Goal: Information Seeking & Learning: Learn about a topic

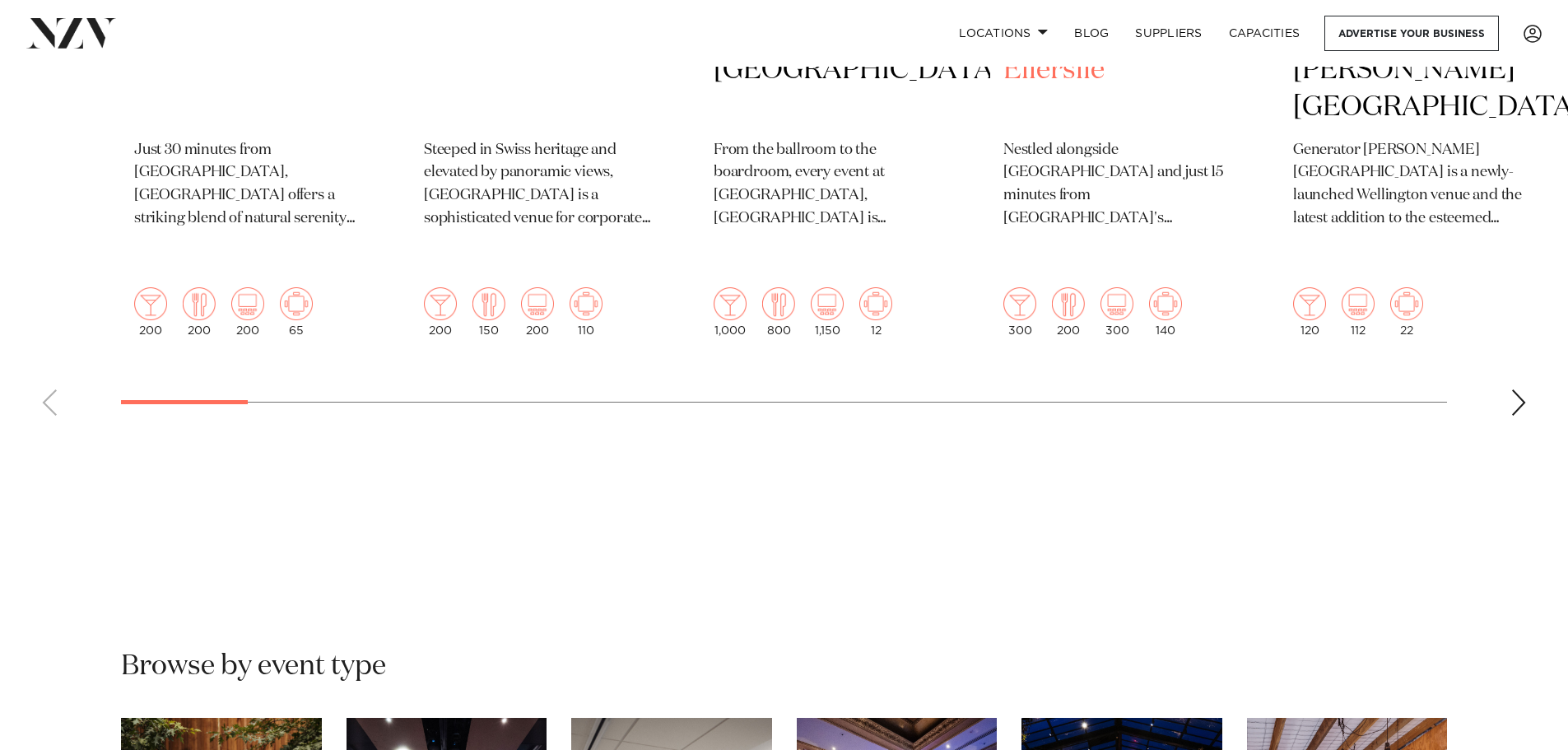
scroll to position [989, 0]
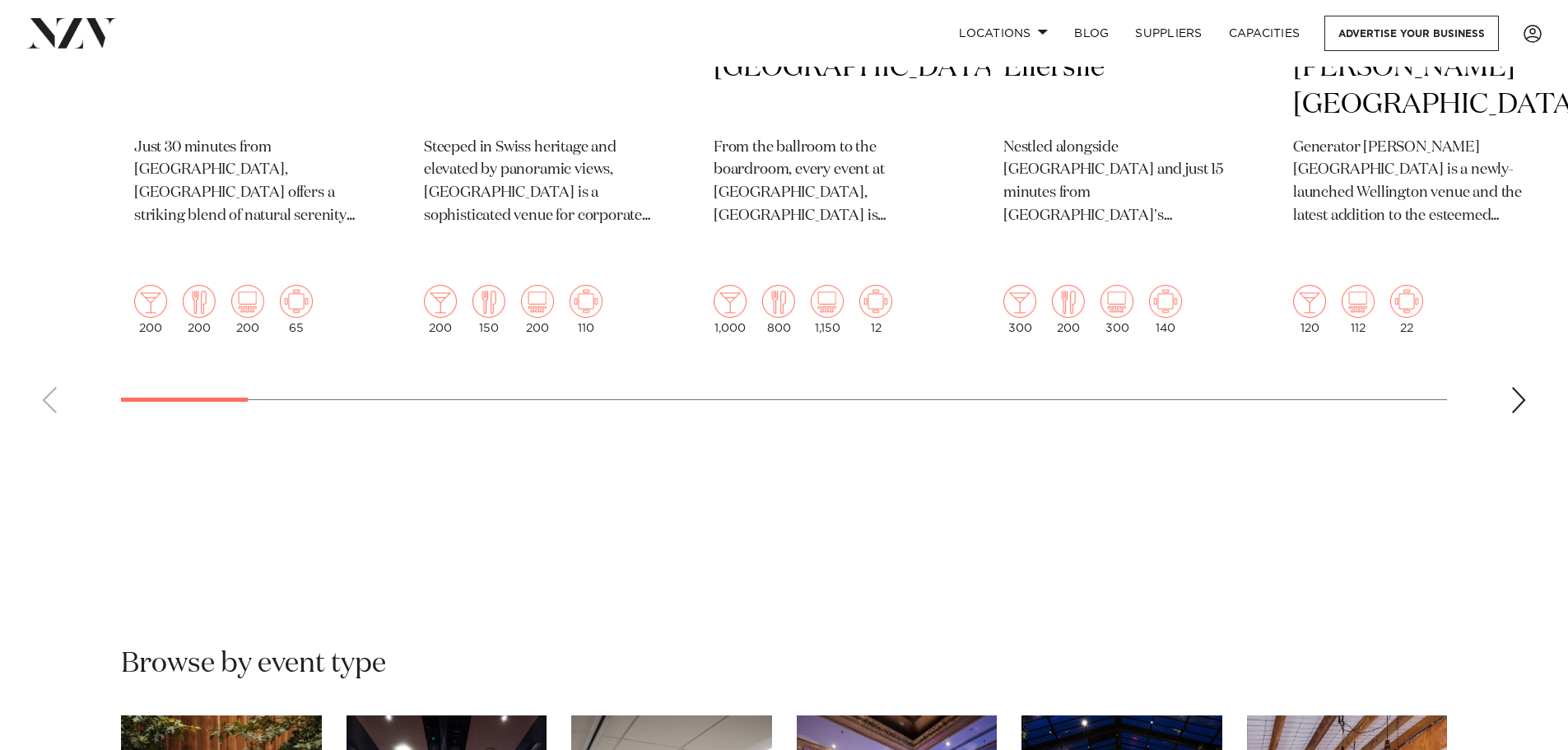
click at [1515, 387] on div "Next slide" at bounding box center [1518, 400] width 16 height 27
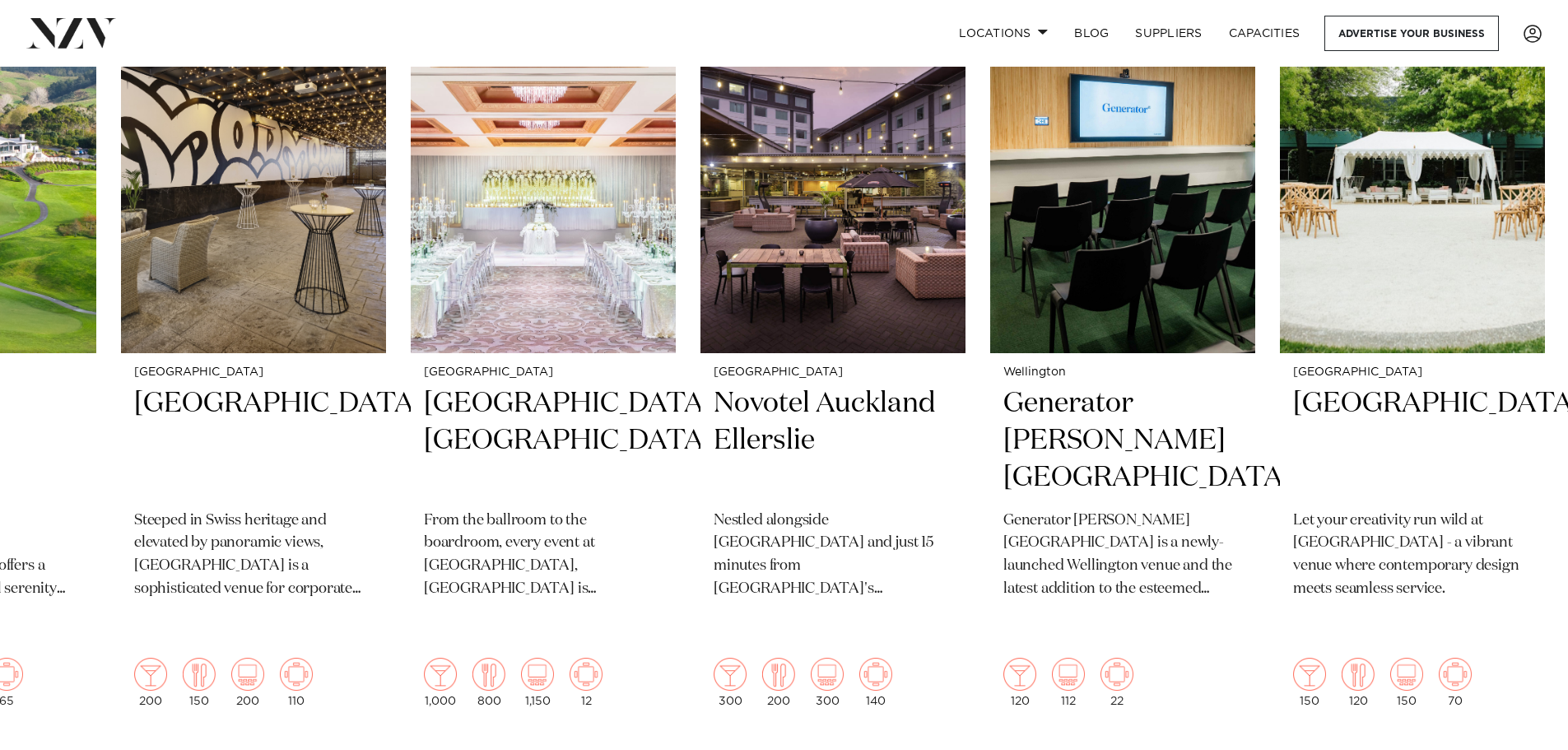
scroll to position [741, 0]
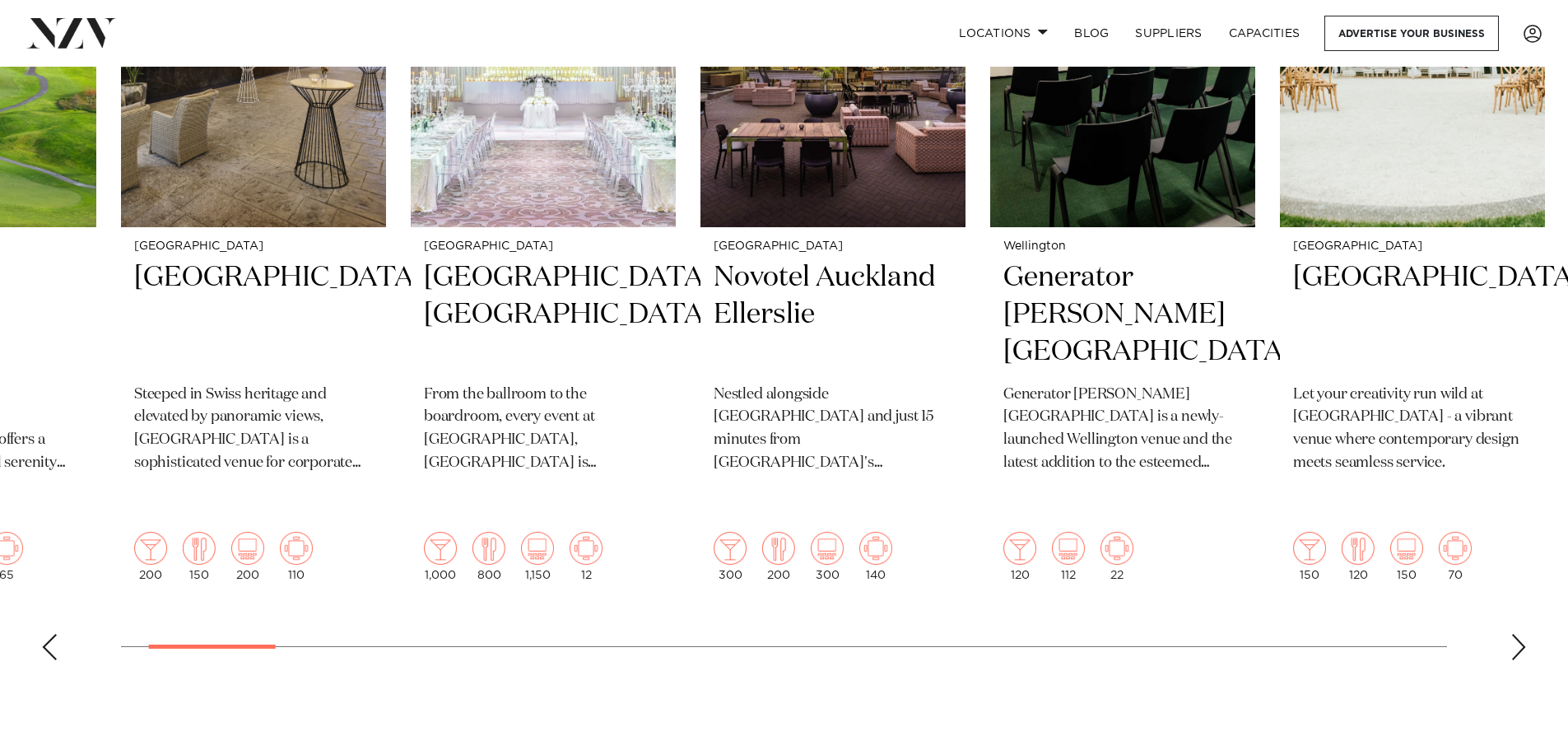
click at [1519, 634] on div "Next slide" at bounding box center [1518, 648] width 16 height 27
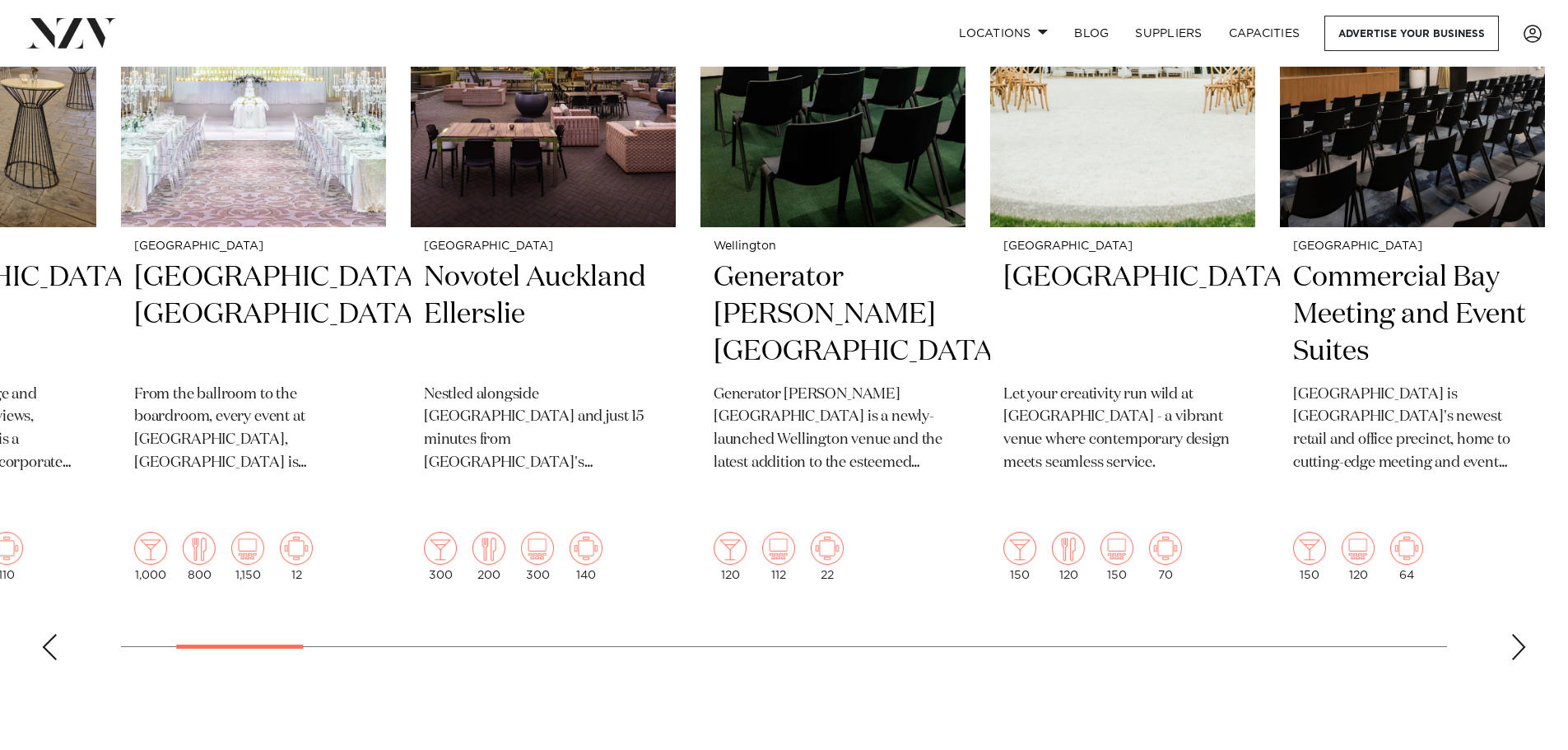
click at [1519, 634] on div "Next slide" at bounding box center [1518, 648] width 16 height 27
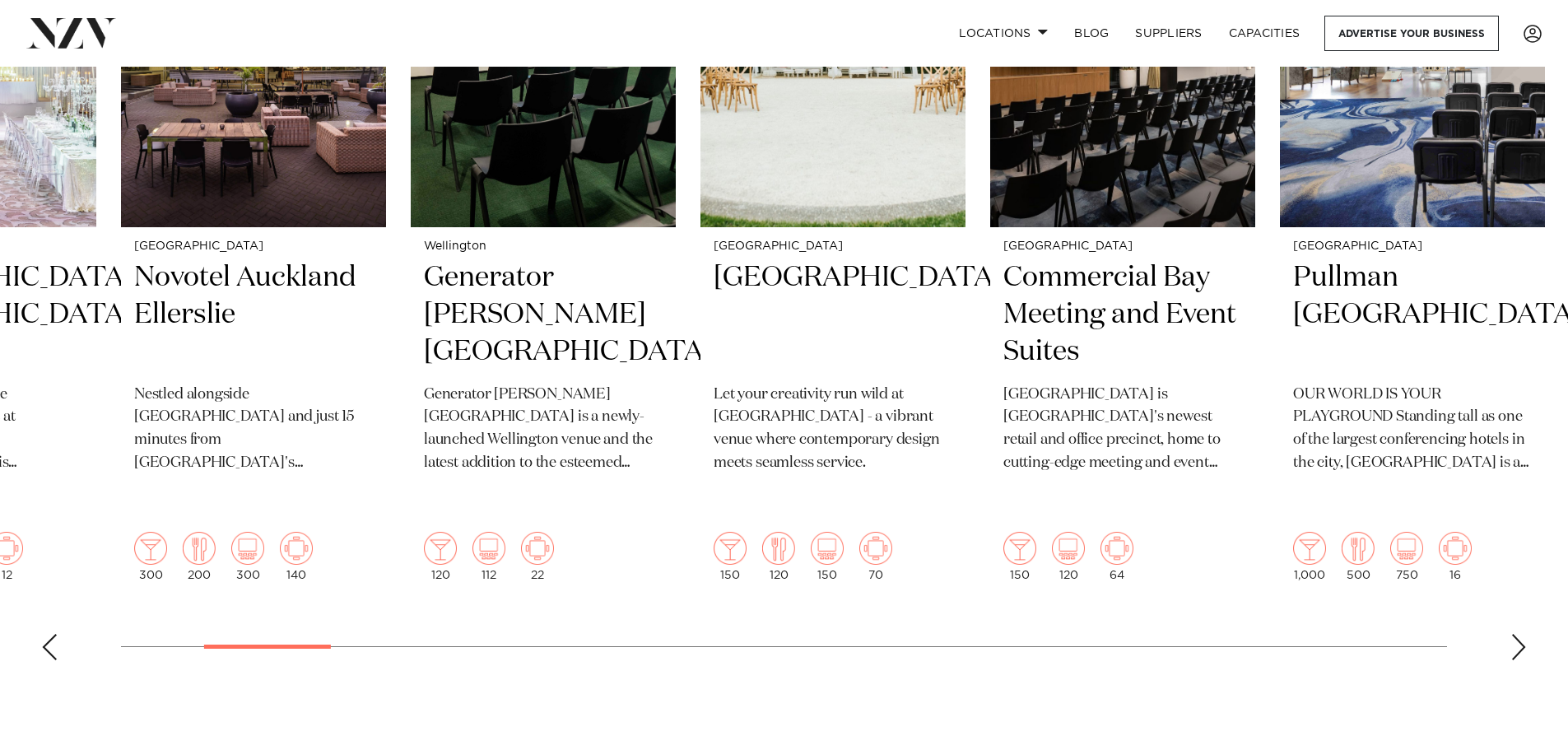
click at [1519, 634] on div "Next slide" at bounding box center [1518, 648] width 16 height 27
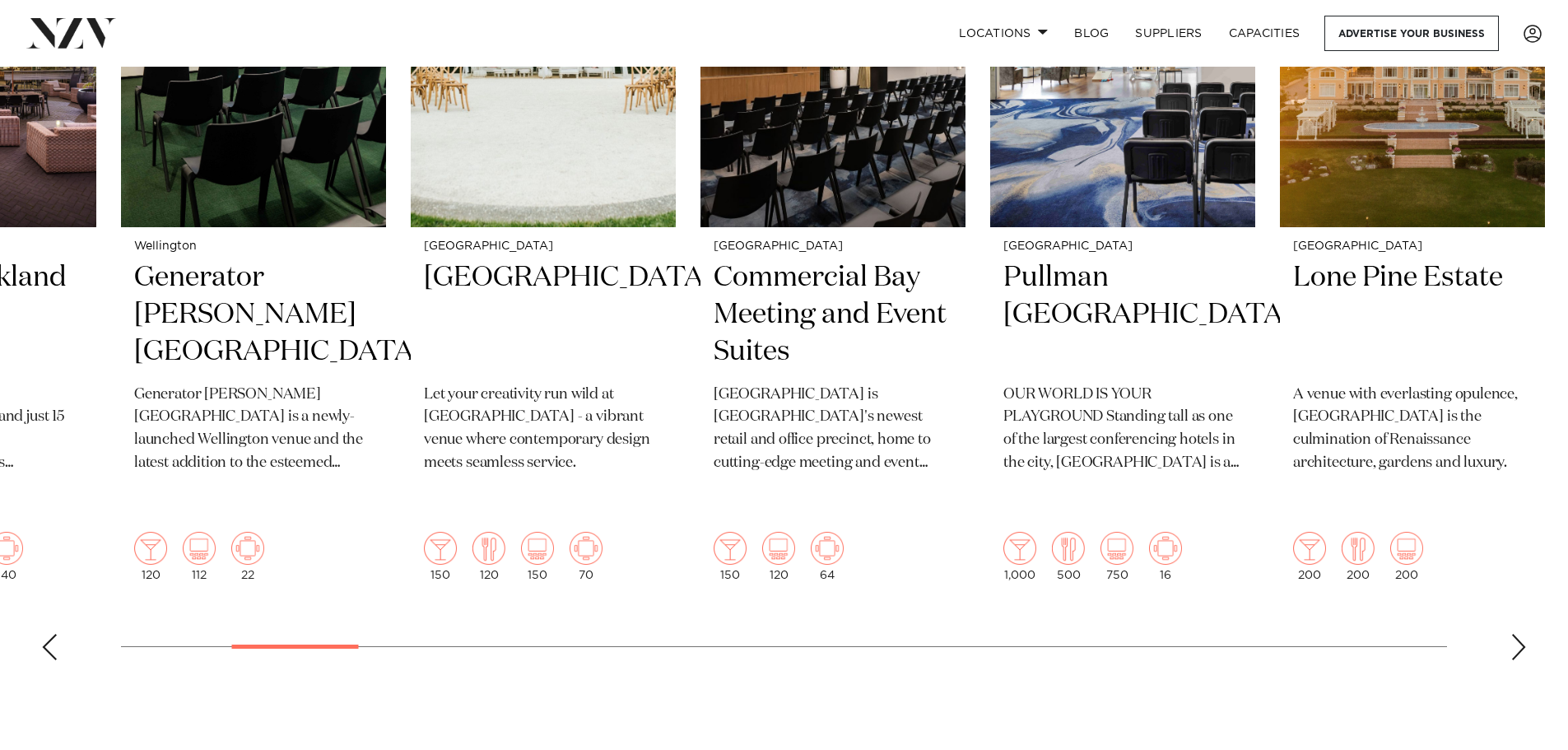
click at [1519, 634] on div "Next slide" at bounding box center [1518, 648] width 16 height 27
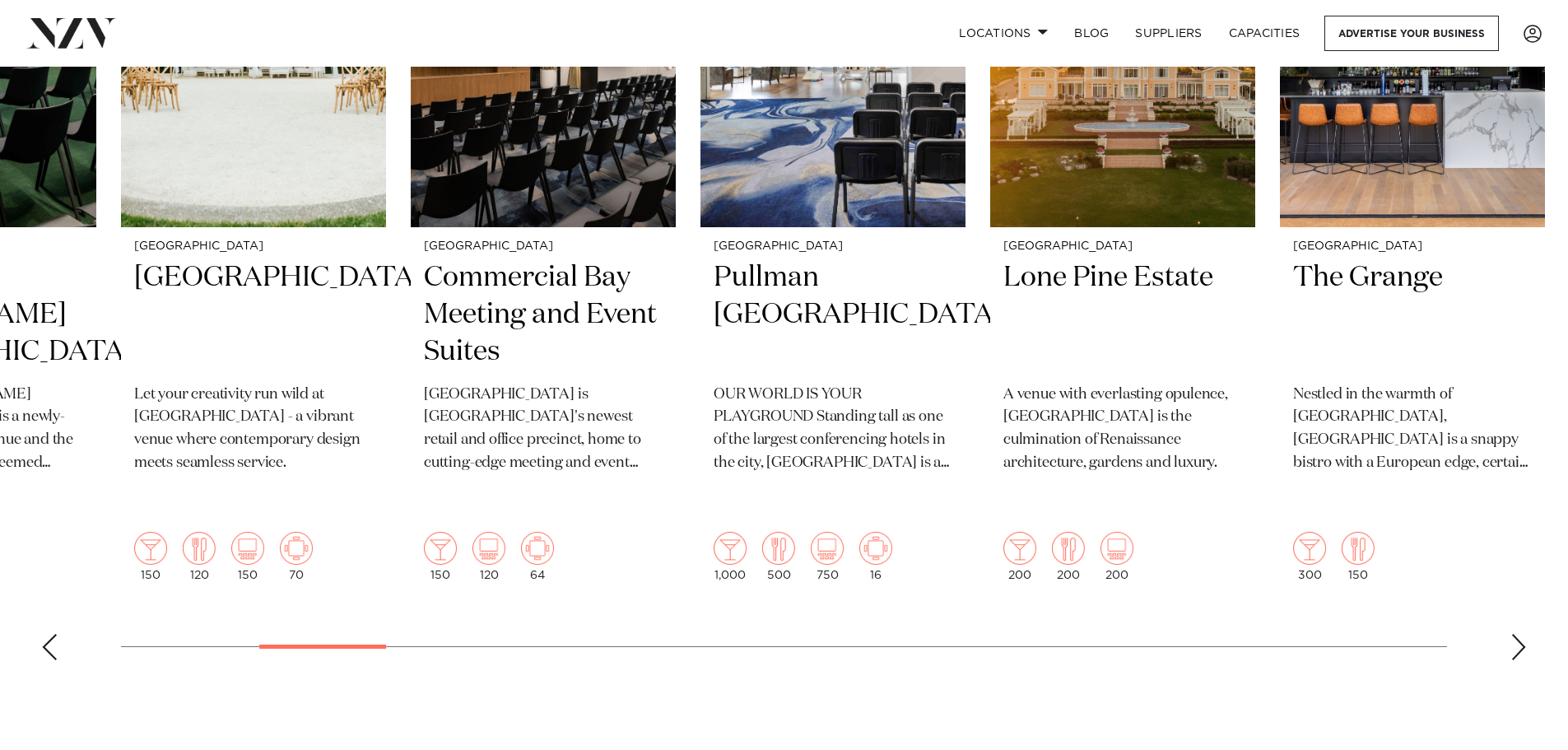
click at [1519, 634] on div "Next slide" at bounding box center [1518, 648] width 16 height 27
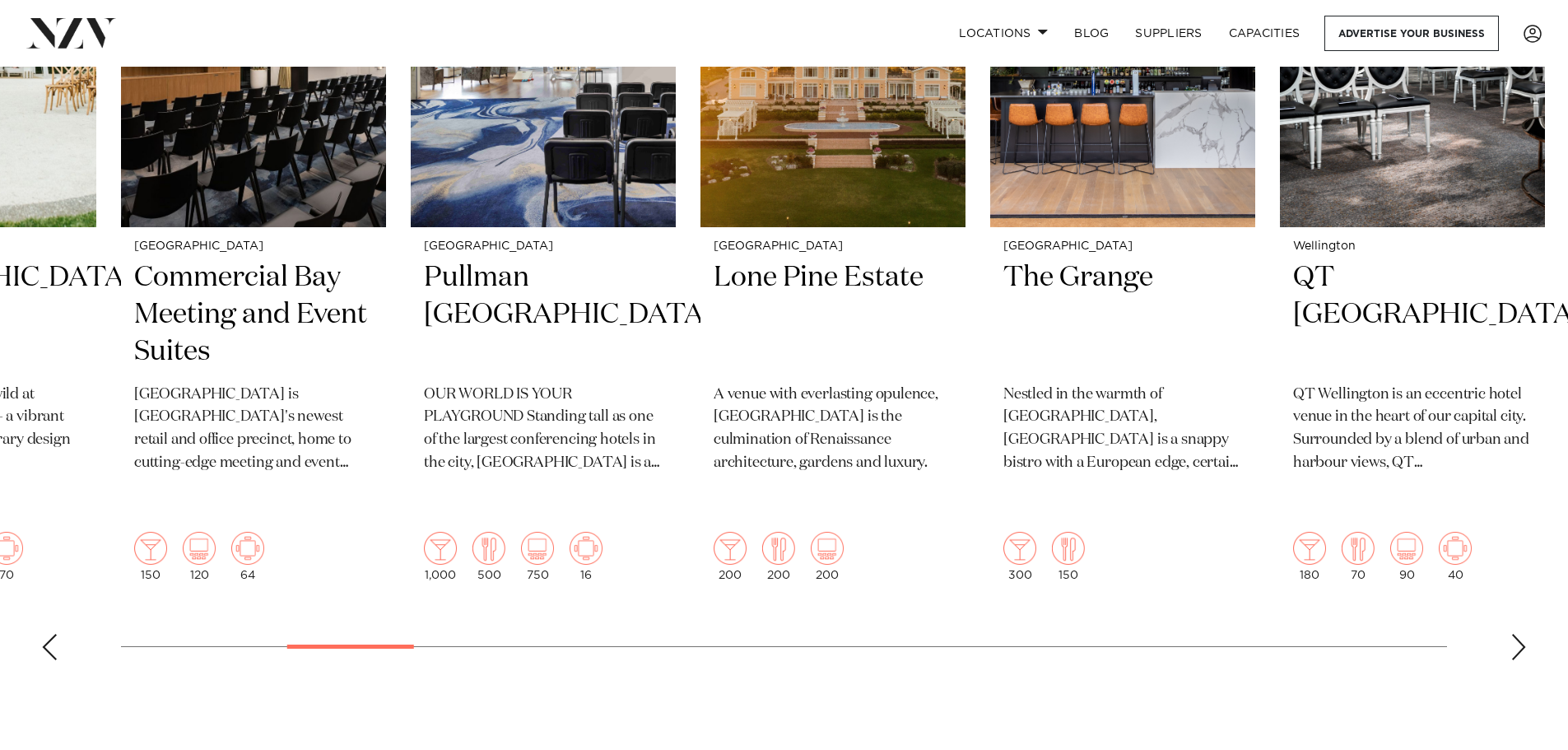
click at [1519, 634] on div "Next slide" at bounding box center [1518, 648] width 16 height 27
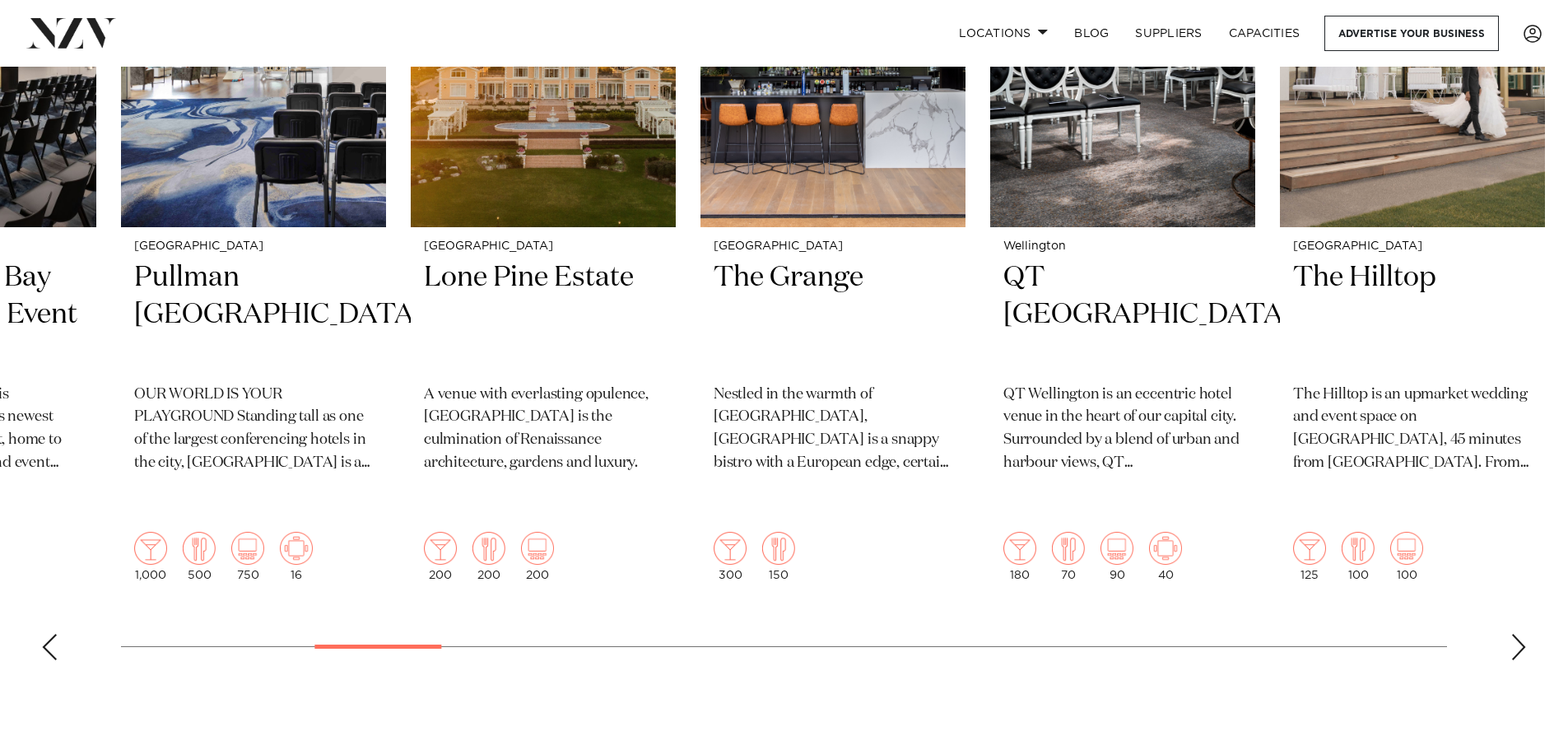
click at [1519, 634] on div "Next slide" at bounding box center [1518, 648] width 16 height 27
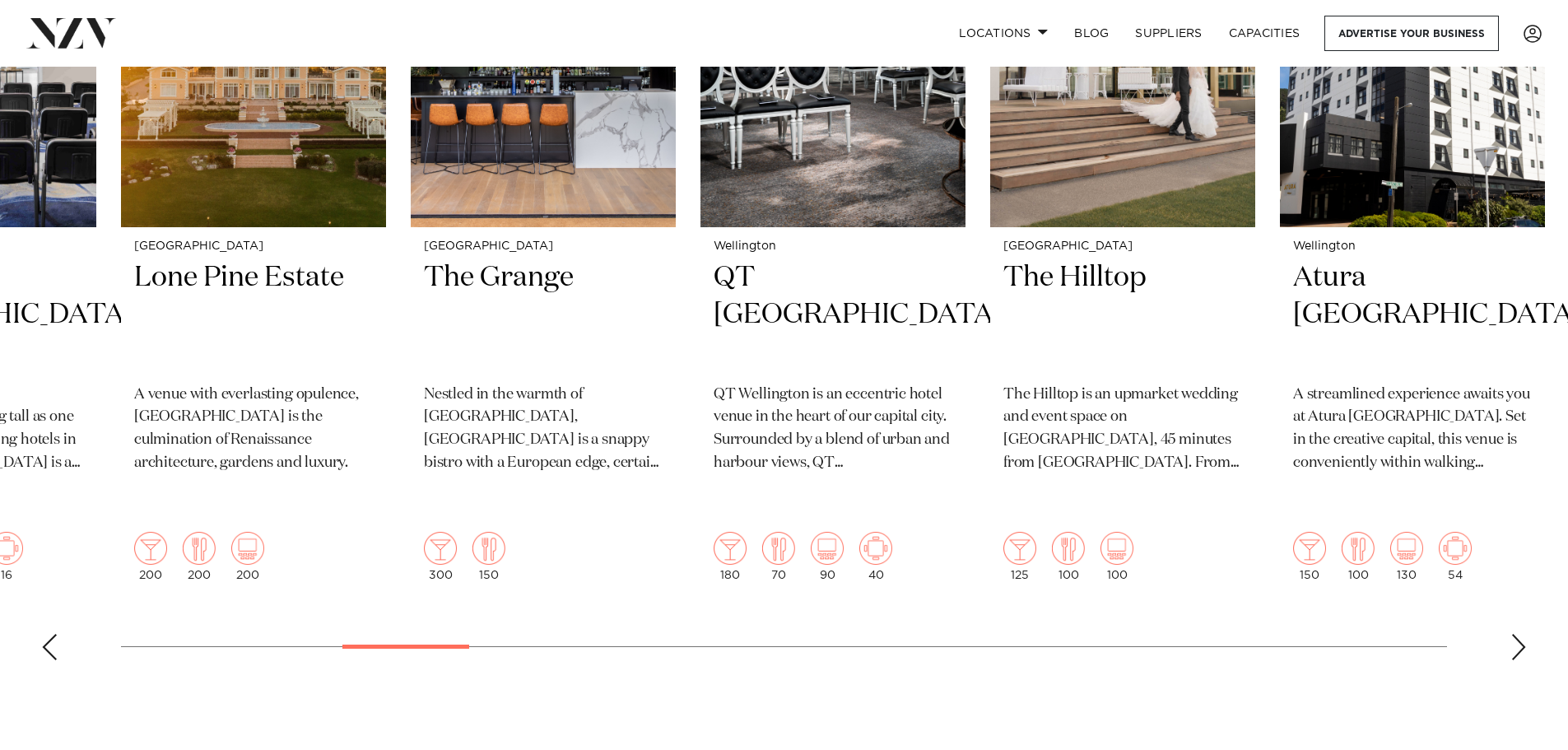
click at [1519, 634] on div "Next slide" at bounding box center [1518, 648] width 16 height 27
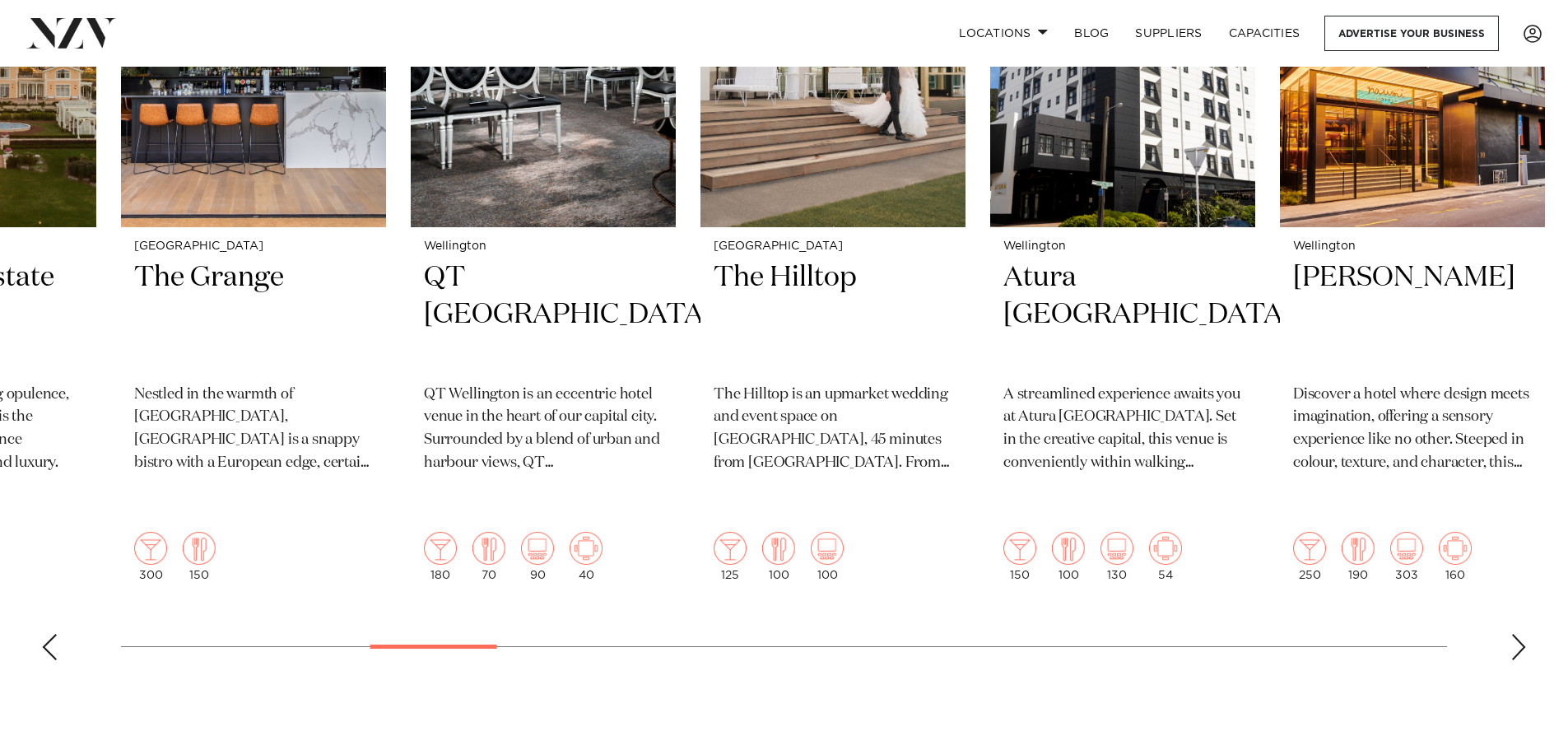
click at [1519, 634] on div "Next slide" at bounding box center [1518, 648] width 16 height 27
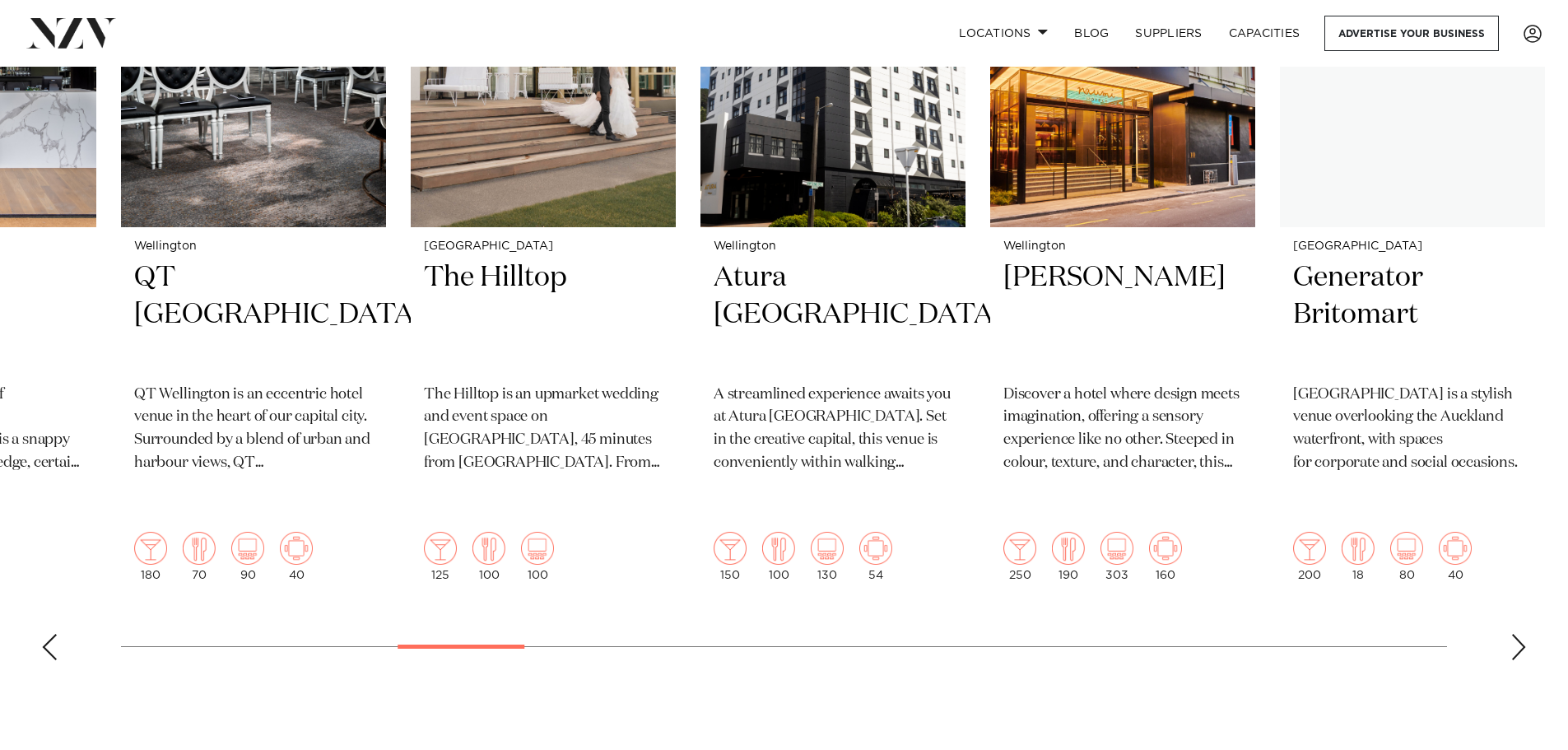
click at [1519, 634] on div "Next slide" at bounding box center [1518, 648] width 16 height 27
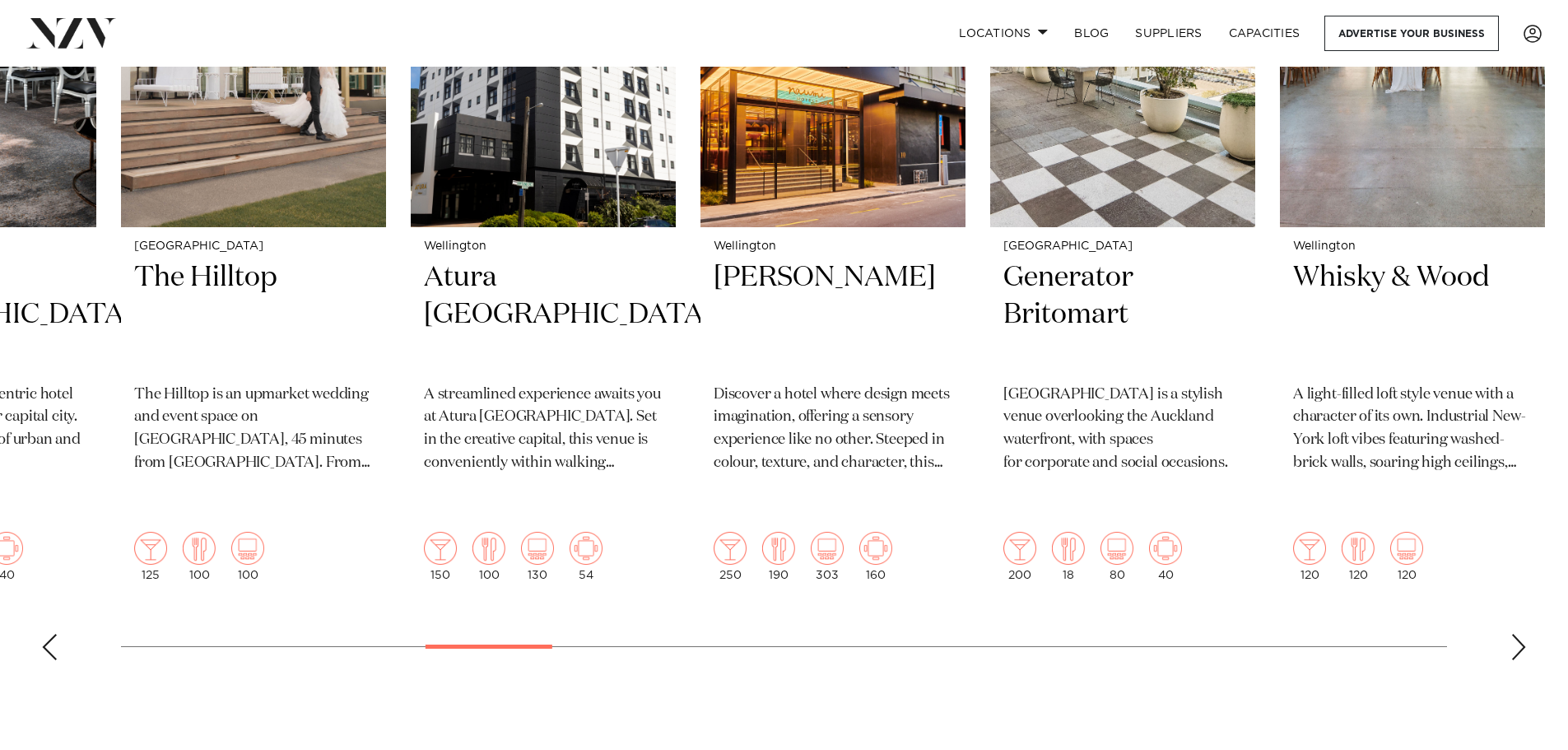
click at [1519, 634] on div "Next slide" at bounding box center [1518, 648] width 16 height 27
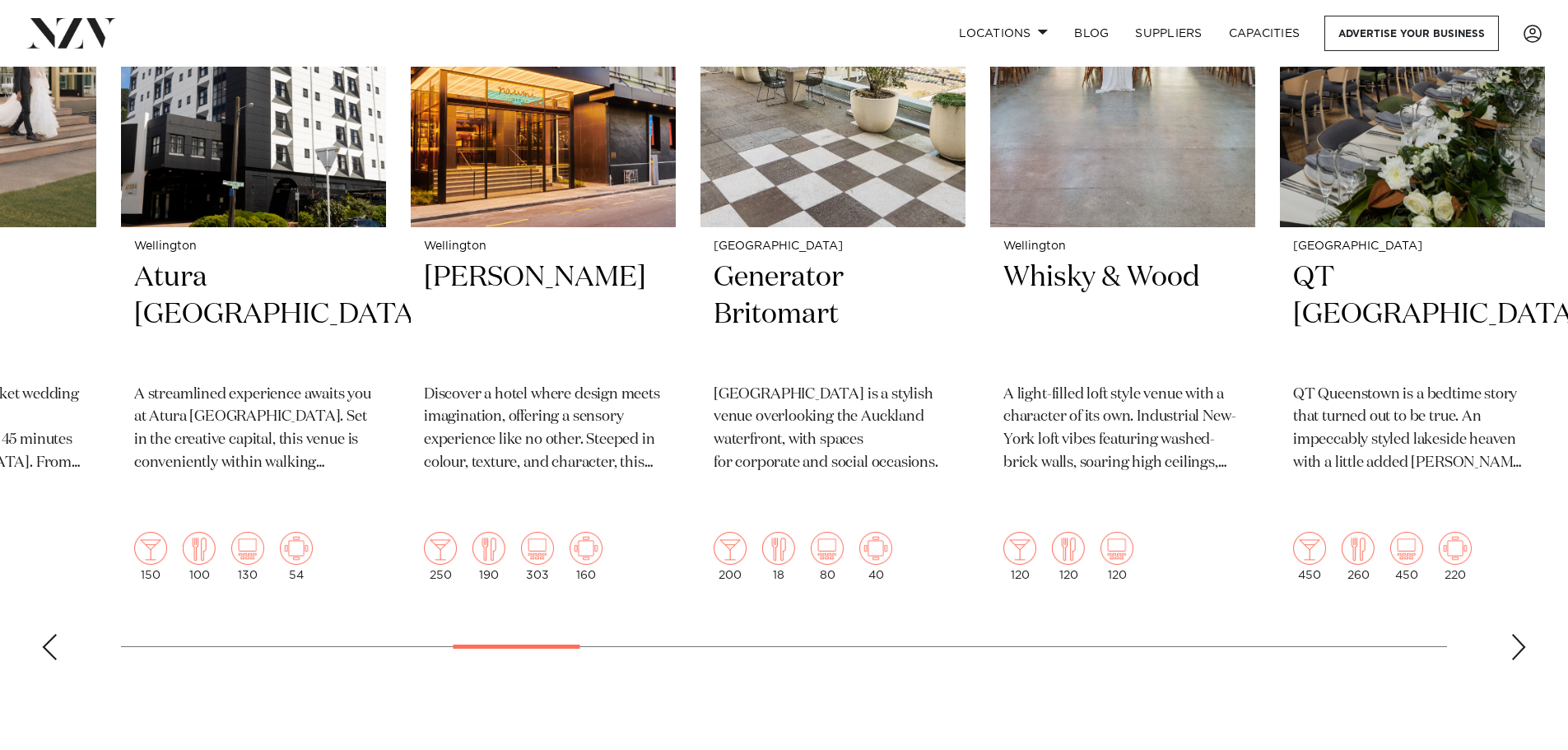
click at [1519, 634] on div "Next slide" at bounding box center [1518, 648] width 16 height 27
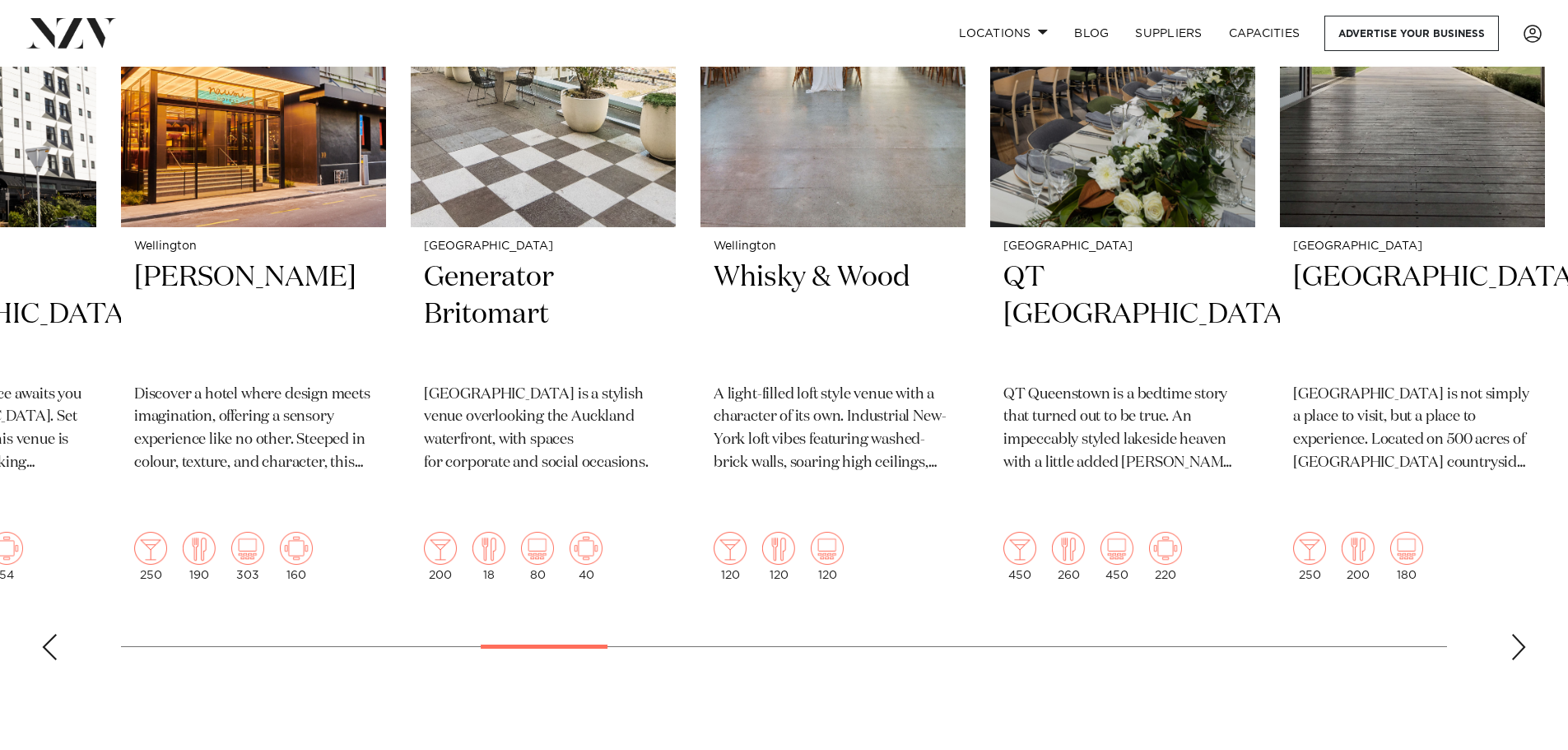
click at [1519, 634] on div "Next slide" at bounding box center [1518, 648] width 16 height 27
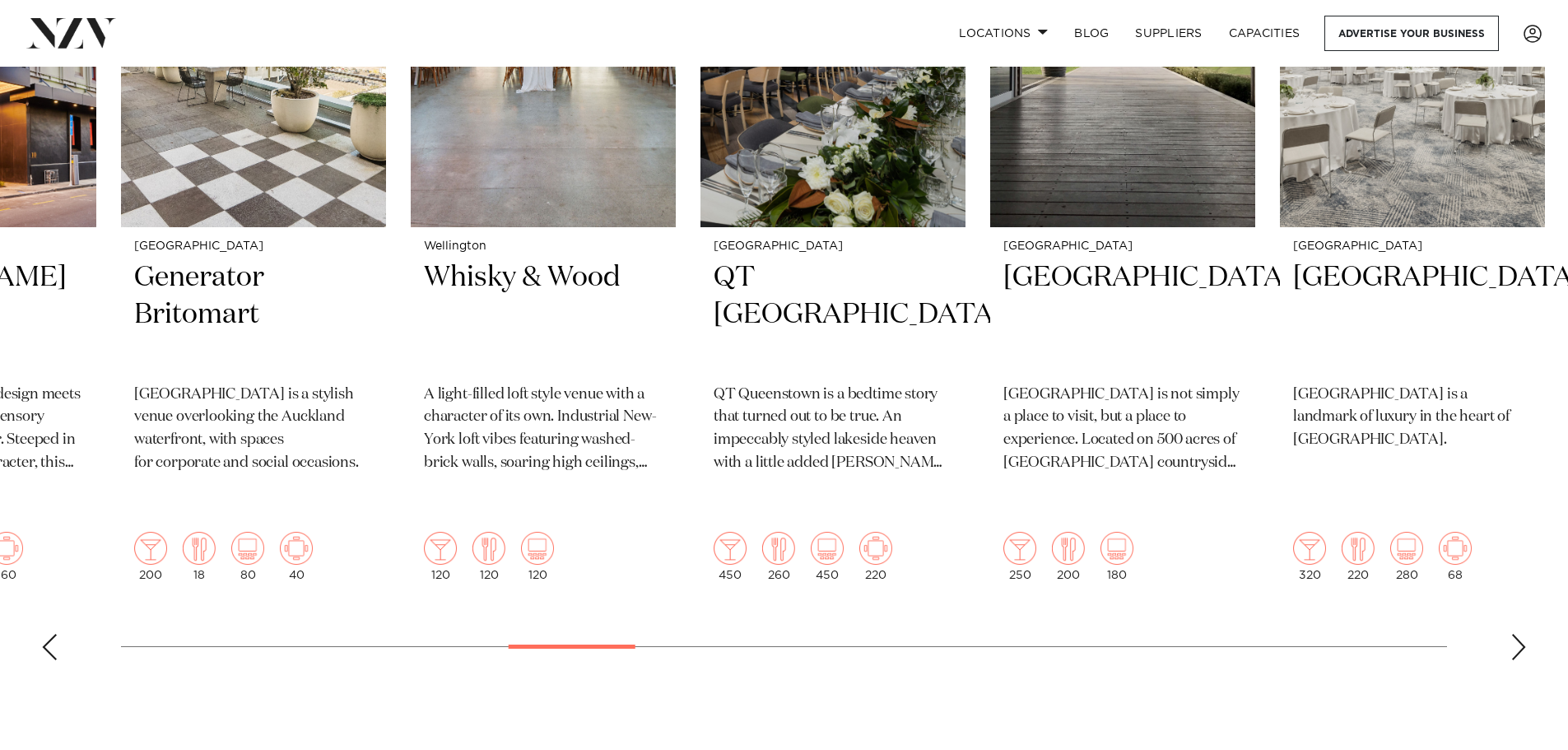
click at [1519, 634] on div "Next slide" at bounding box center [1518, 648] width 16 height 27
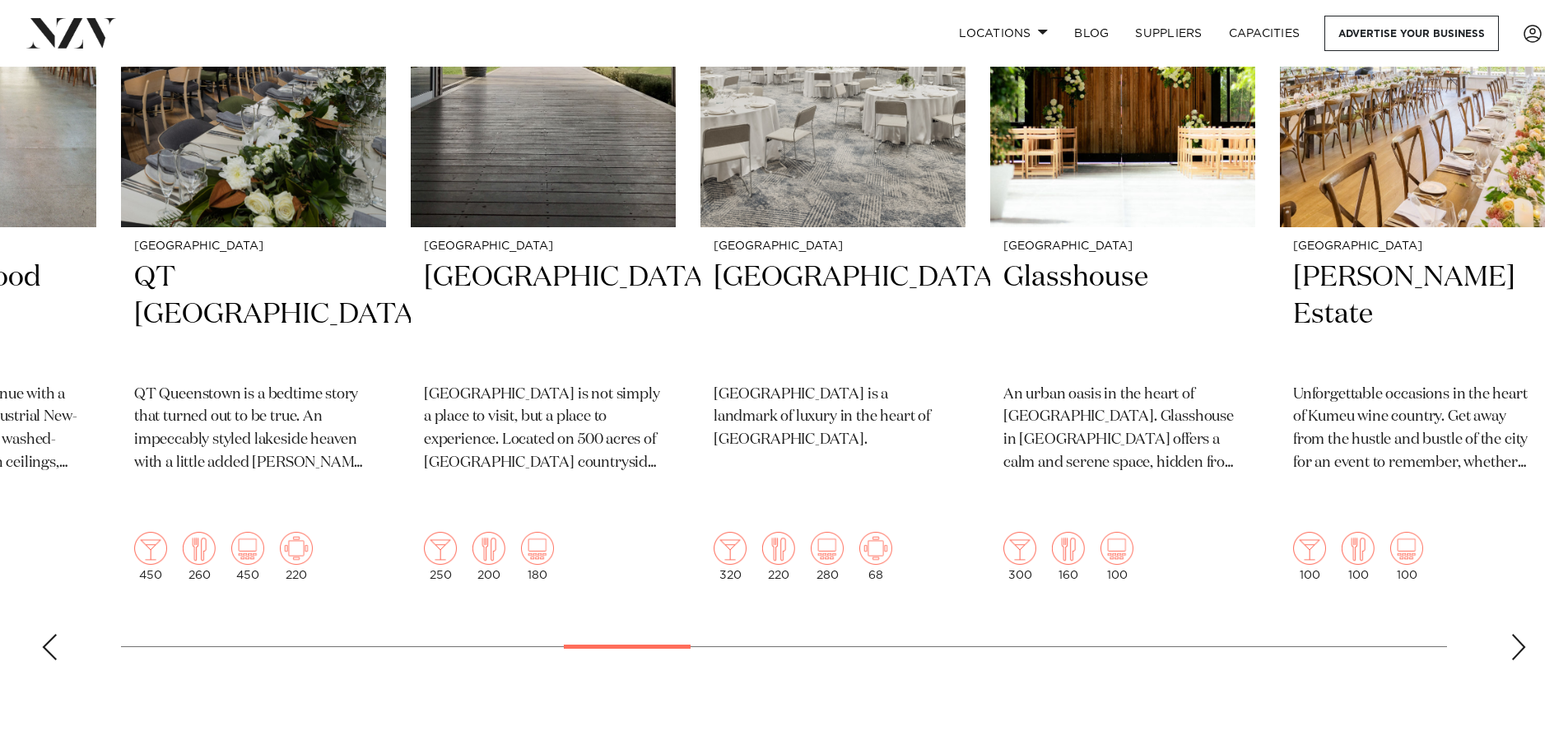
click at [1519, 634] on div "Next slide" at bounding box center [1518, 648] width 16 height 27
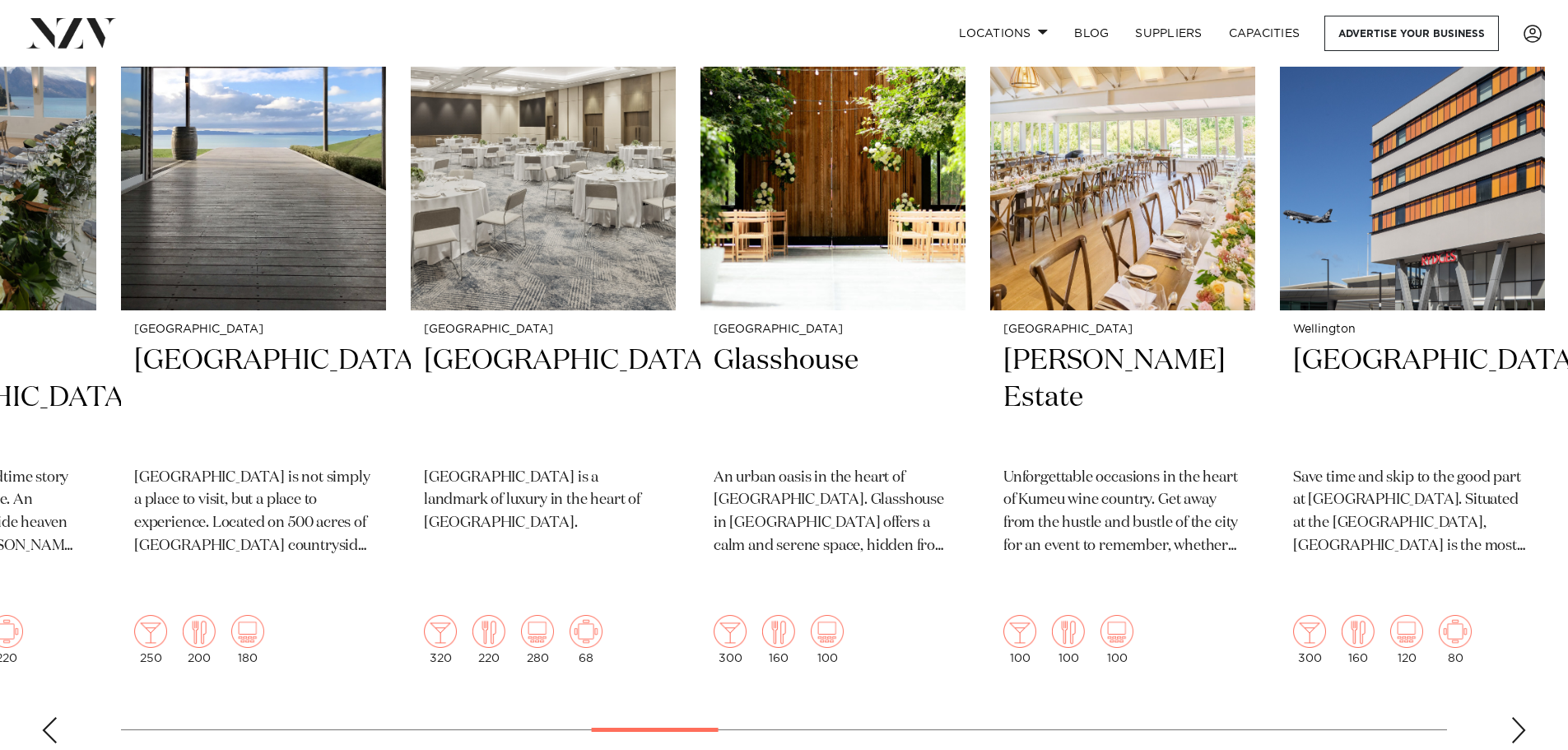
scroll to position [659, 0]
click at [1521, 716] on div "Next slide" at bounding box center [1518, 730] width 16 height 27
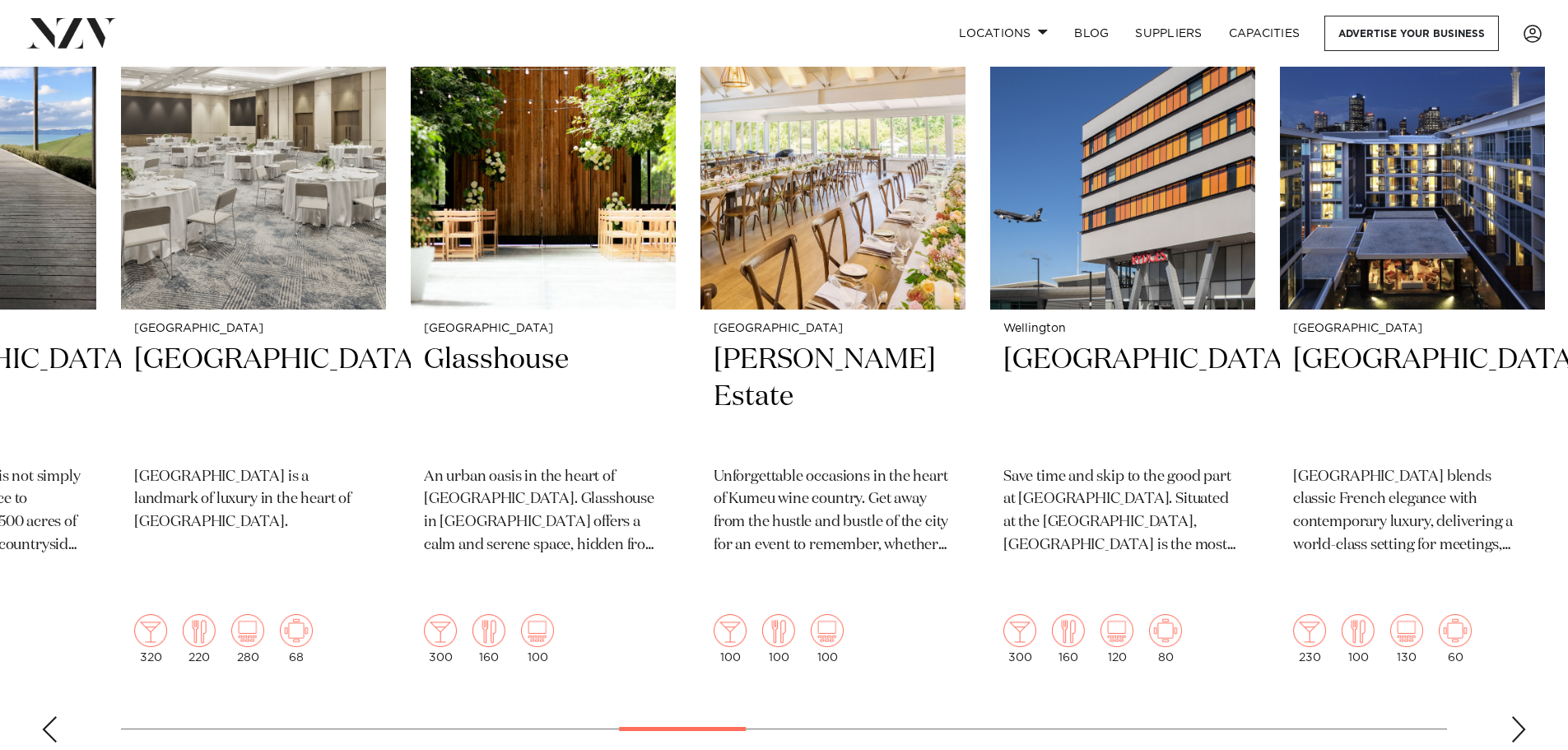
click at [1521, 716] on div "Next slide" at bounding box center [1518, 730] width 16 height 27
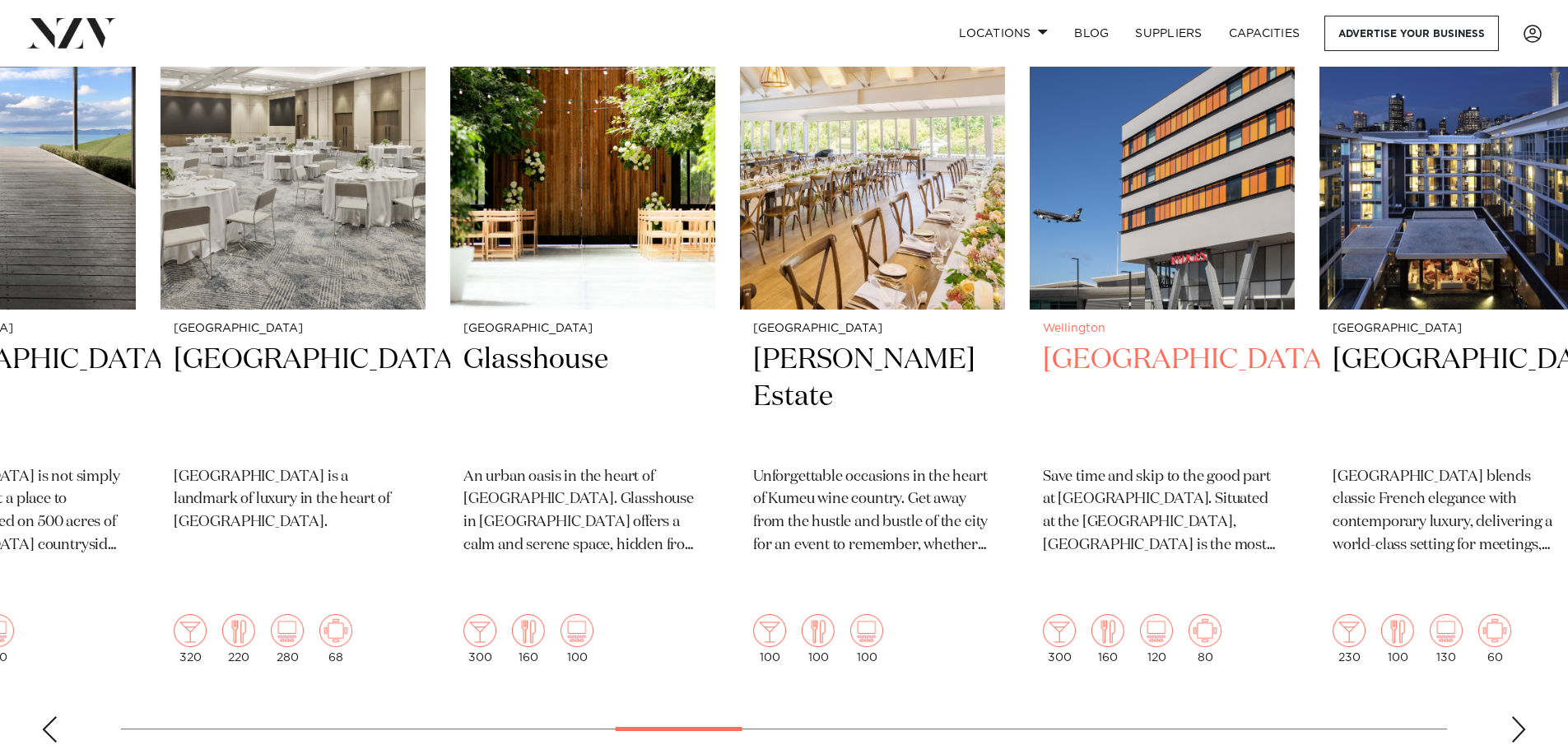
click at [1294, 376] on link "Wellington Rydges Wellington Airport Save time and skip to the good part at Ryd…" at bounding box center [1162, 315] width 265 height 723
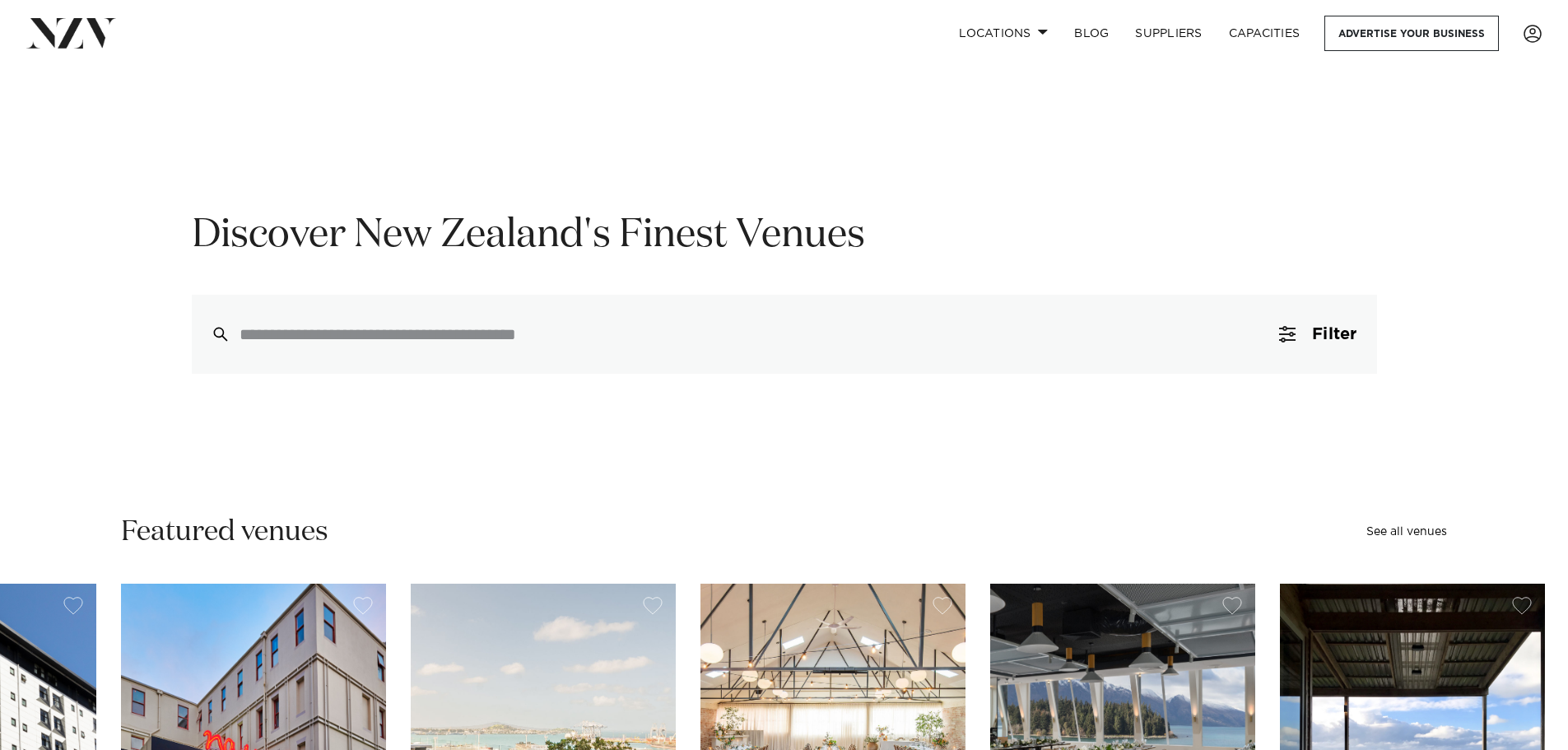
scroll to position [0, 0]
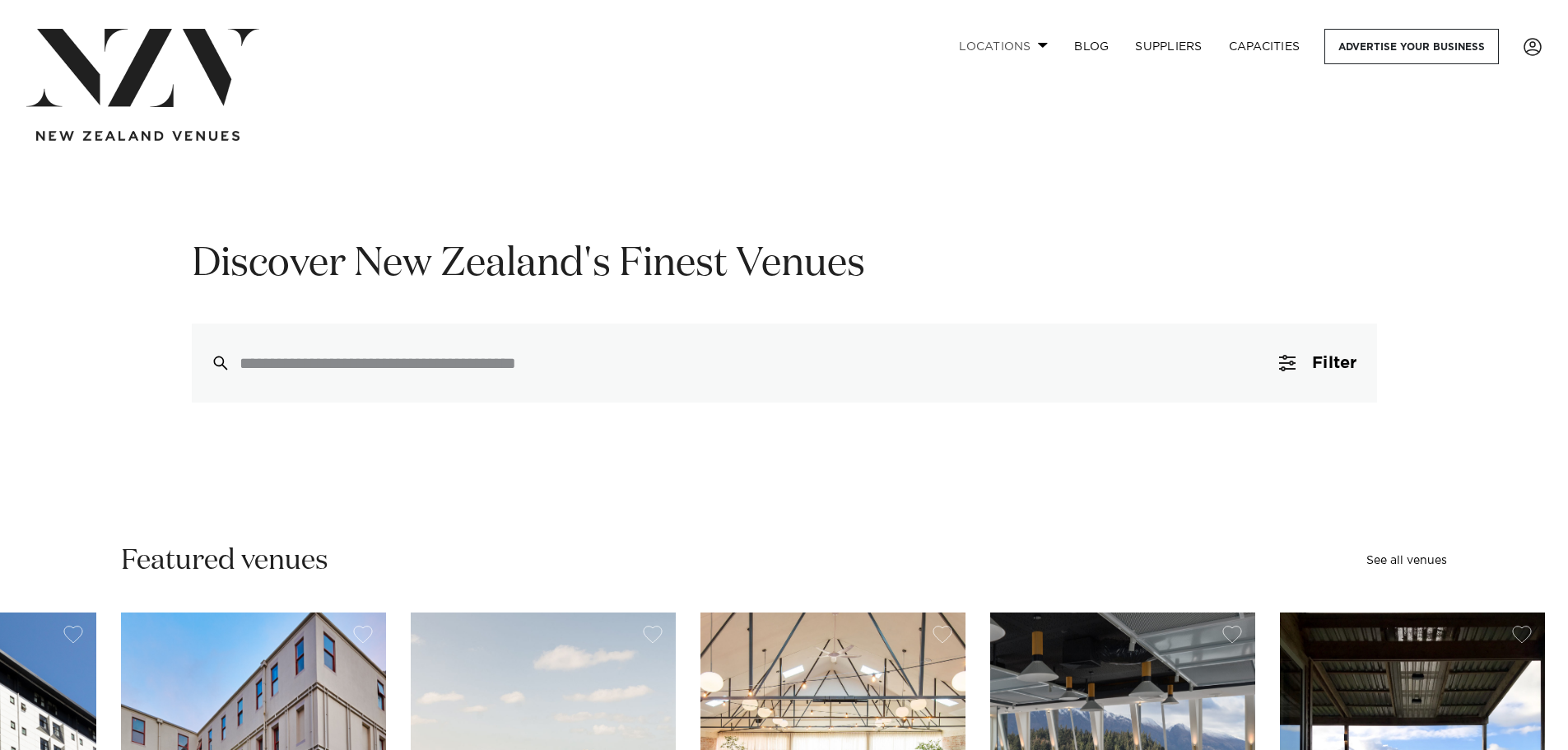
click at [982, 52] on link "Locations" at bounding box center [1003, 46] width 115 height 35
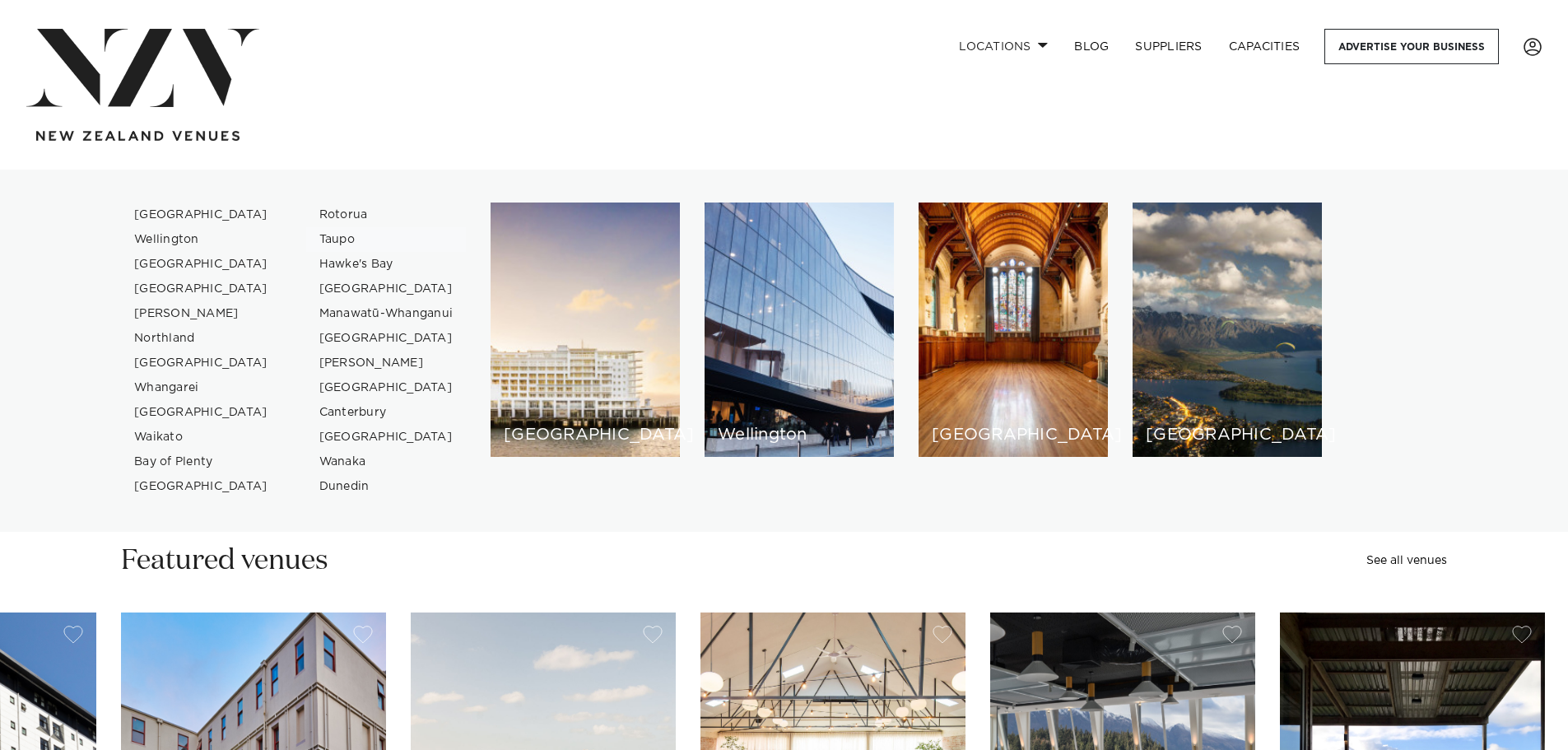
click at [331, 236] on link "Taupo" at bounding box center [387, 239] width 161 height 25
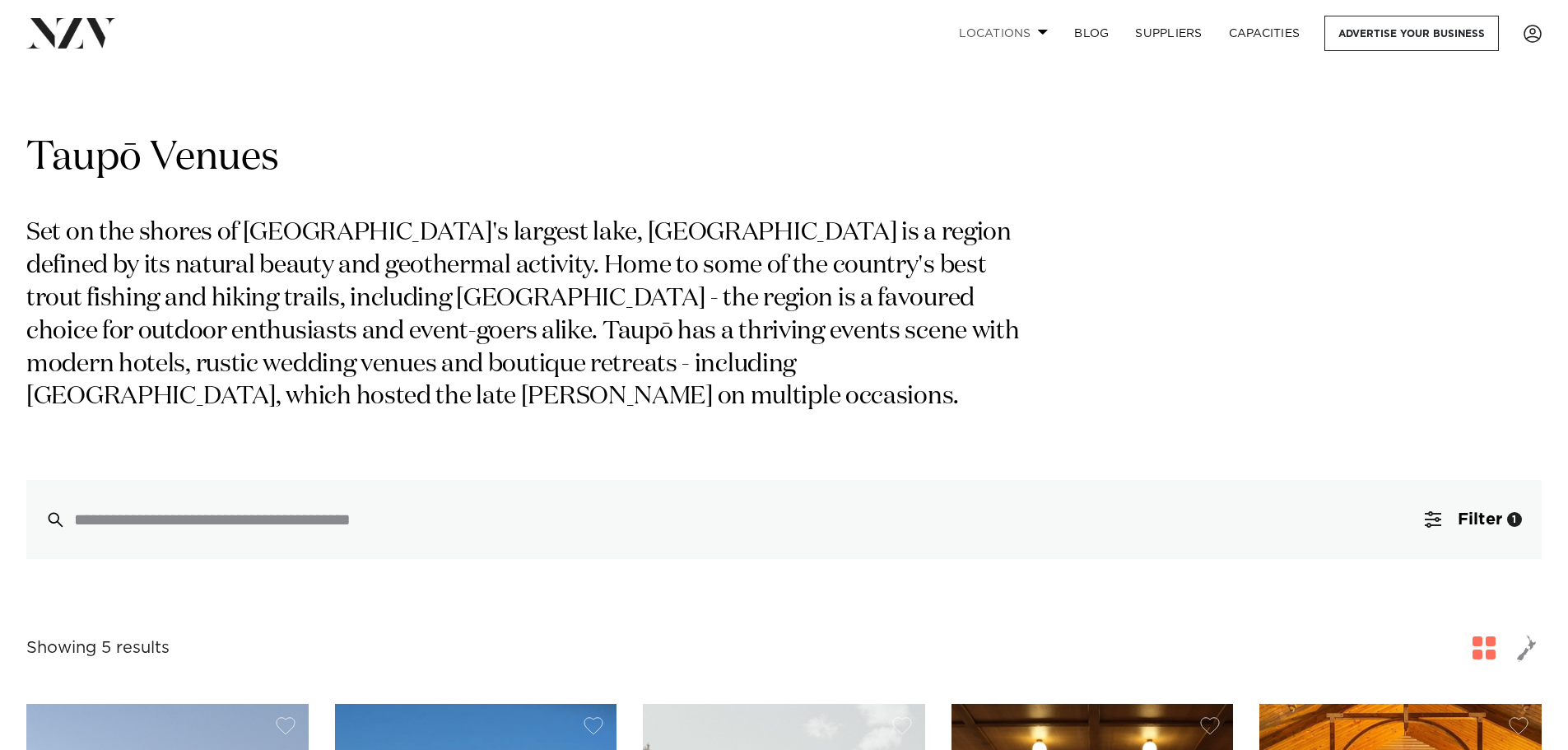
click at [988, 32] on link "Locations" at bounding box center [1003, 33] width 115 height 35
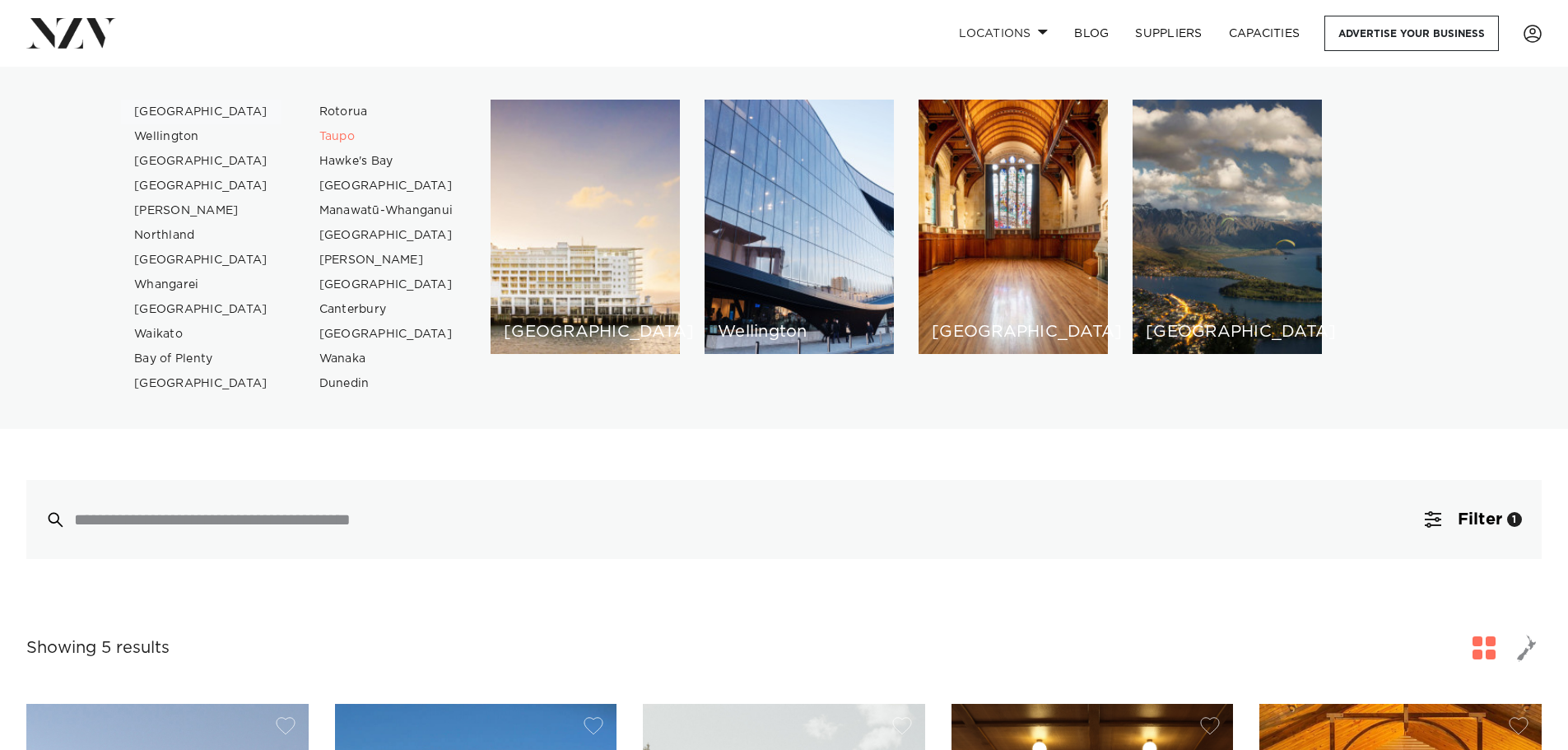
click at [166, 115] on link "[GEOGRAPHIC_DATA]" at bounding box center [201, 112] width 161 height 25
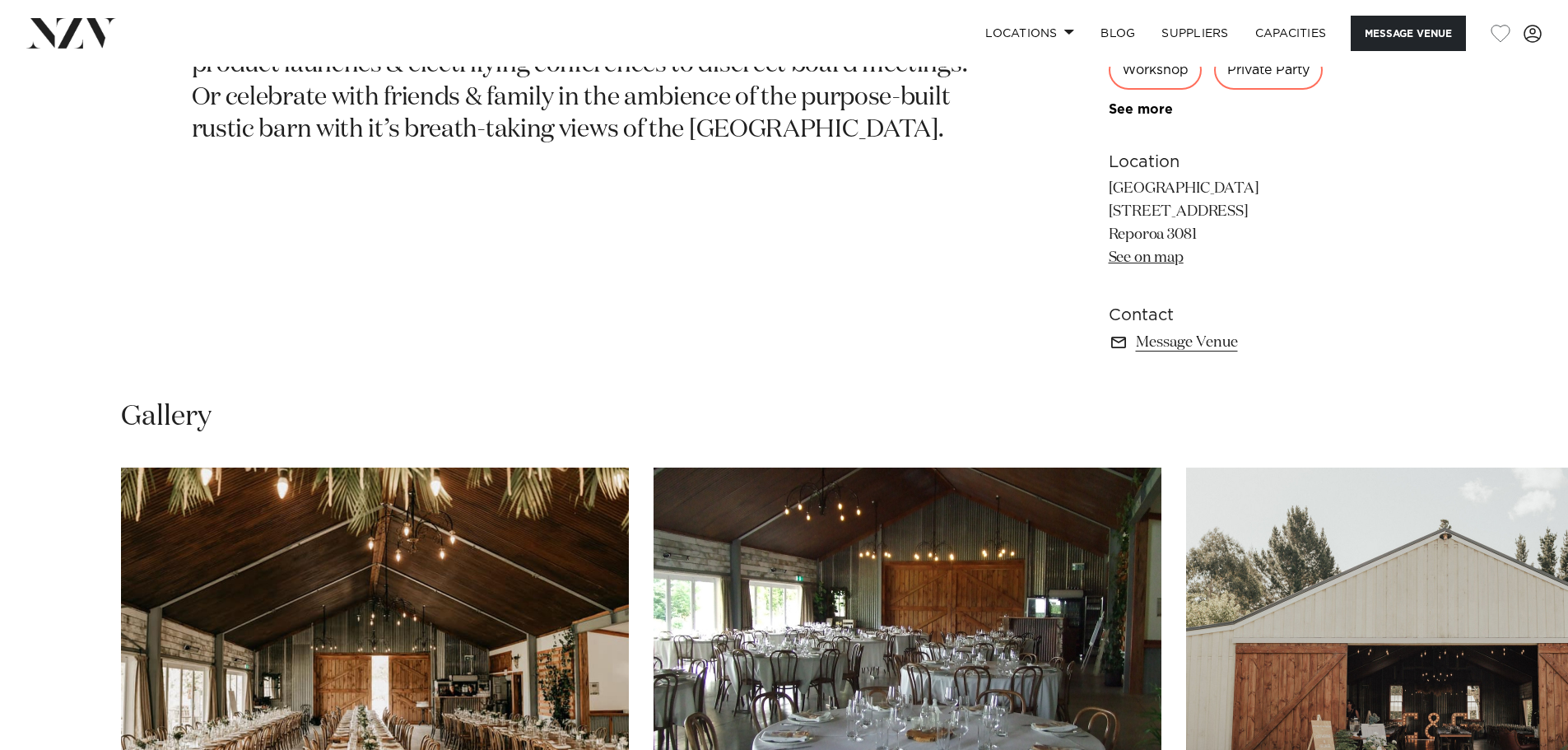
scroll to position [1236, 0]
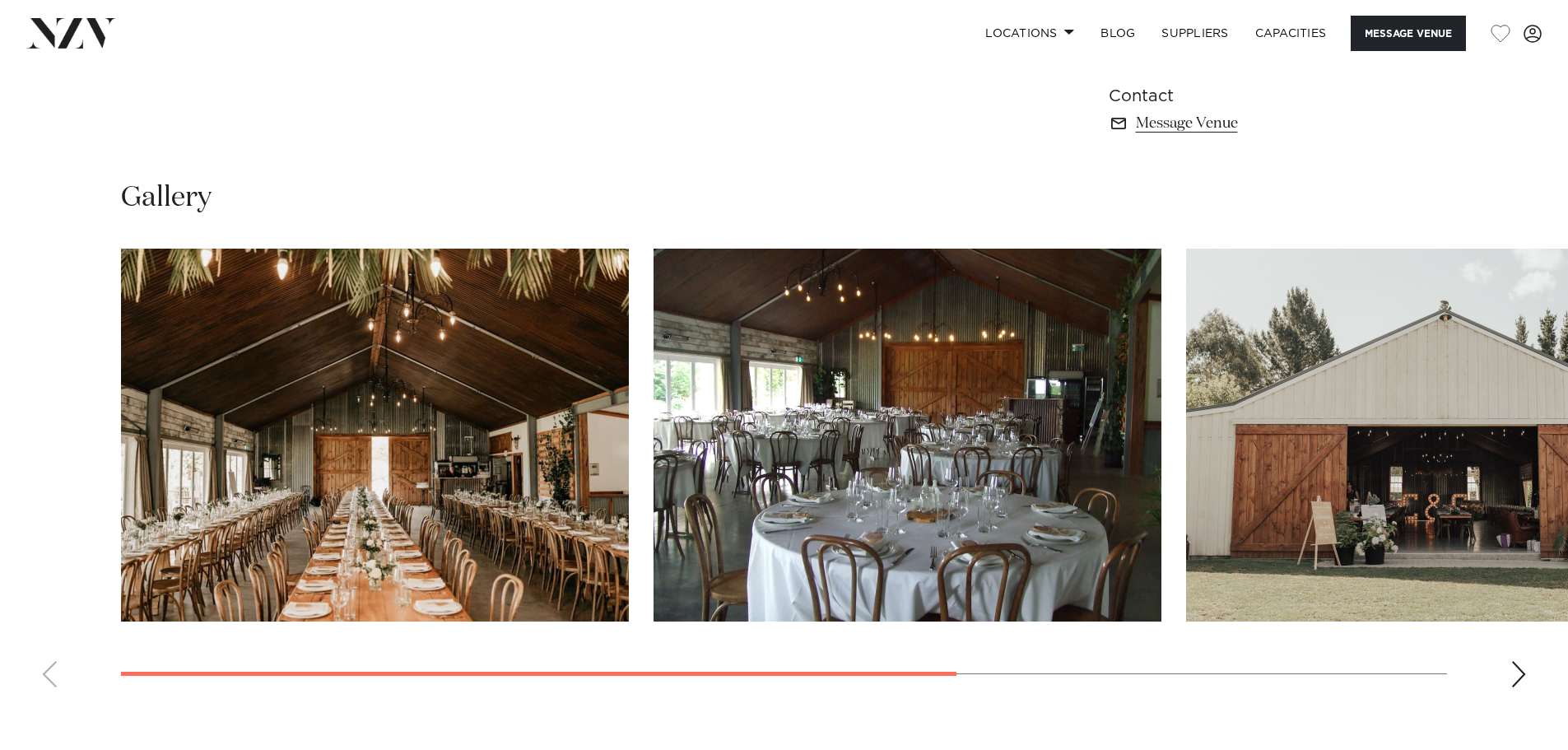
click at [299, 431] on img "1 / 4" at bounding box center [374, 435] width 507 height 373
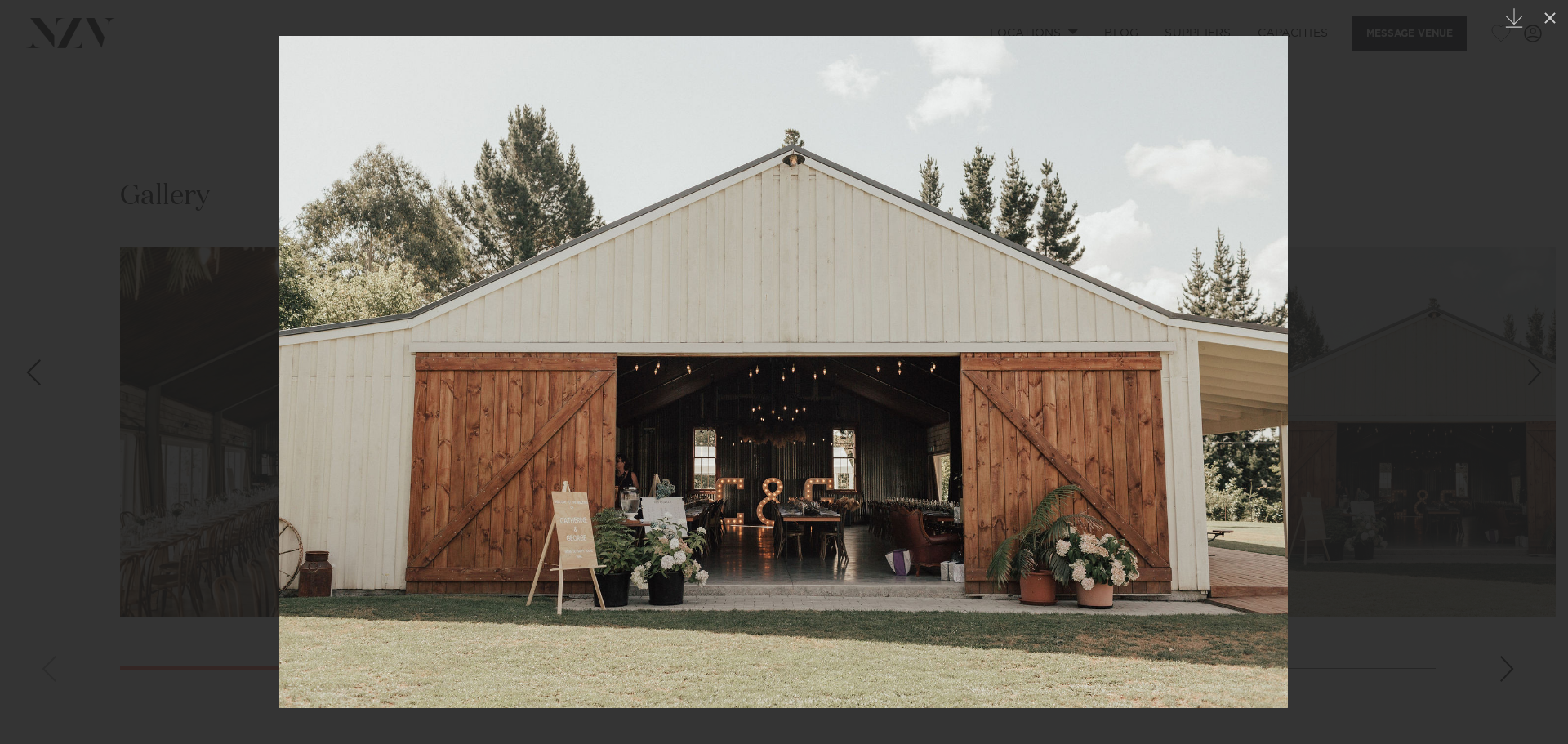
click at [1367, 220] on div at bounding box center [784, 372] width 1568 height 744
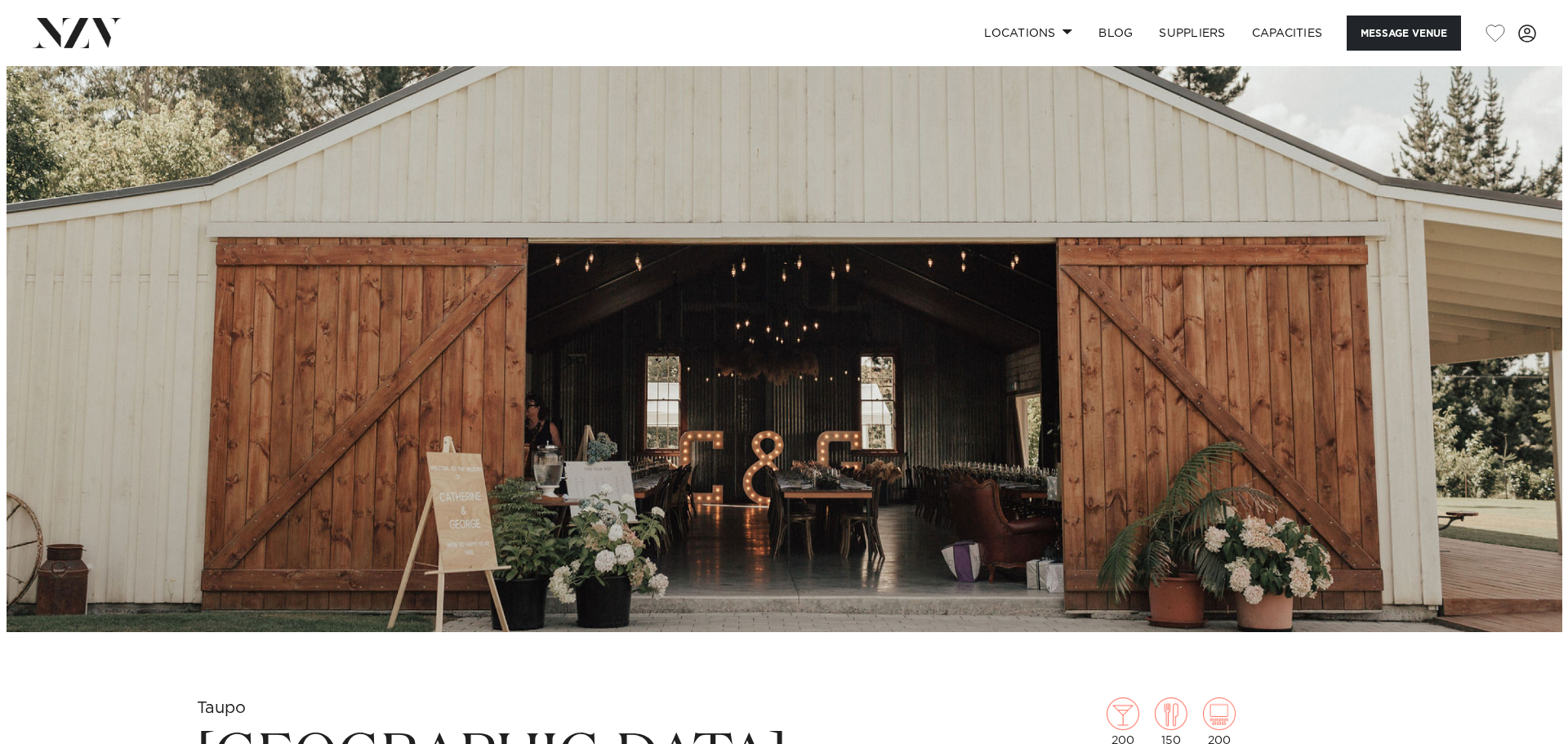
scroll to position [245, 0]
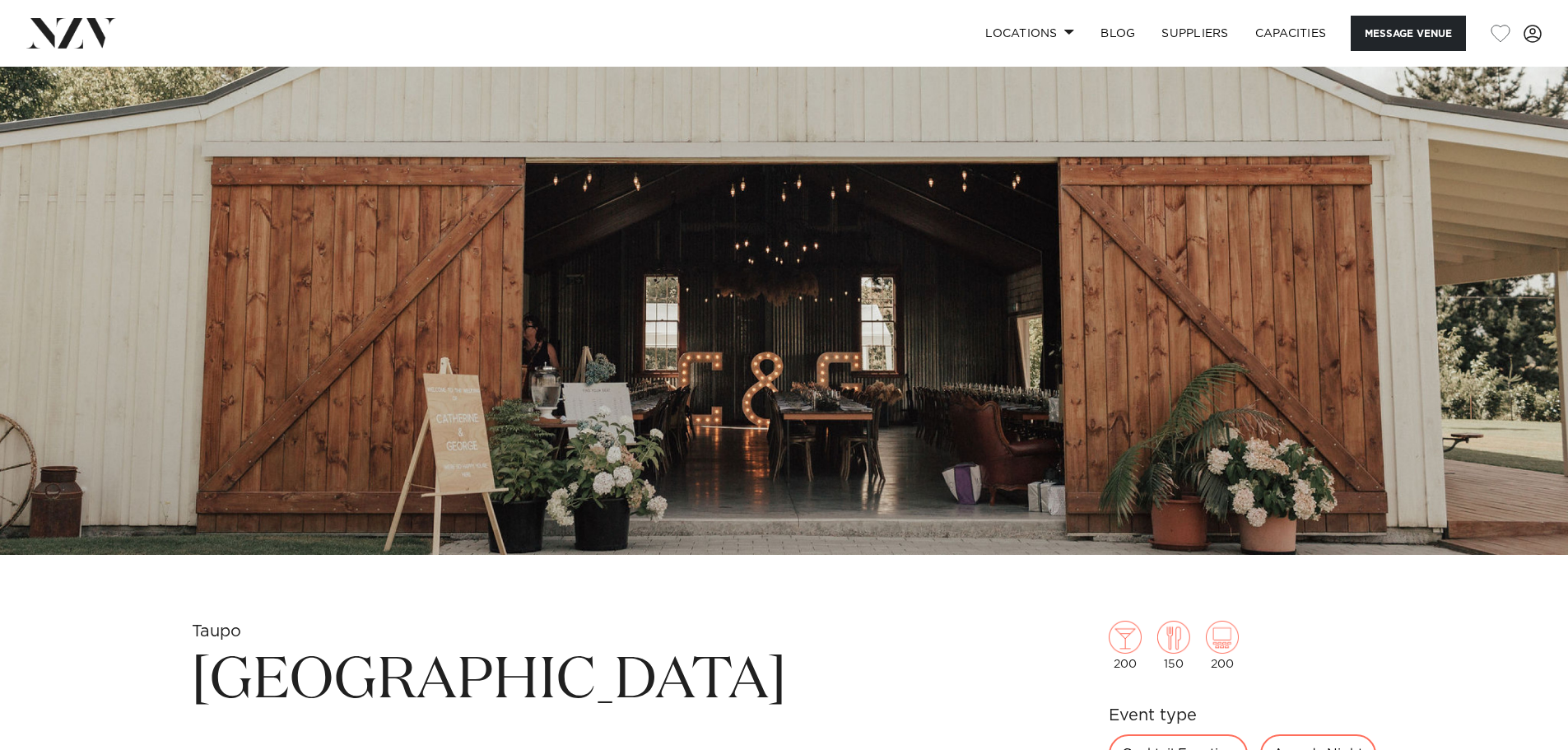
click at [555, 420] on img at bounding box center [784, 188] width 1568 height 736
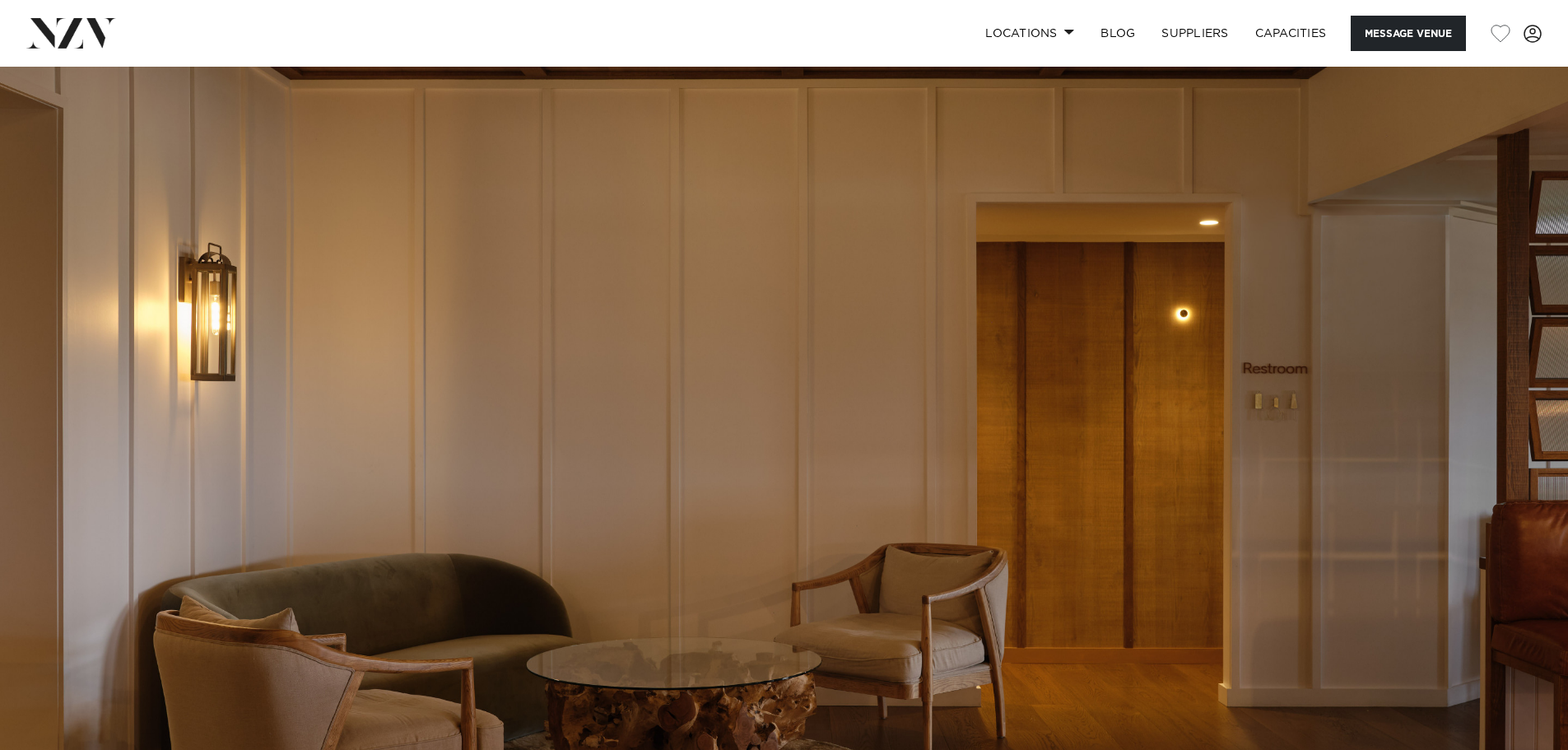
click at [591, 391] on img at bounding box center [784, 435] width 1568 height 736
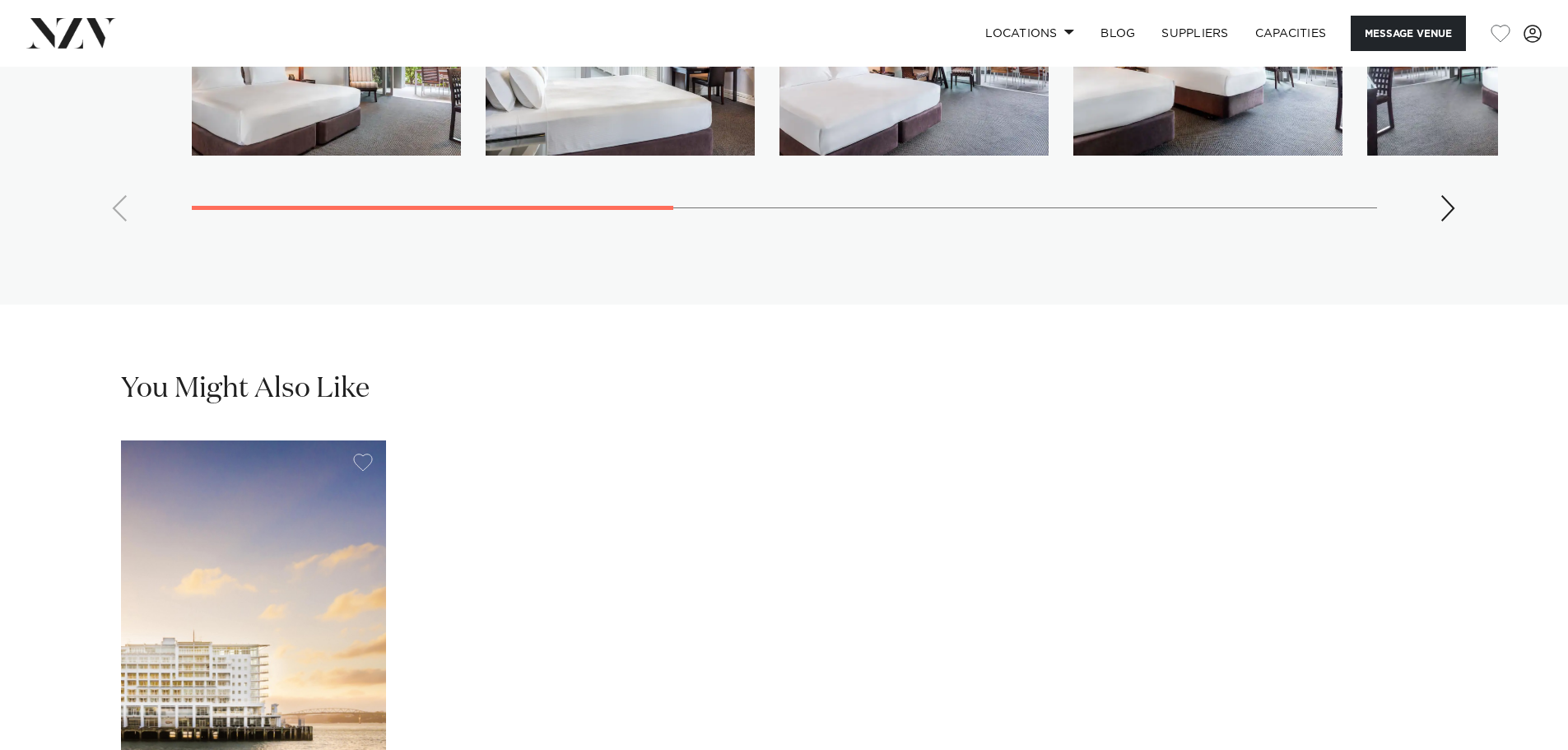
scroll to position [3706, 0]
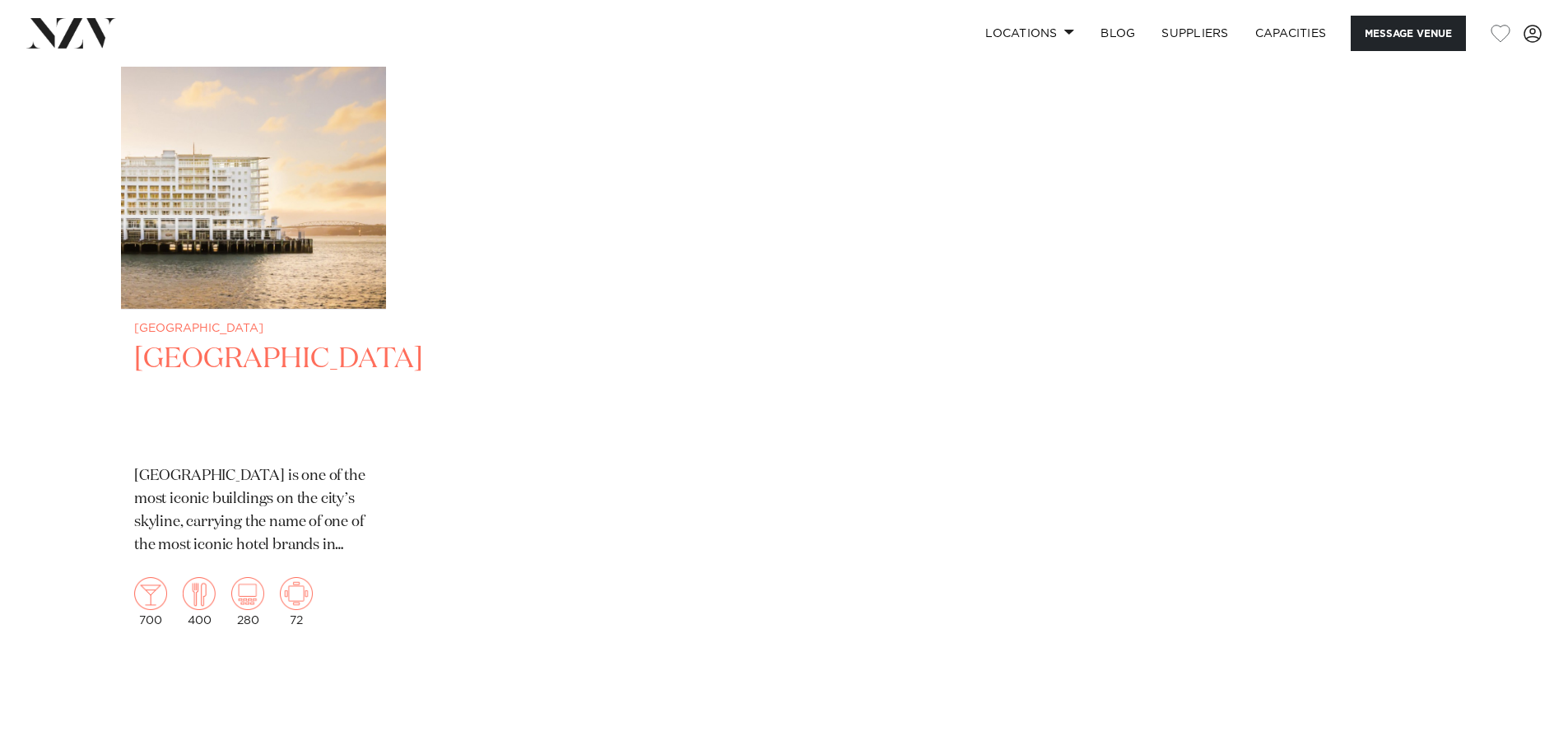
click at [216, 211] on img "1 / 1" at bounding box center [253, 130] width 265 height 355
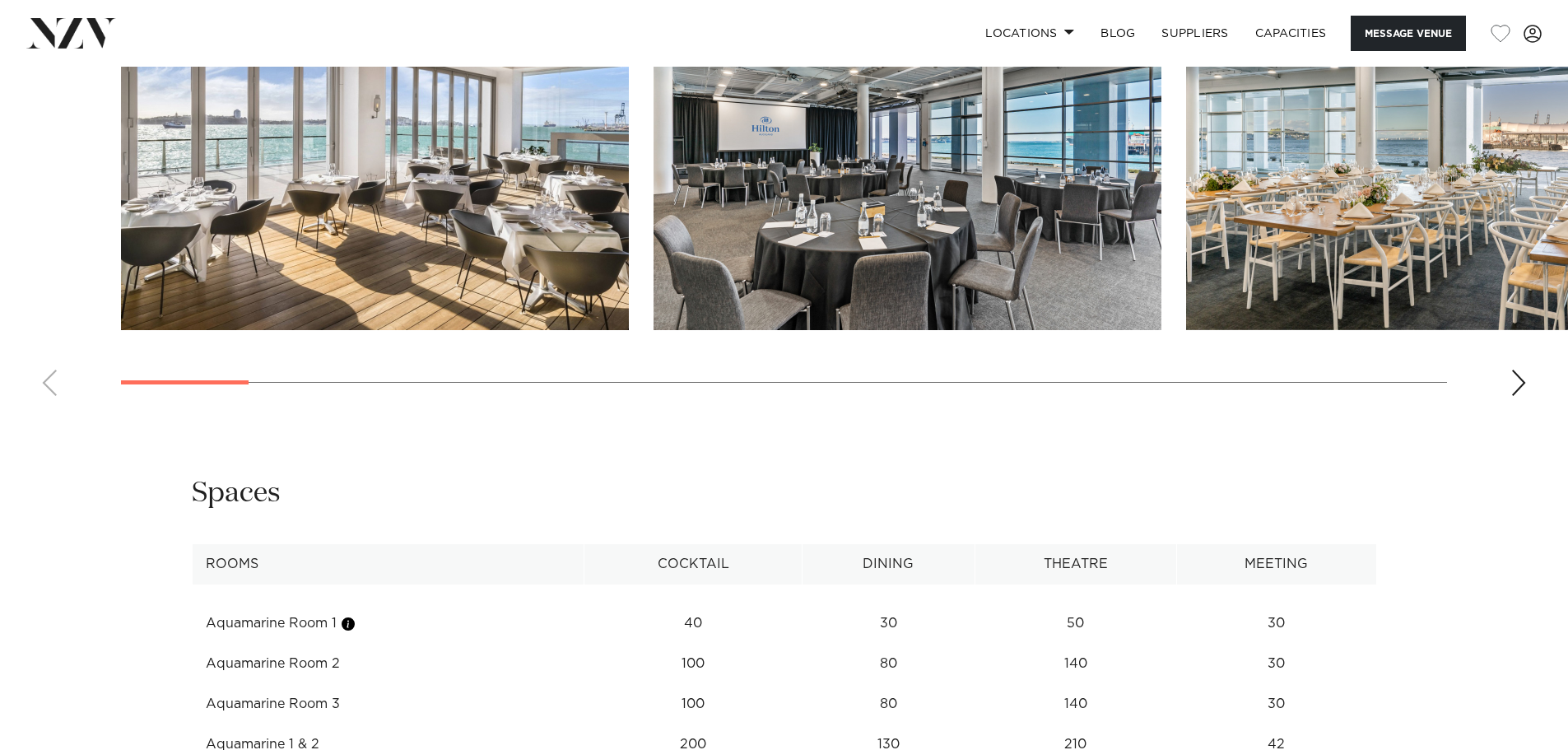
scroll to position [1812, 0]
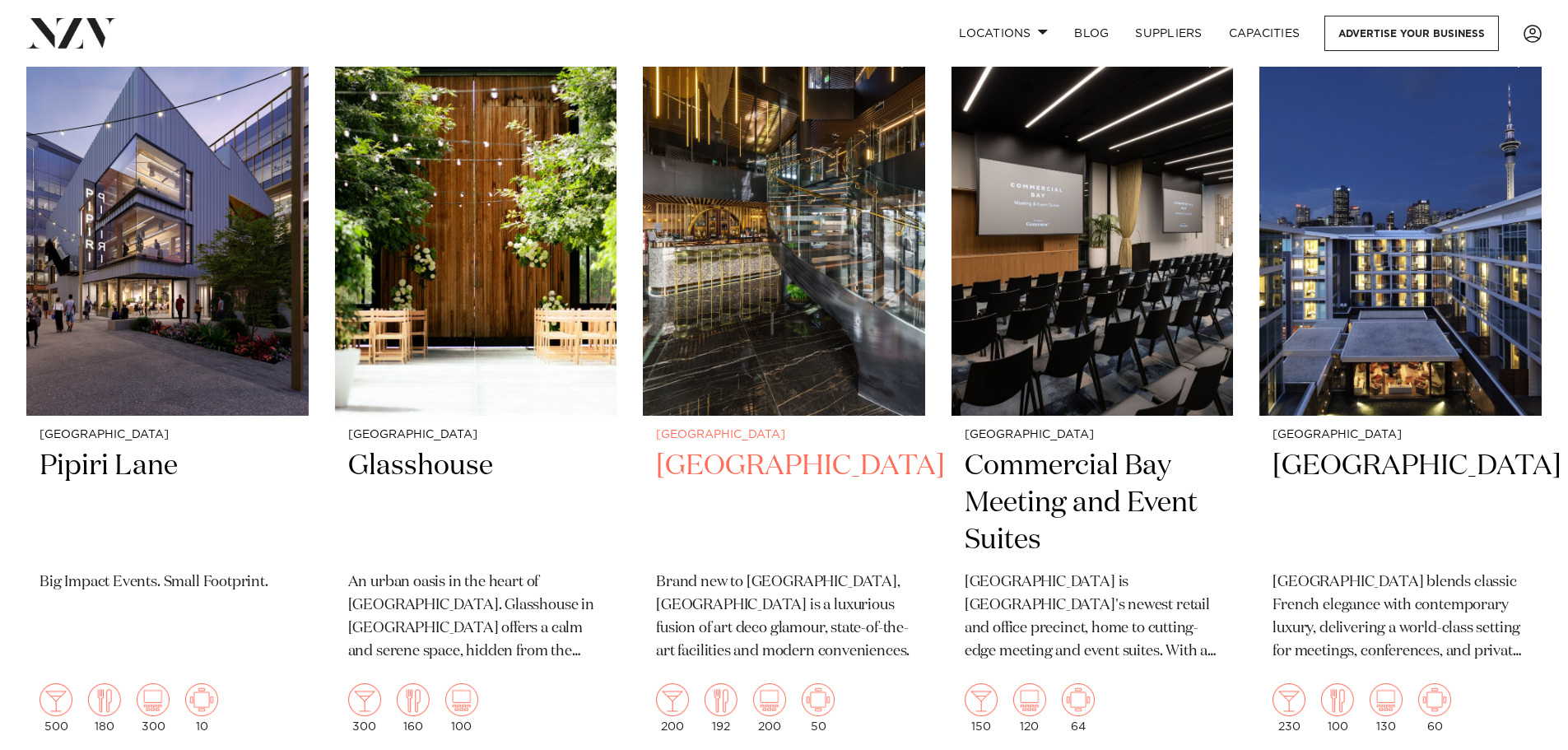
scroll to position [1730, 0]
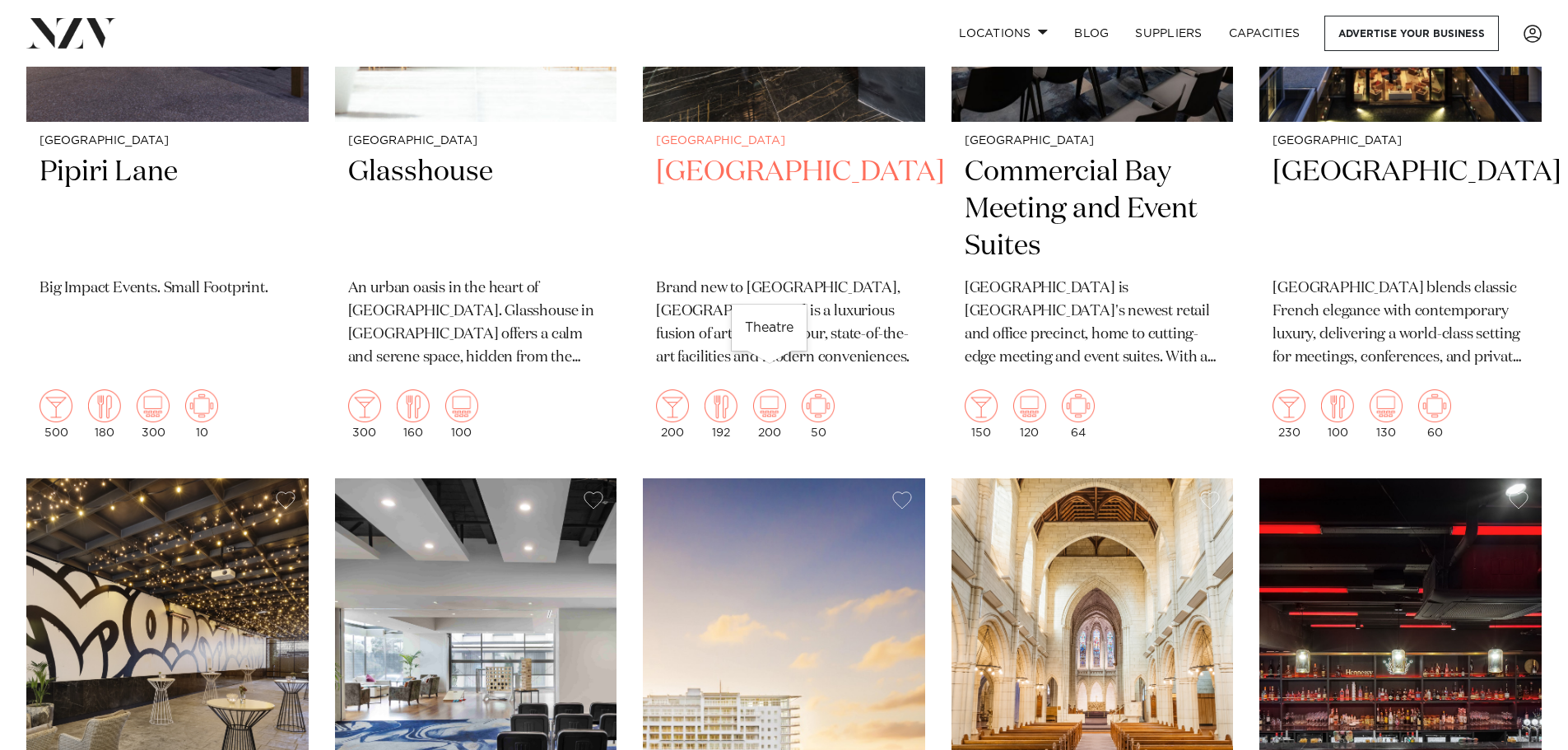
click at [766, 390] on img at bounding box center [770, 406] width 33 height 33
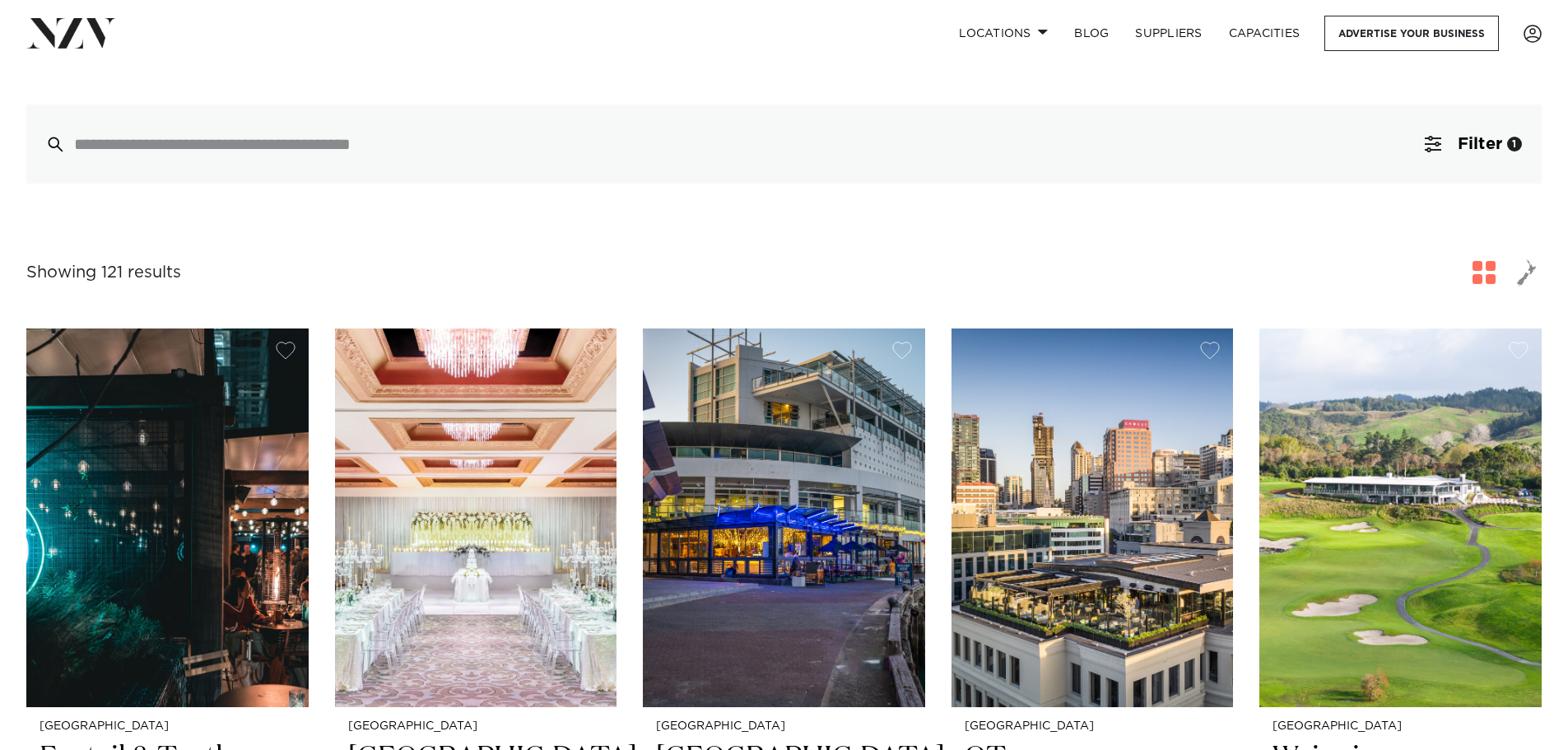
scroll to position [0, 0]
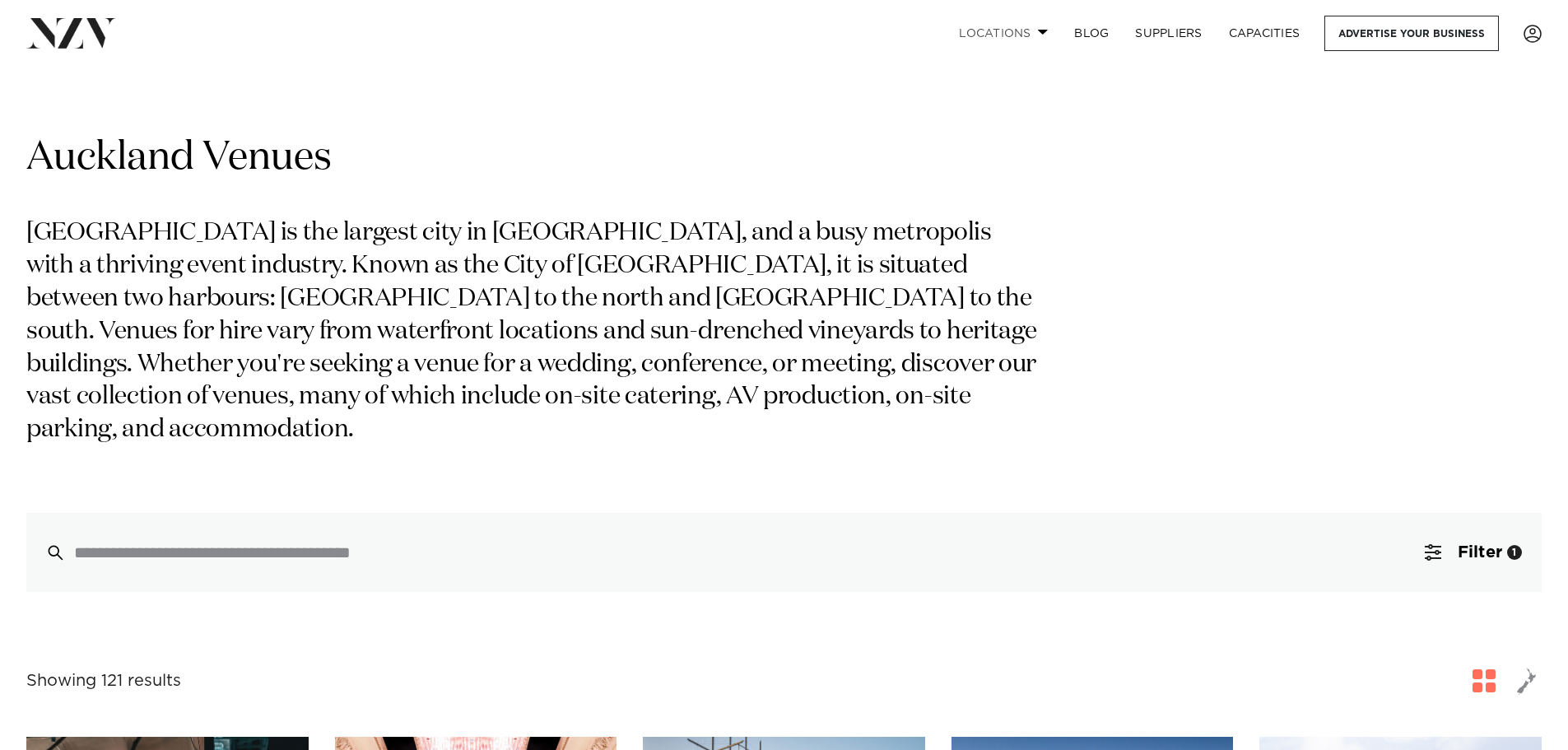
click at [1019, 36] on link "Locations" at bounding box center [1003, 33] width 115 height 35
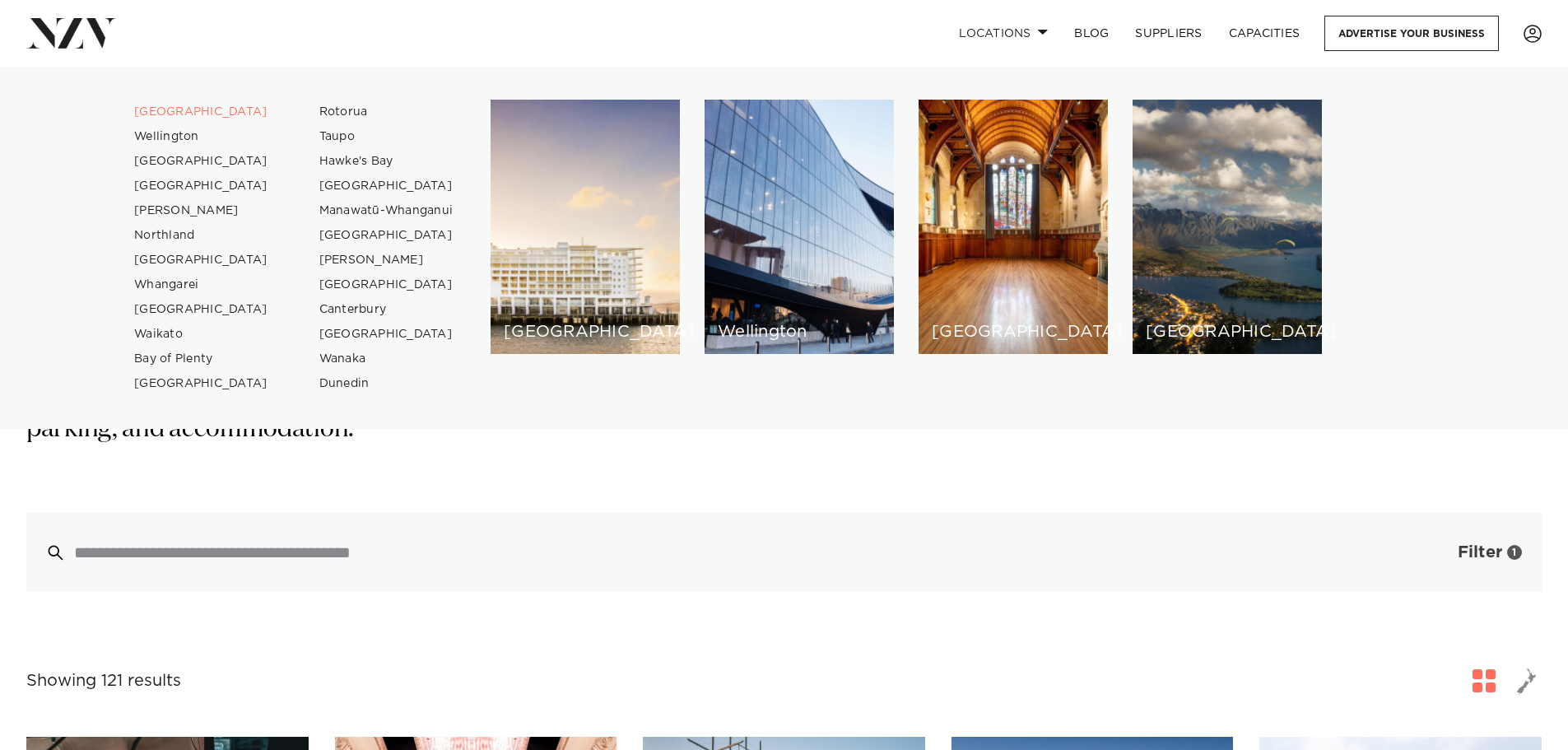
click at [1496, 544] on span "Filter" at bounding box center [1480, 552] width 44 height 16
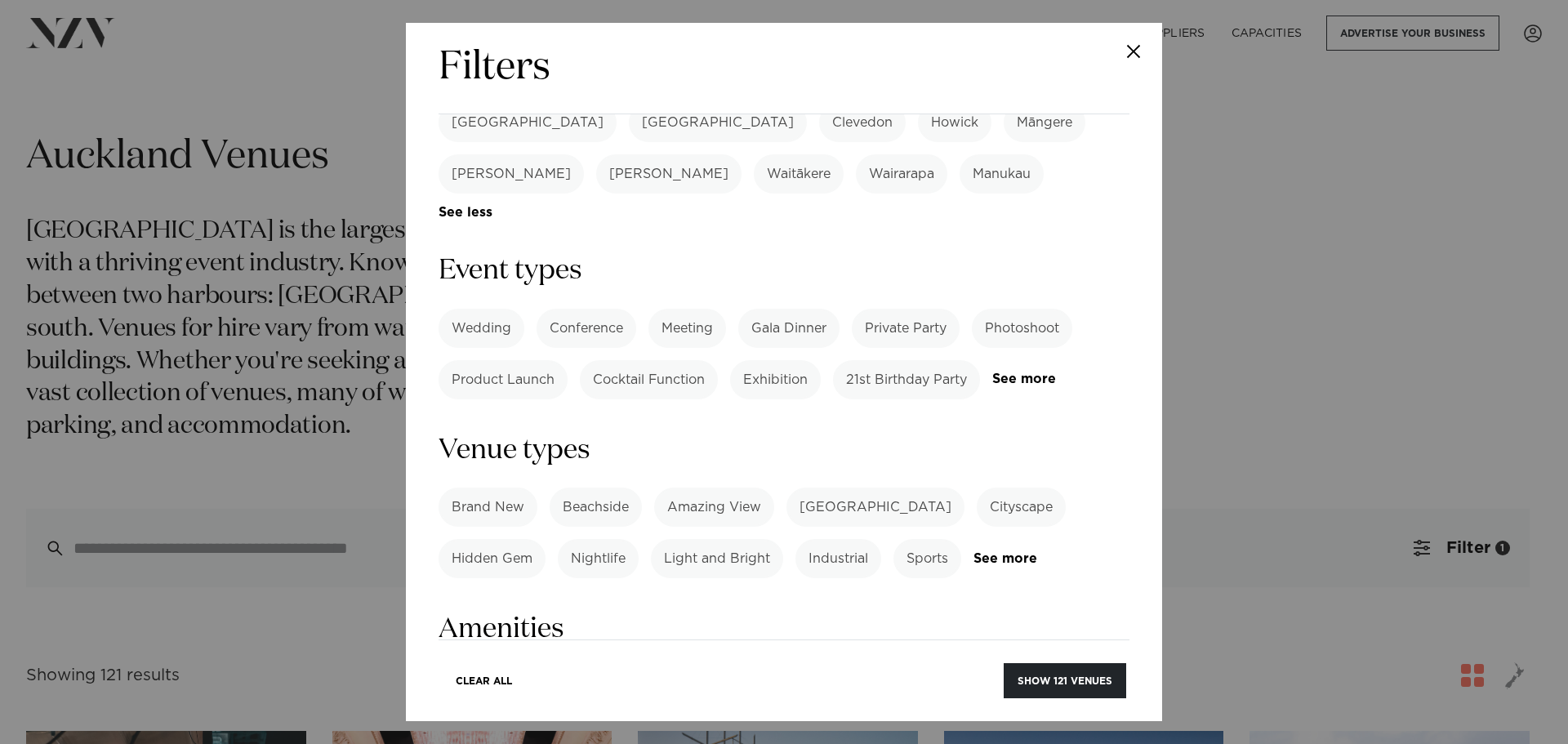
scroll to position [572, 0]
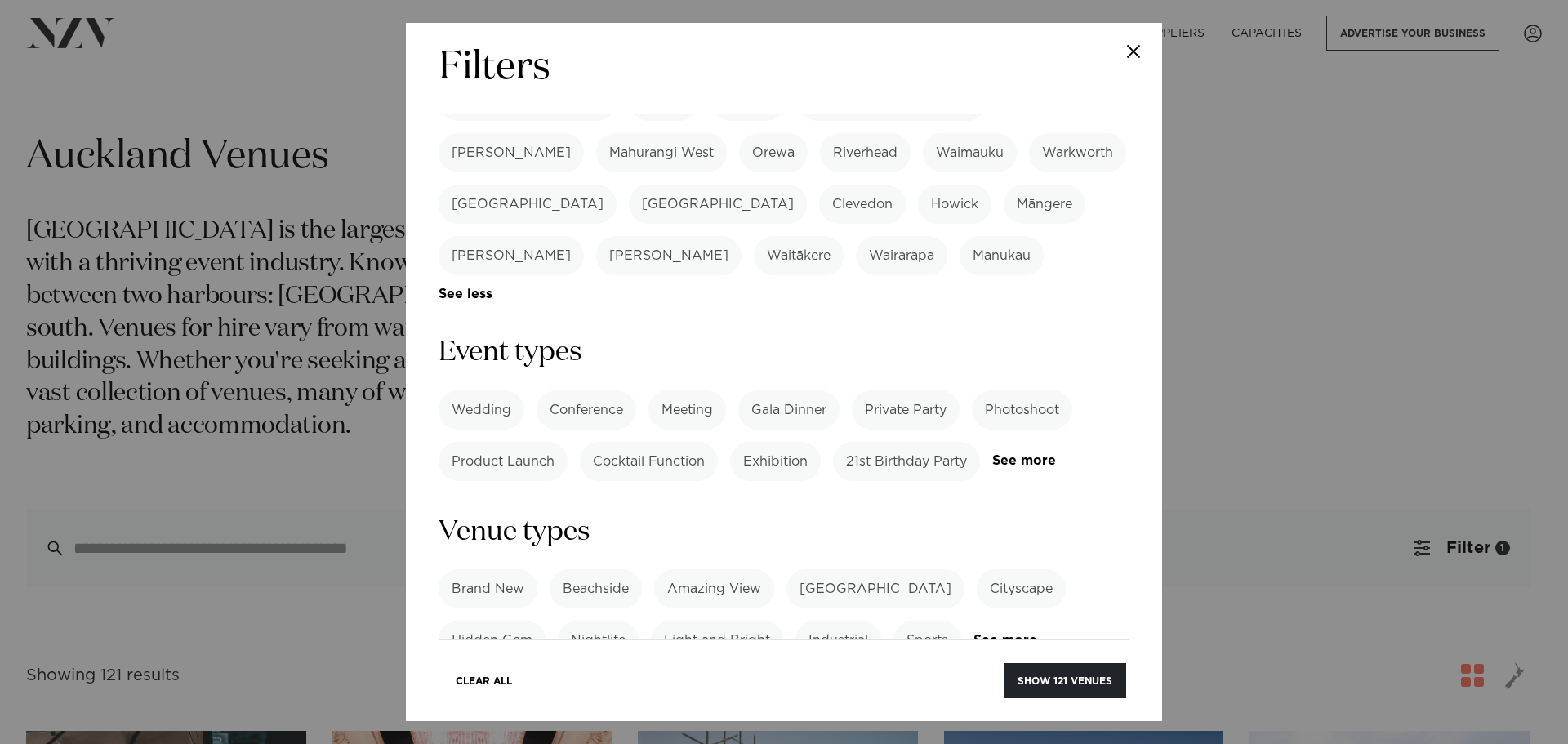
click at [482, 391] on label "Wedding" at bounding box center [482, 410] width 85 height 39
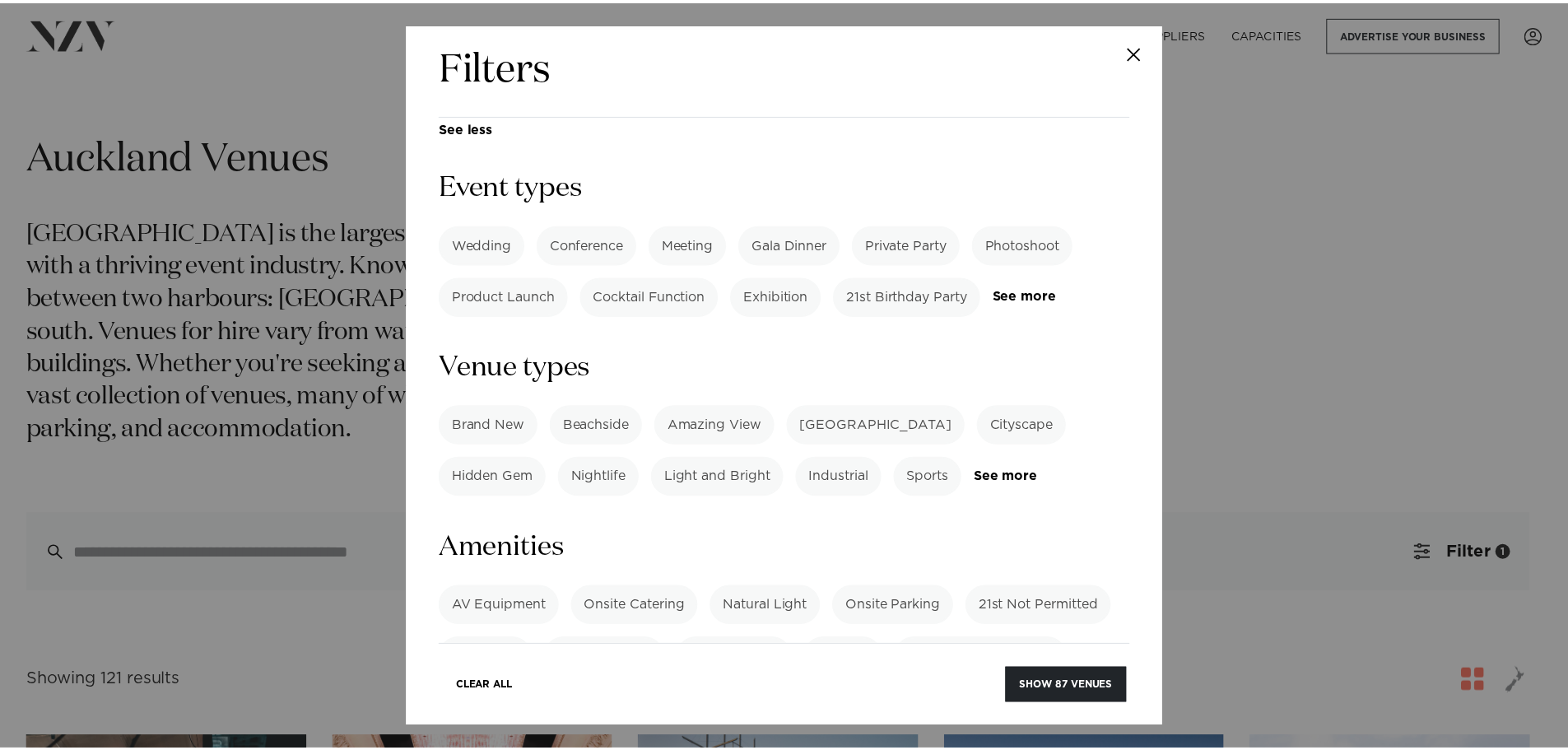
scroll to position [736, 0]
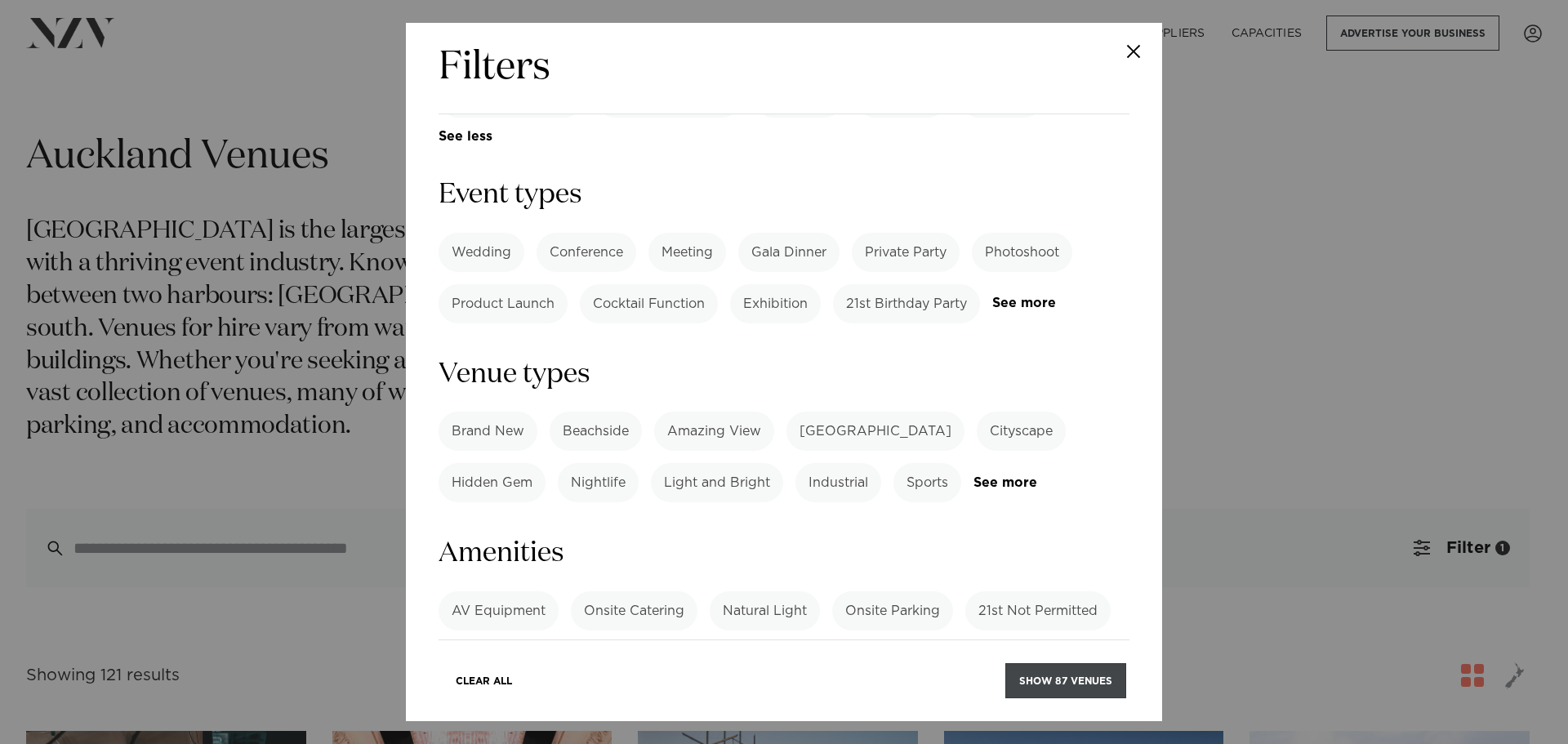
click at [1083, 682] on button "Show 87 venues" at bounding box center [1065, 680] width 121 height 35
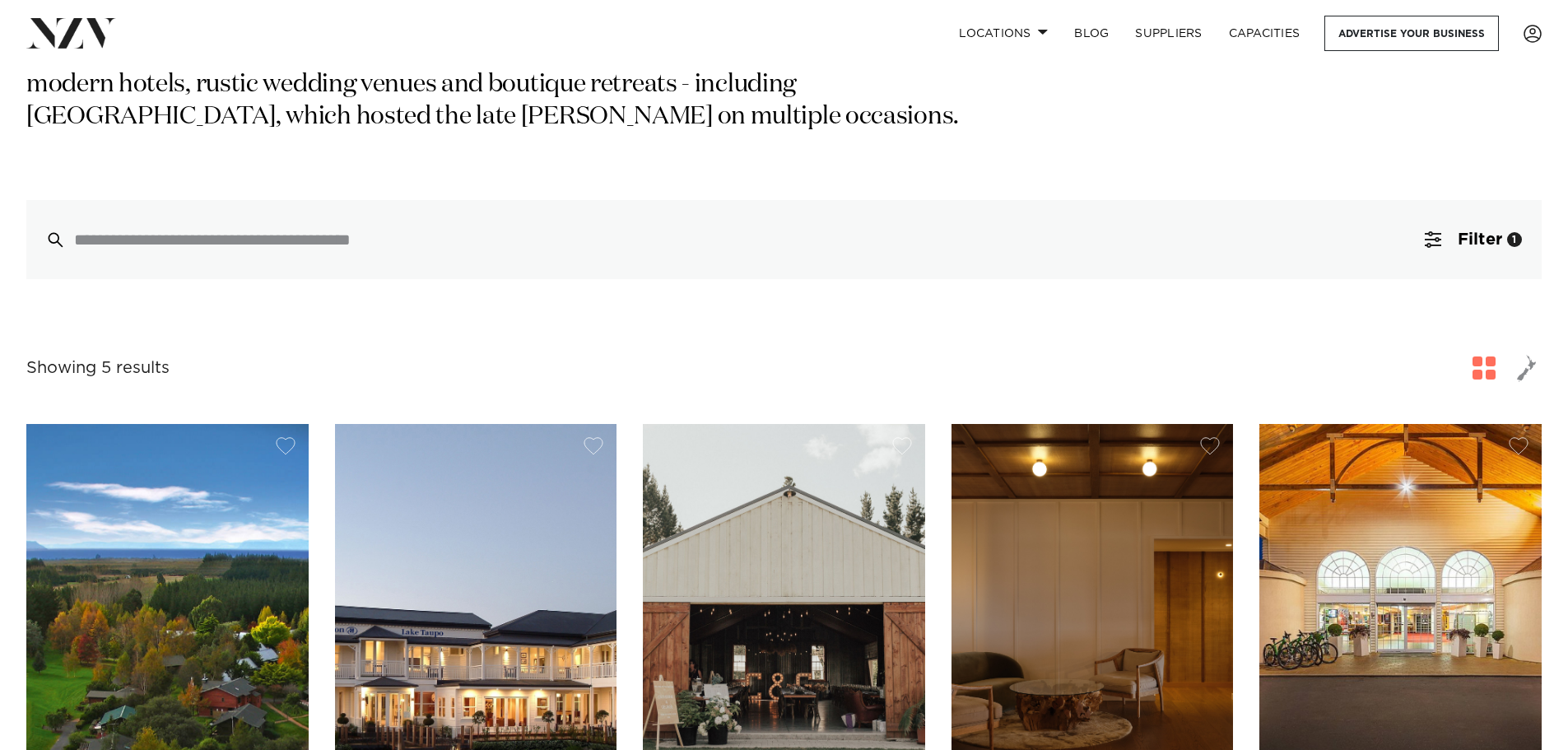
scroll to position [494, 0]
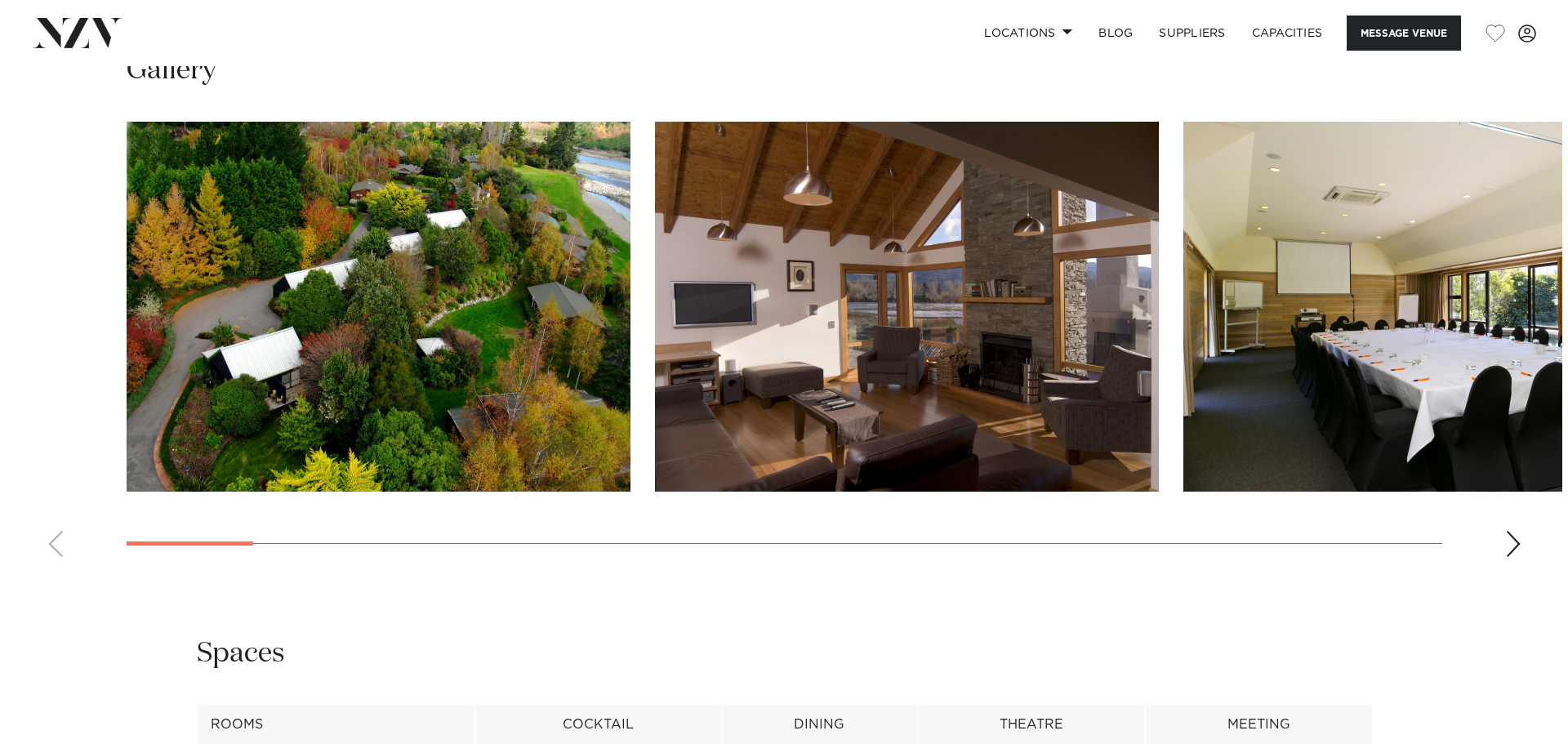
scroll to position [1634, 0]
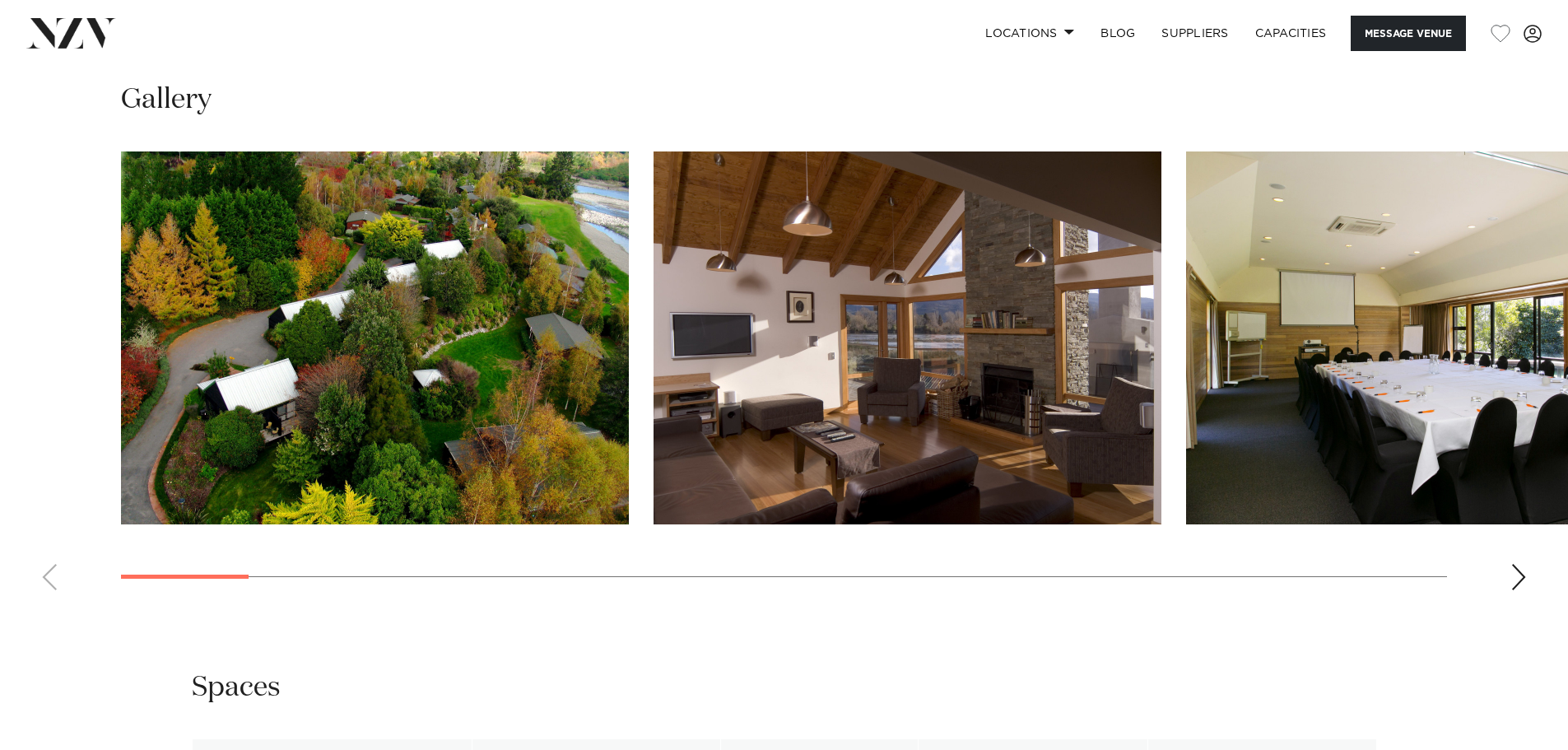
click at [489, 379] on img "1 / 26" at bounding box center [374, 337] width 507 height 373
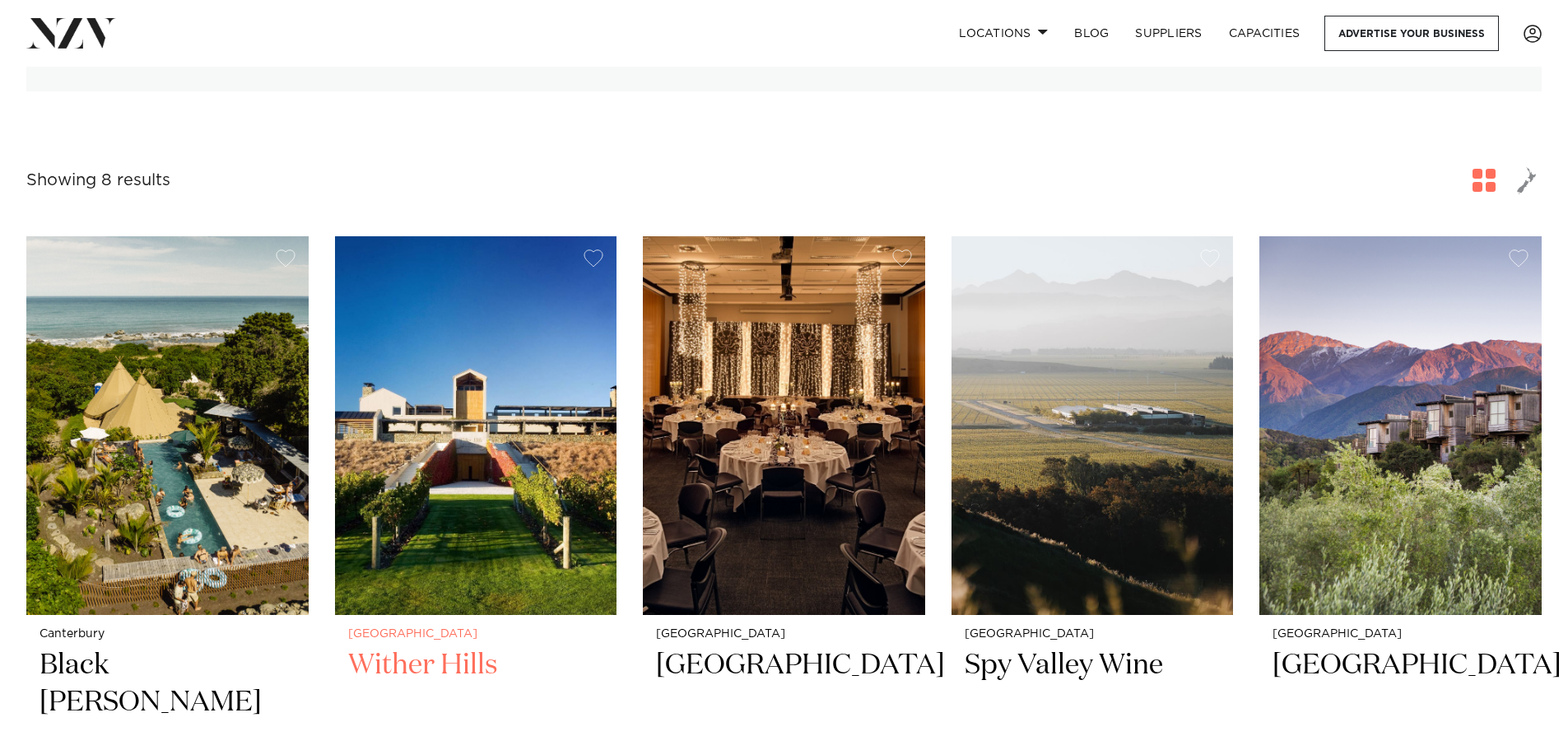
scroll to position [577, 0]
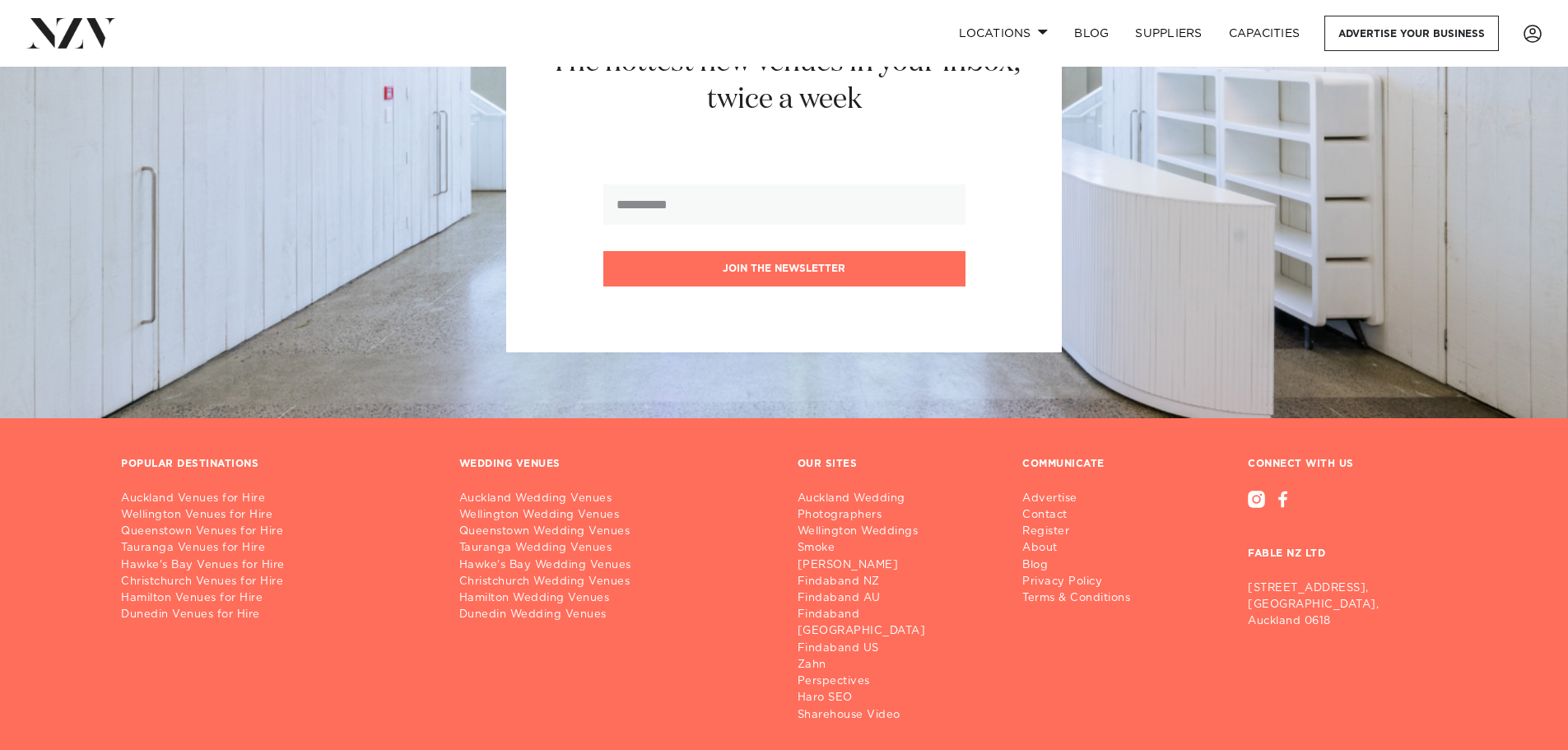
scroll to position [3165, 0]
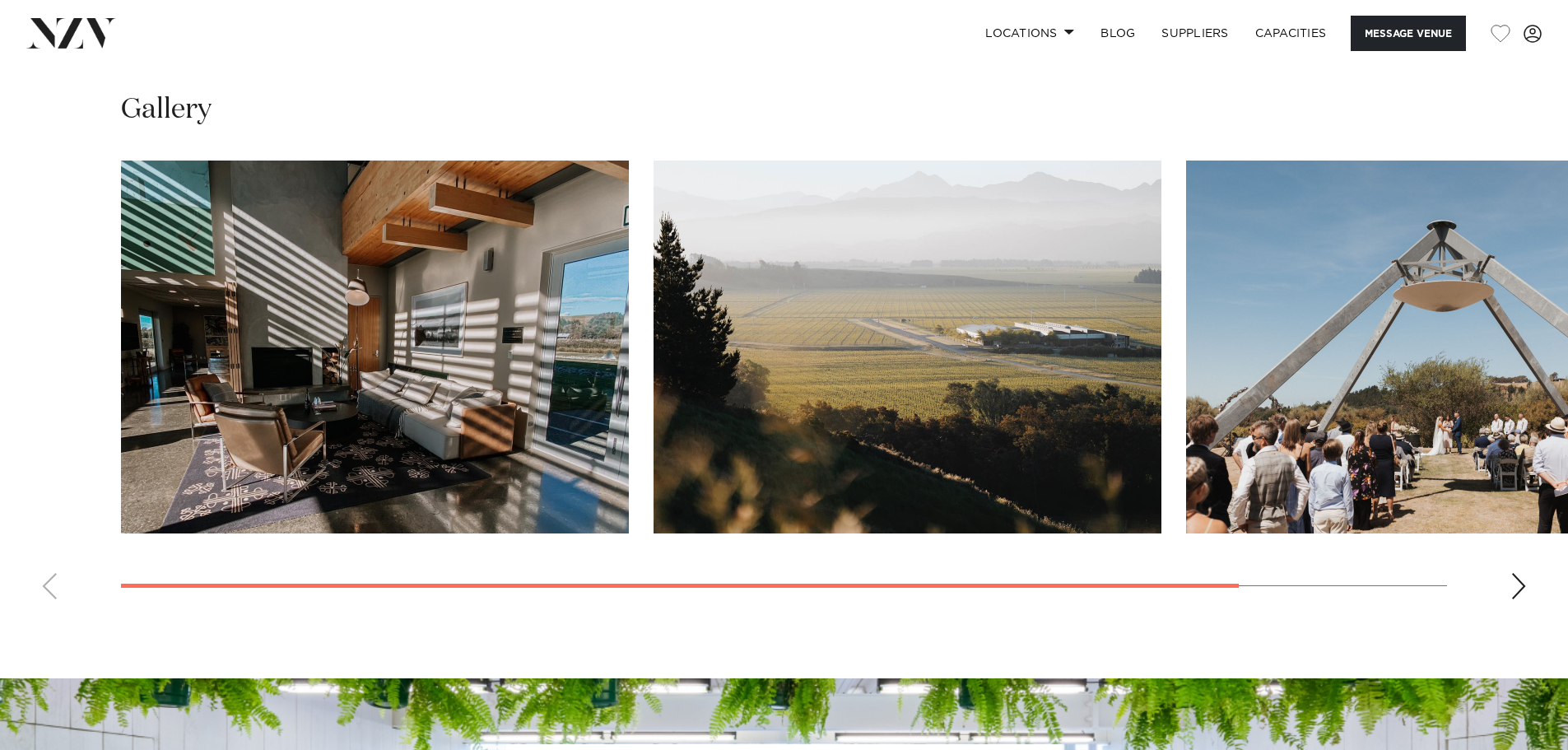
scroll to position [1318, 0]
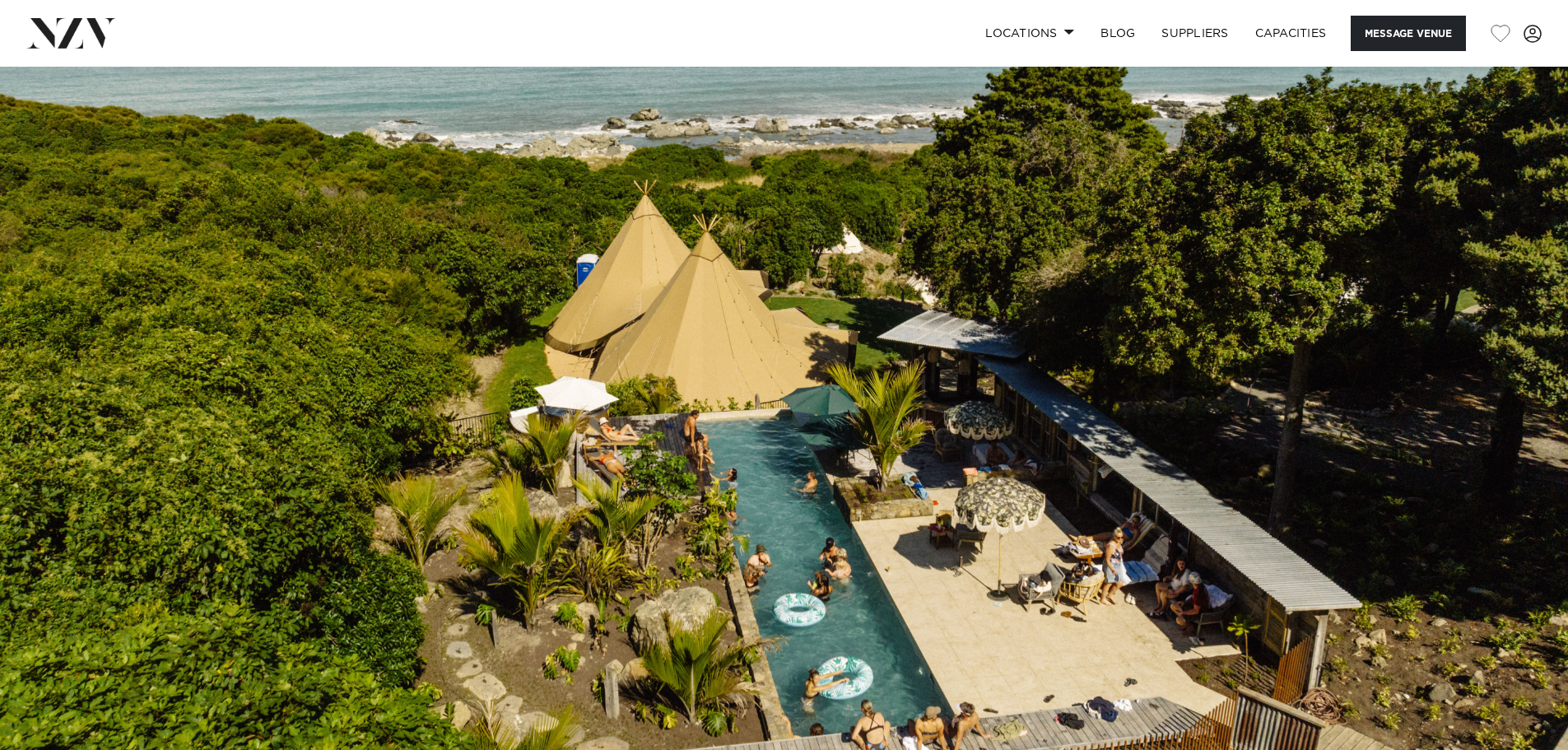
click at [775, 308] on img at bounding box center [784, 435] width 1568 height 736
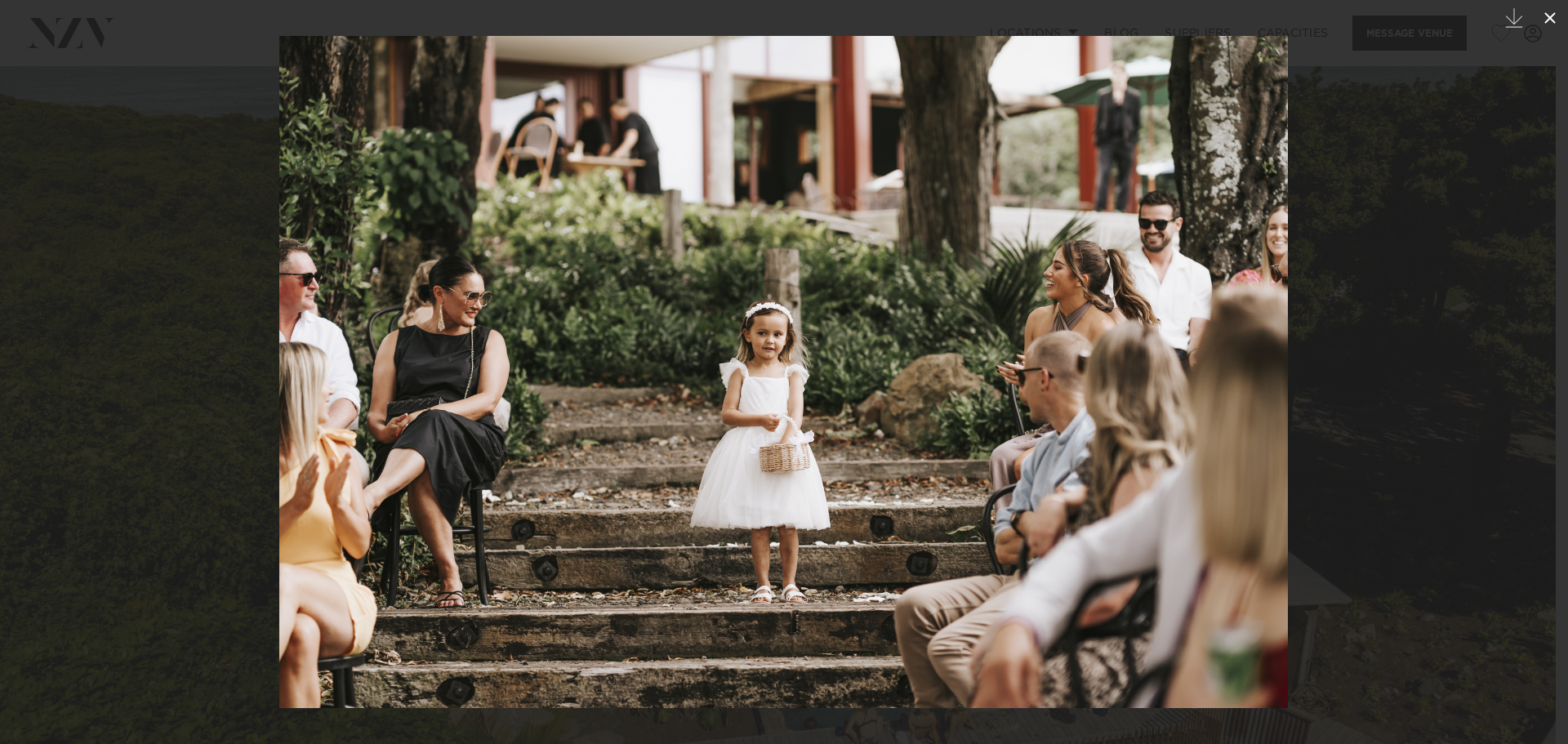
click at [1544, 17] on icon at bounding box center [1550, 18] width 20 height 20
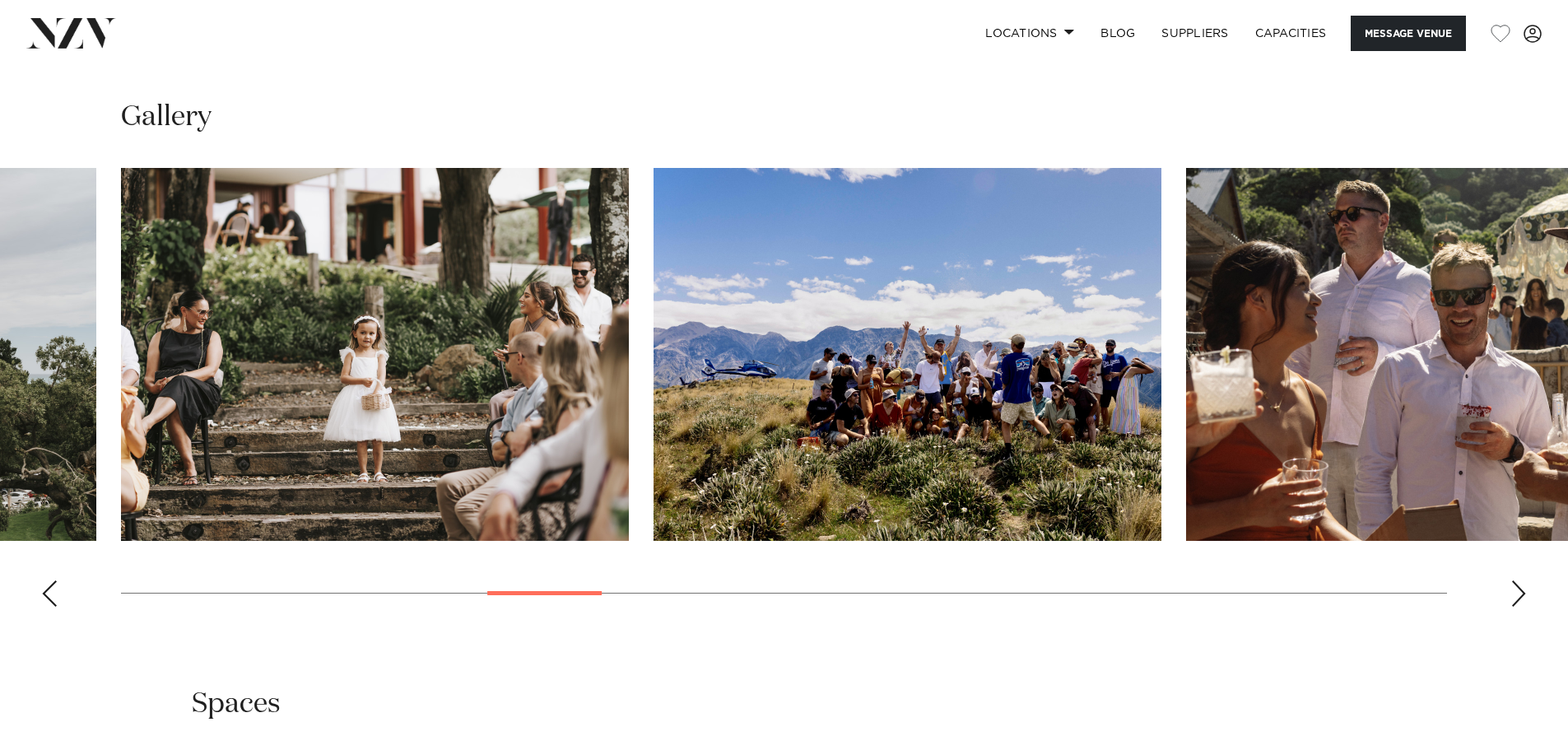
scroll to position [1565, 0]
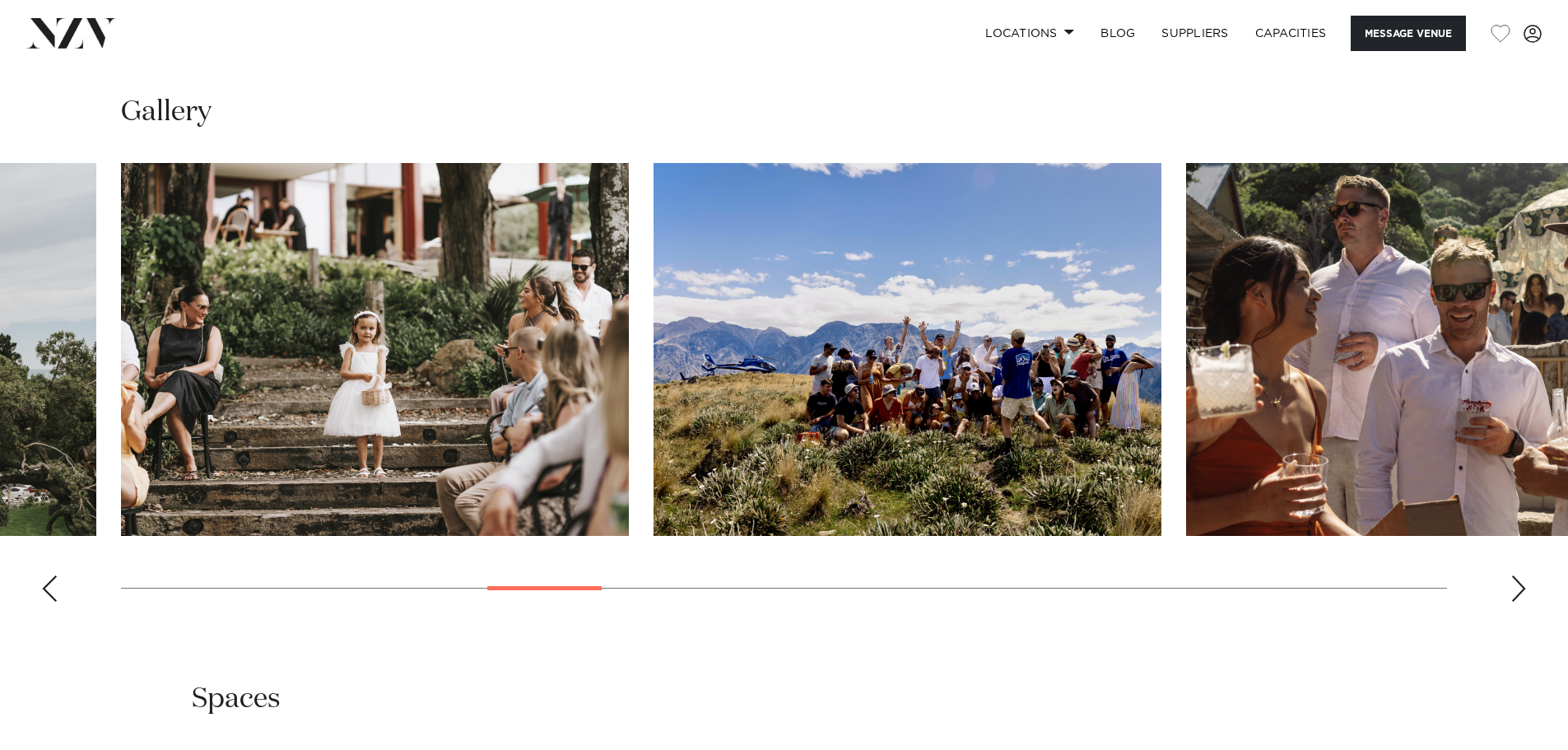
click at [408, 357] on img "9 / 29" at bounding box center [374, 349] width 507 height 373
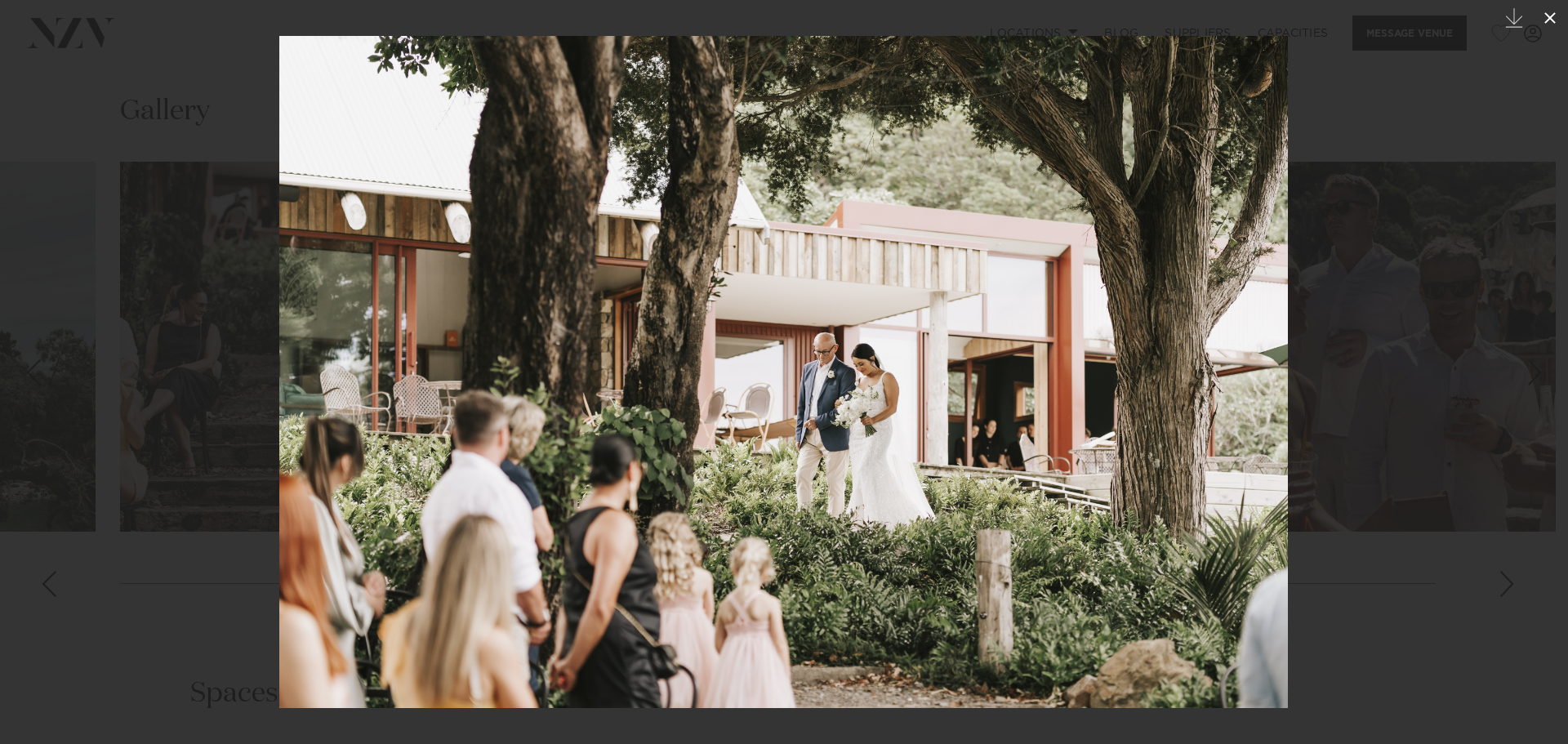
click at [1547, 17] on icon at bounding box center [1550, 18] width 20 height 20
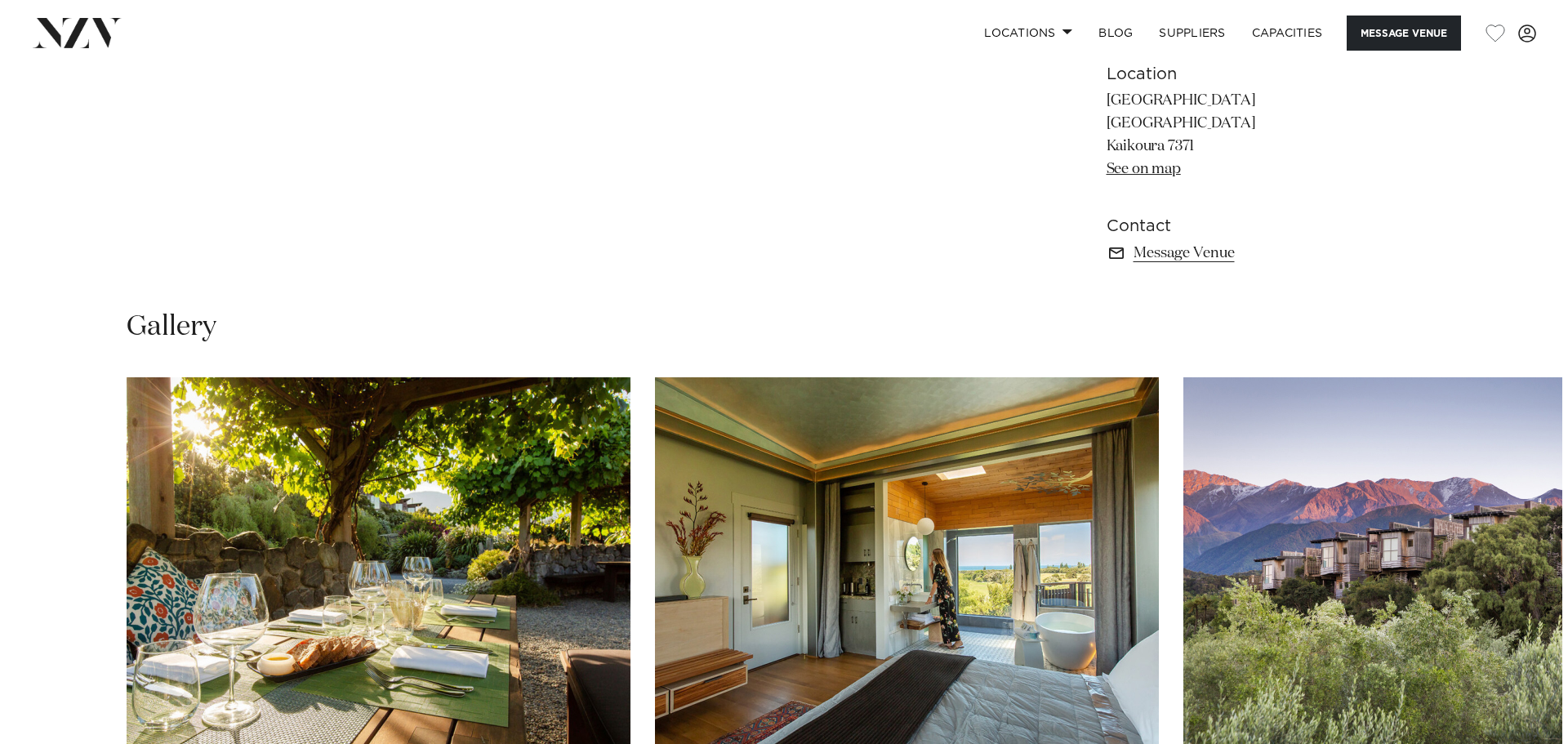
scroll to position [1340, 0]
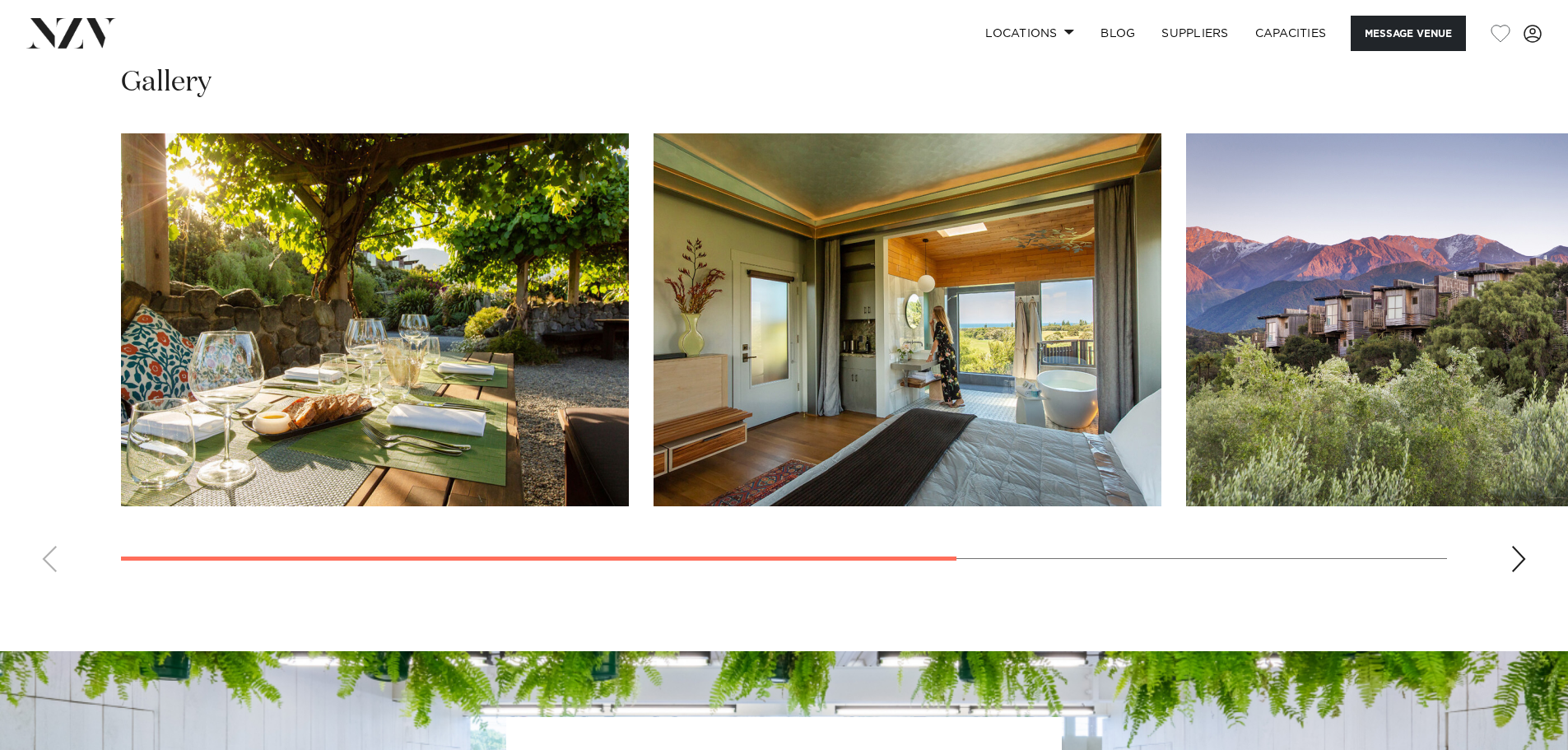
click at [895, 409] on img "2 / 4" at bounding box center [907, 319] width 507 height 373
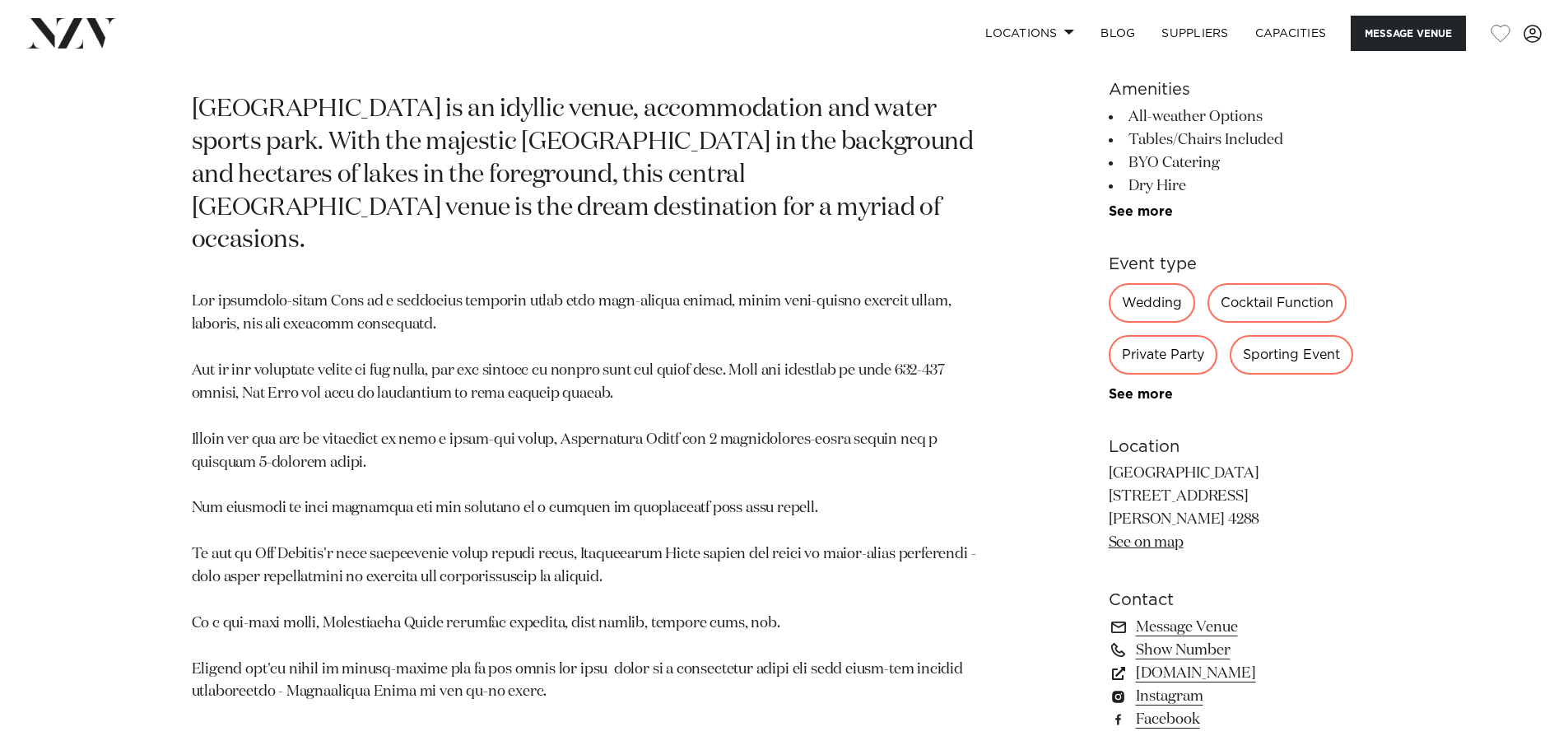
scroll to position [165, 0]
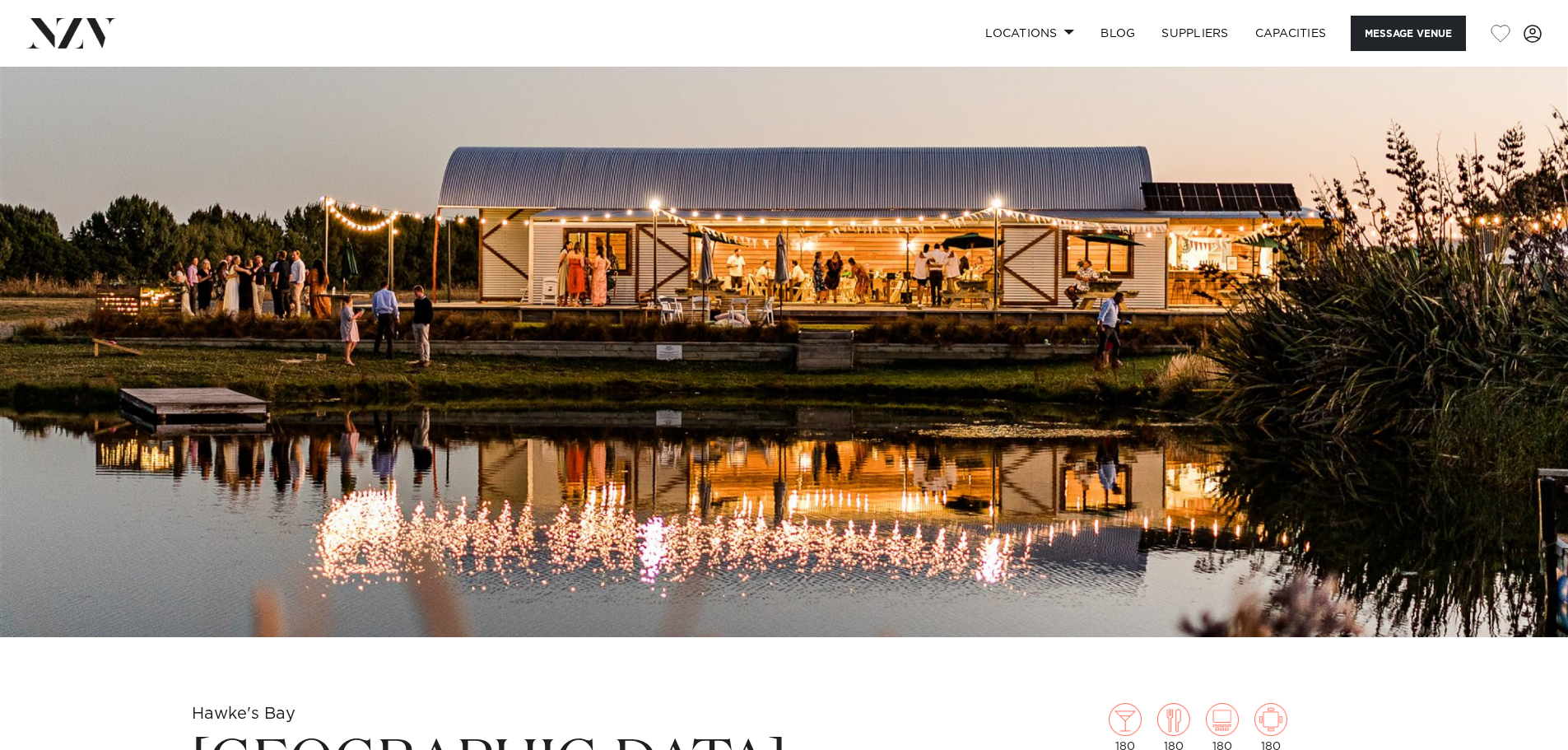
click at [980, 376] on img at bounding box center [784, 270] width 1568 height 736
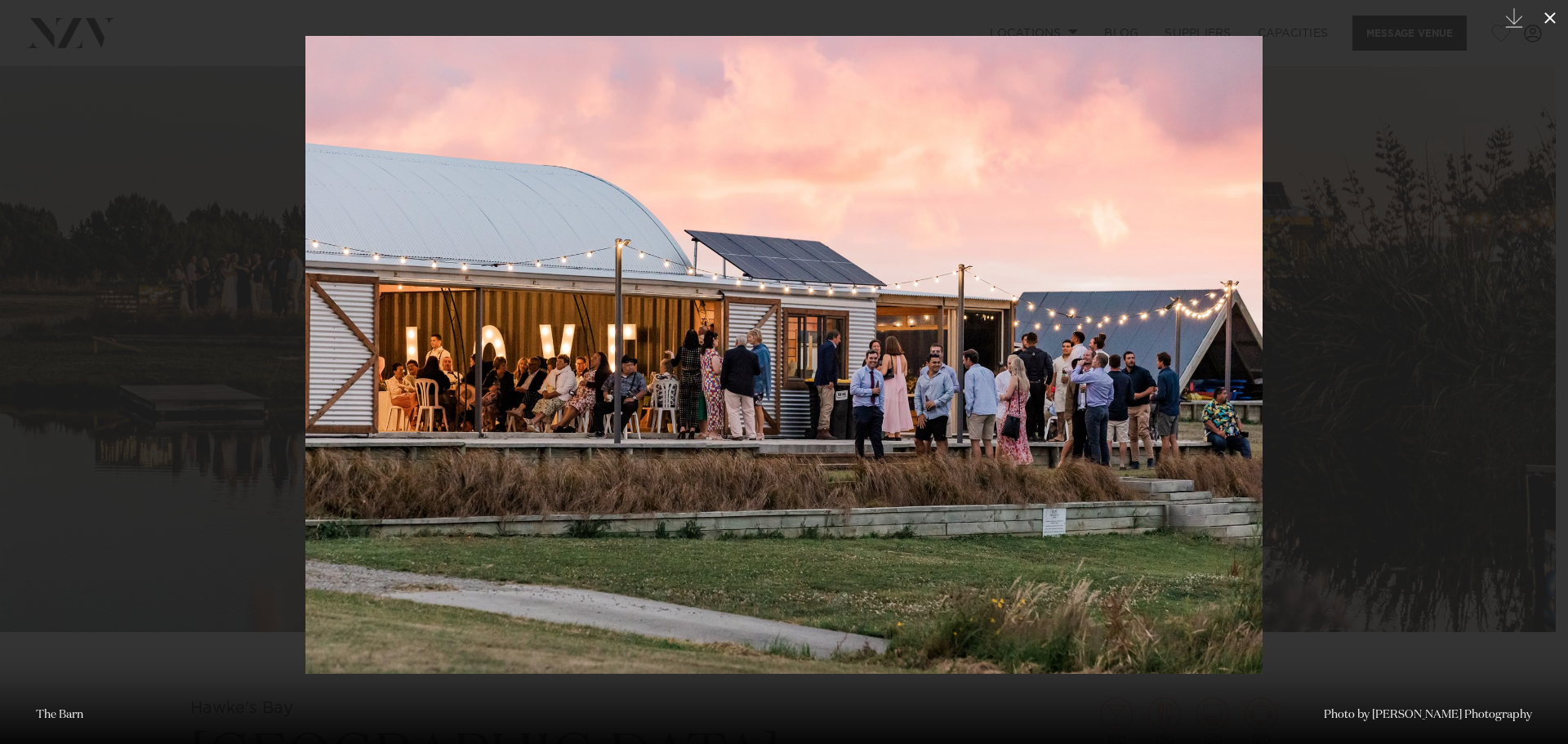
click at [1552, 14] on icon at bounding box center [1550, 18] width 11 height 11
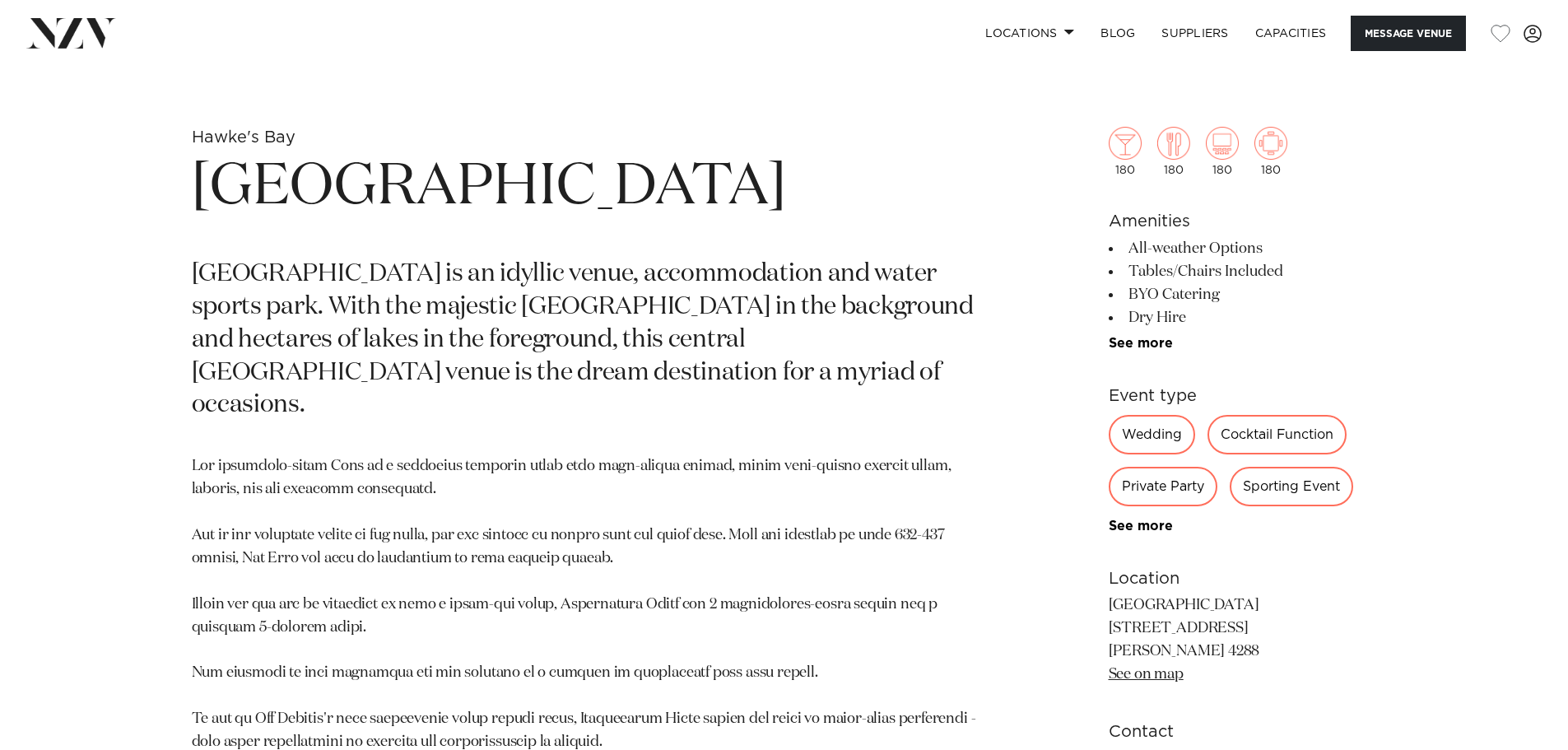
scroll to position [1318, 0]
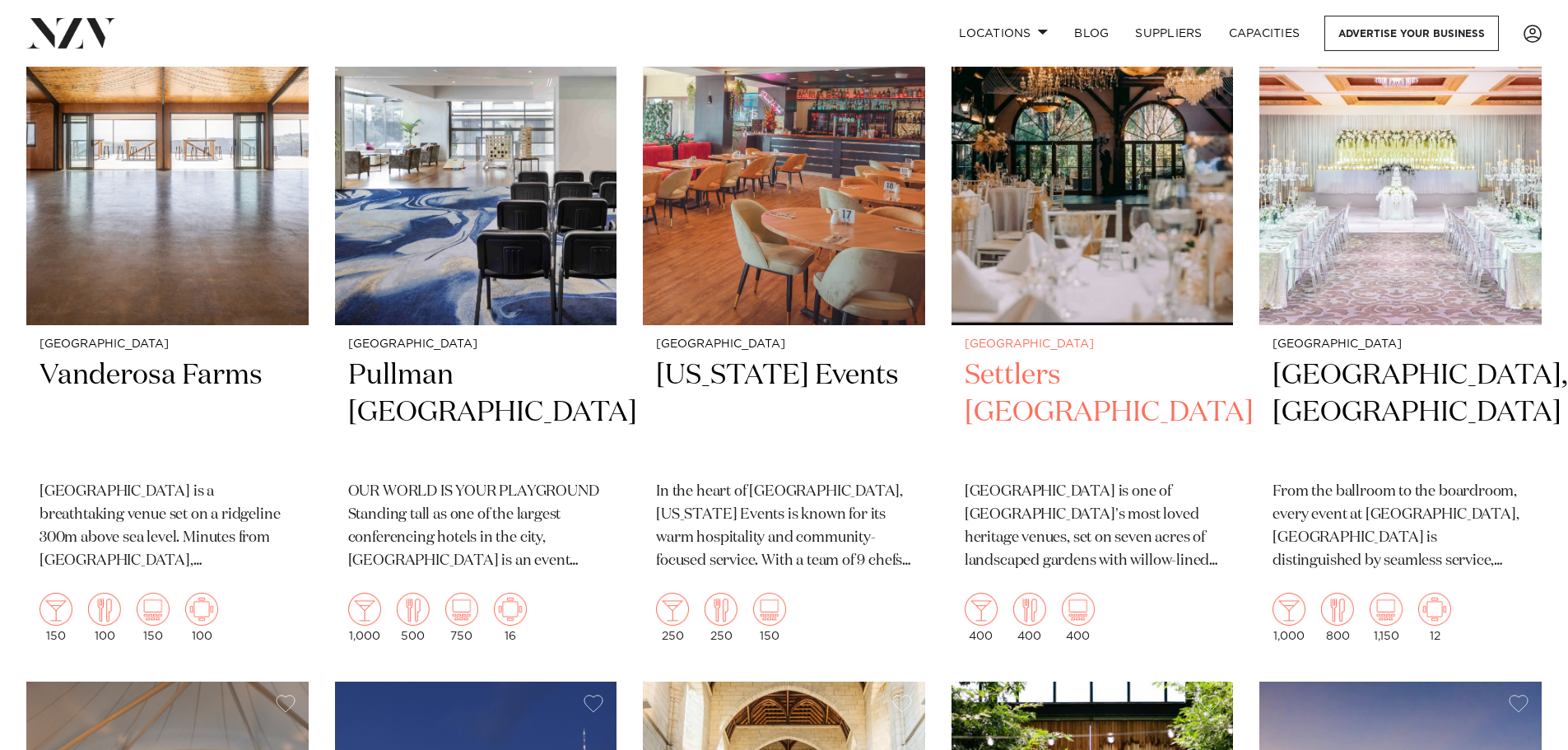
scroll to position [741, 0]
